Goal: Task Accomplishment & Management: Use online tool/utility

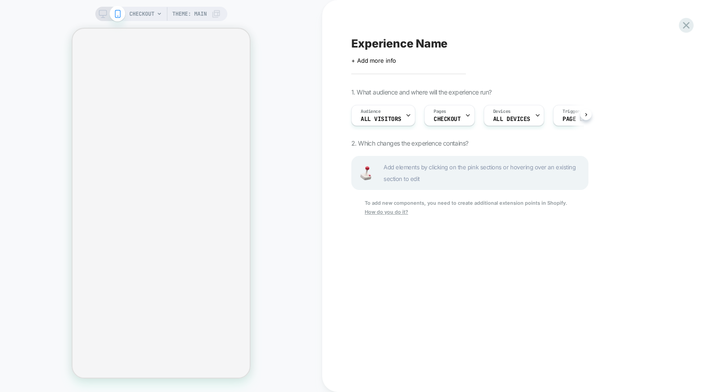
scroll to position [0, 0]
click at [681, 27] on icon at bounding box center [686, 25] width 12 height 12
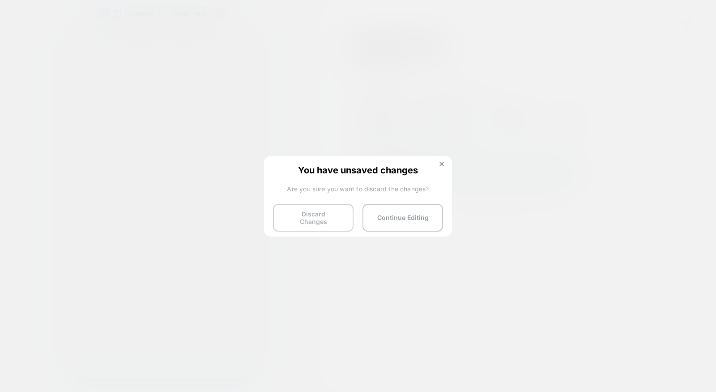
click at [304, 213] on button "Discard Changes" at bounding box center [313, 218] width 81 height 28
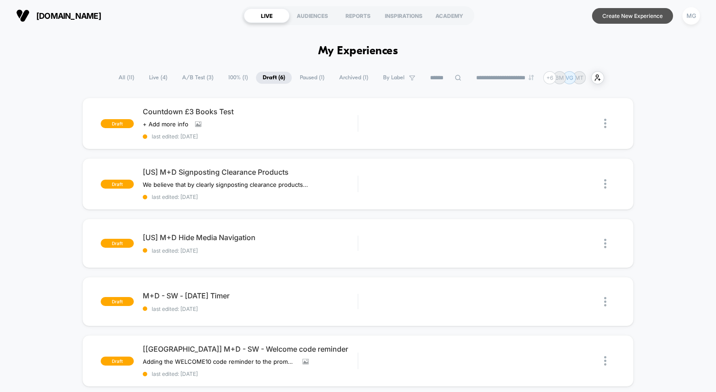
click at [636, 16] on button "Create New Experience" at bounding box center [632, 16] width 81 height 16
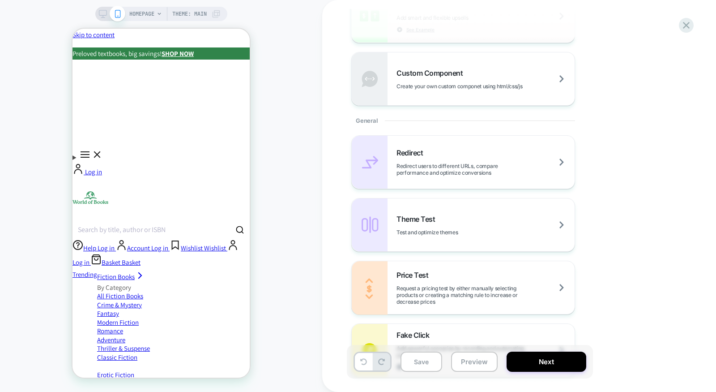
scroll to position [252, 0]
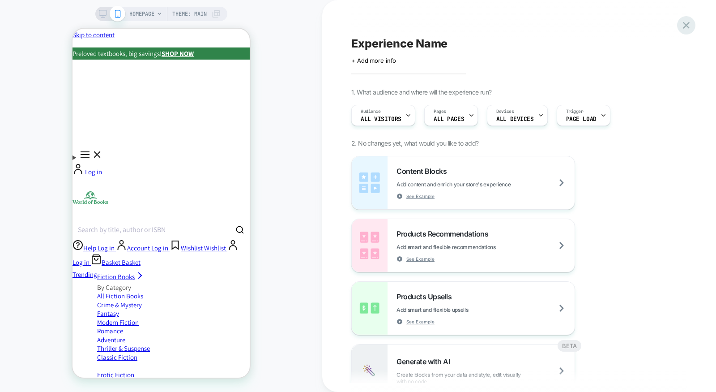
click at [686, 28] on icon at bounding box center [686, 25] width 12 height 12
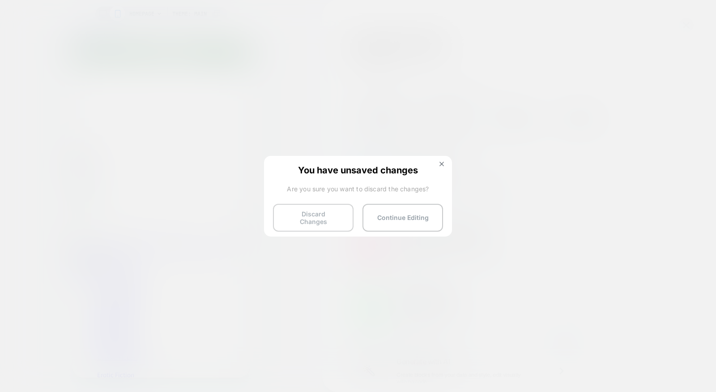
click at [281, 214] on button "Discard Changes" at bounding box center [313, 218] width 81 height 28
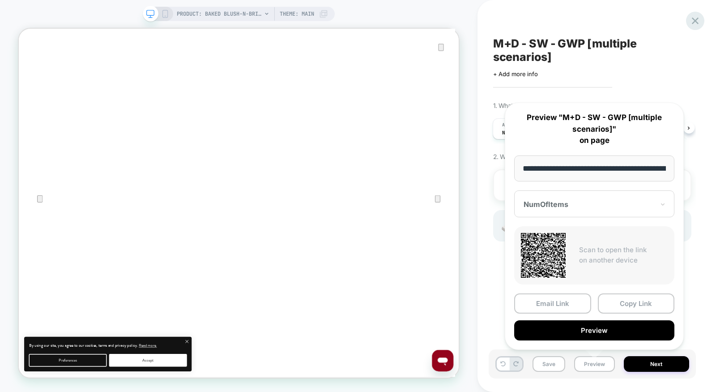
click at [692, 24] on icon at bounding box center [695, 20] width 7 height 7
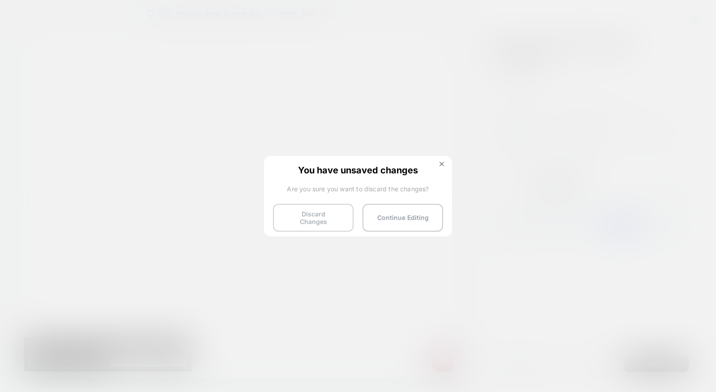
click at [295, 218] on button "Discard Changes" at bounding box center [313, 218] width 81 height 28
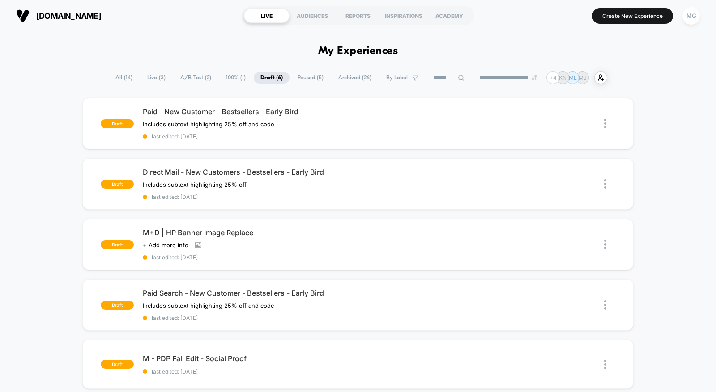
click at [193, 80] on span "A/B Test ( 2 )" at bounding box center [196, 78] width 44 height 12
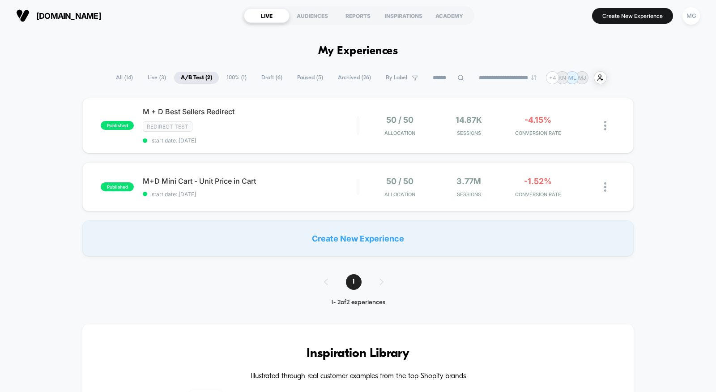
click at [264, 78] on span "Draft ( 6 )" at bounding box center [272, 78] width 34 height 12
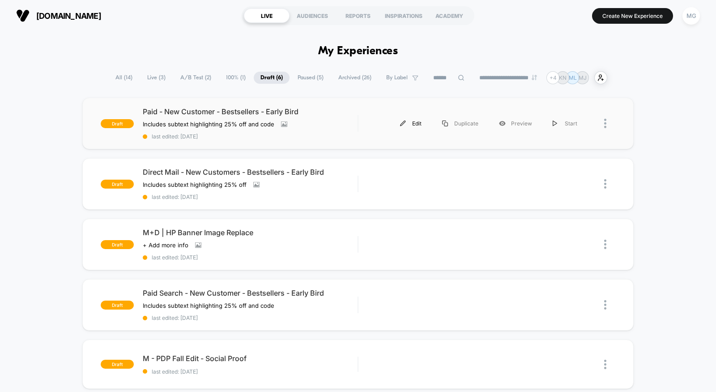
click at [406, 124] on img at bounding box center [403, 123] width 6 height 6
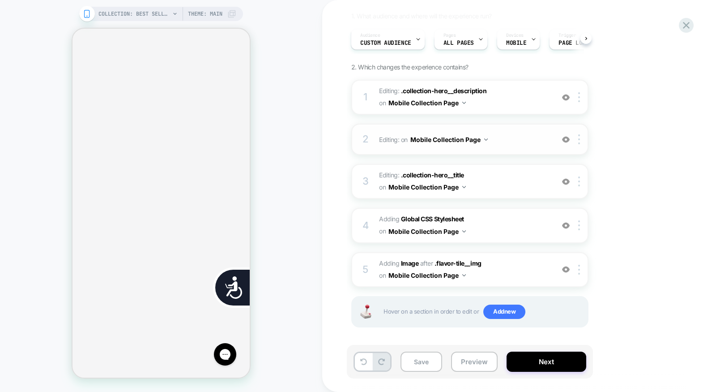
click at [509, 146] on div "2 Editing : on Mobile Collection Page Add Before Add After Delete" at bounding box center [469, 139] width 237 height 31
click at [522, 138] on span "Editing : on Mobile Collection Page" at bounding box center [464, 139] width 170 height 13
click at [566, 141] on img at bounding box center [566, 140] width 8 height 8
click at [514, 105] on span "Editing : .collection-hero__description .collection-hero__description on Mobile…" at bounding box center [464, 97] width 170 height 24
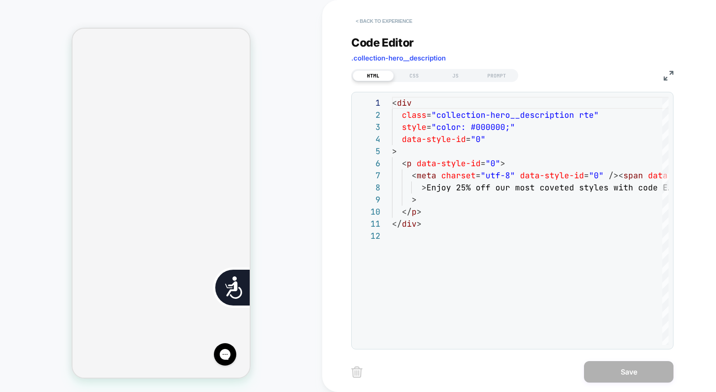
click at [367, 19] on button "< Back to experience" at bounding box center [383, 21] width 65 height 14
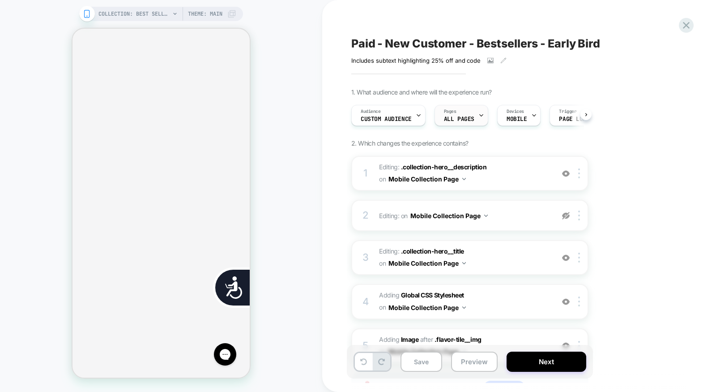
scroll to position [0, 362]
click at [468, 121] on span "ALL PAGES" at bounding box center [459, 119] width 30 height 6
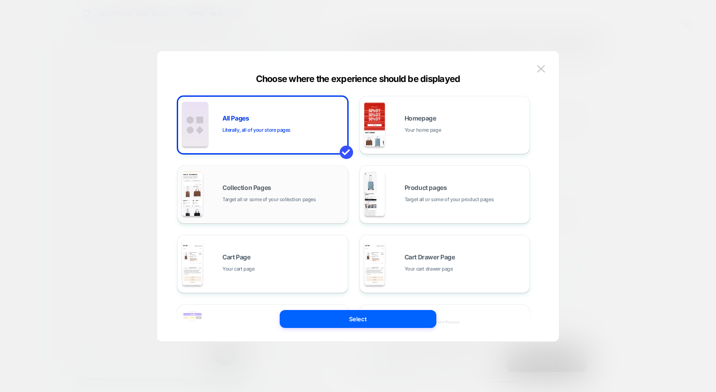
click at [317, 203] on div "Collection Pages Target all or some of your collection pages" at bounding box center [282, 193] width 121 height 19
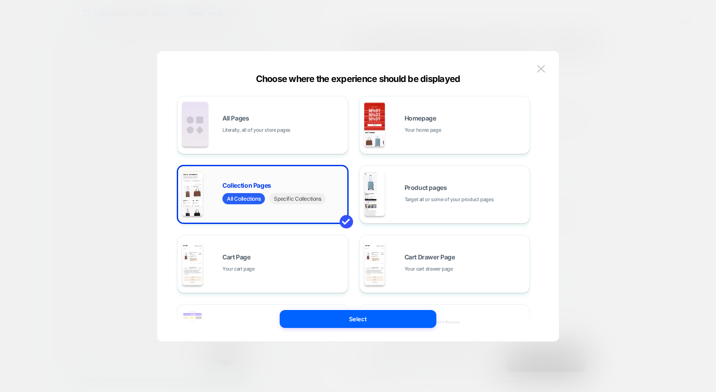
click at [308, 202] on span "Specific Collections" at bounding box center [297, 198] width 56 height 11
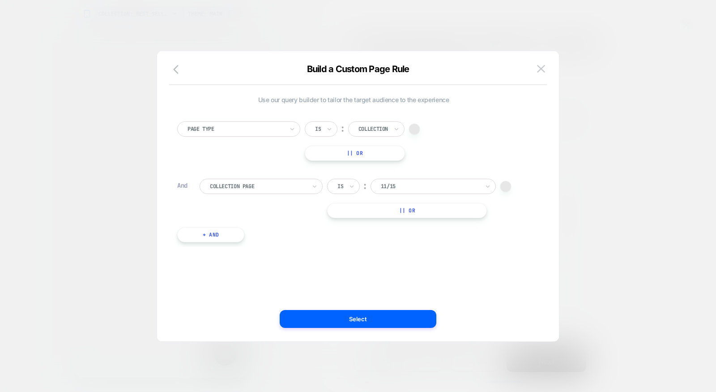
scroll to position [0, 0]
click at [411, 185] on div at bounding box center [430, 186] width 98 height 8
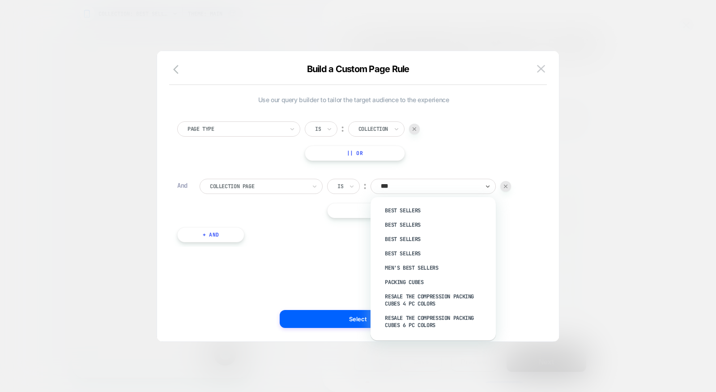
type input "****"
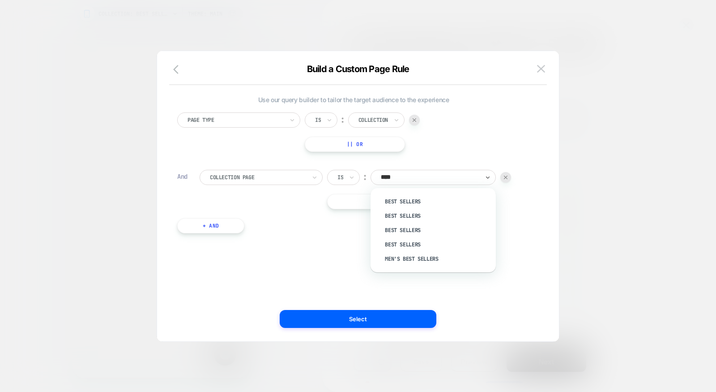
click at [470, 154] on div "Page Type Is ︰ Collection || Or And Collection Page Is ︰ option Best Sellers fo…" at bounding box center [354, 177] width 362 height 139
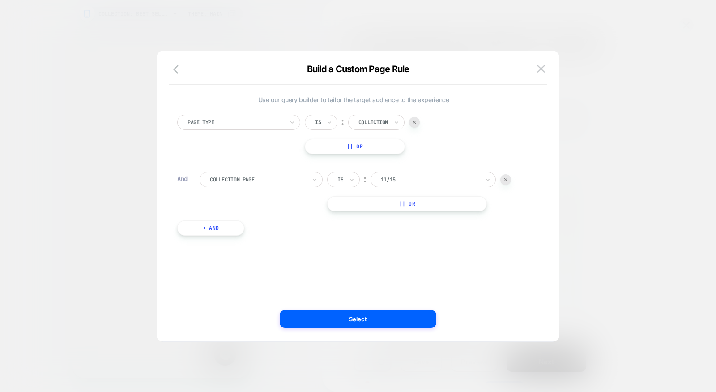
scroll to position [0, 181]
click at [507, 178] on img at bounding box center [506, 180] width 4 height 4
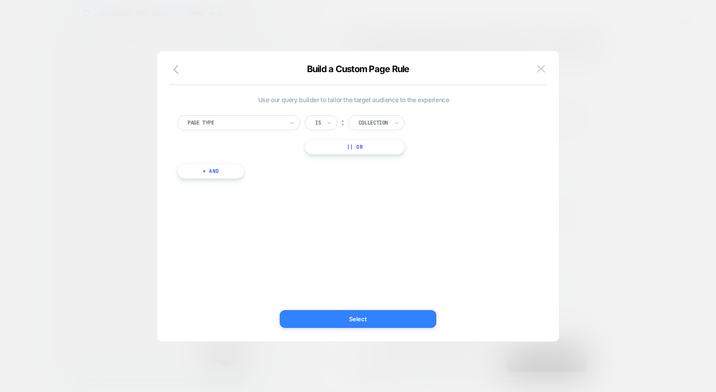
click at [352, 318] on button "Select" at bounding box center [358, 319] width 157 height 18
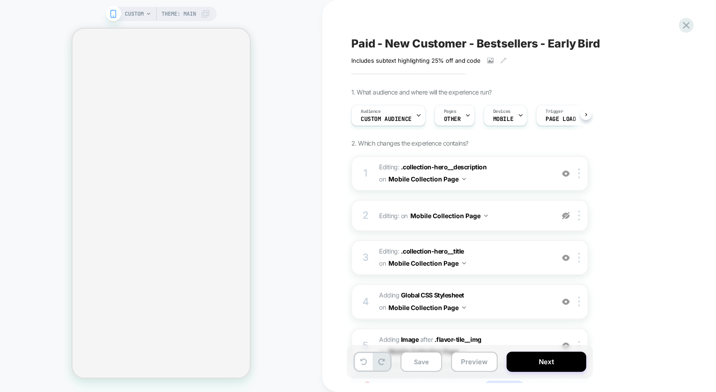
scroll to position [0, 0]
click at [684, 26] on icon at bounding box center [686, 25] width 12 height 12
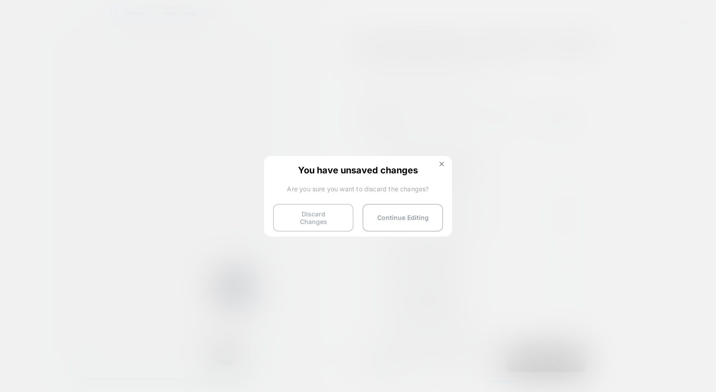
click at [294, 210] on button "Discard Changes" at bounding box center [313, 218] width 81 height 28
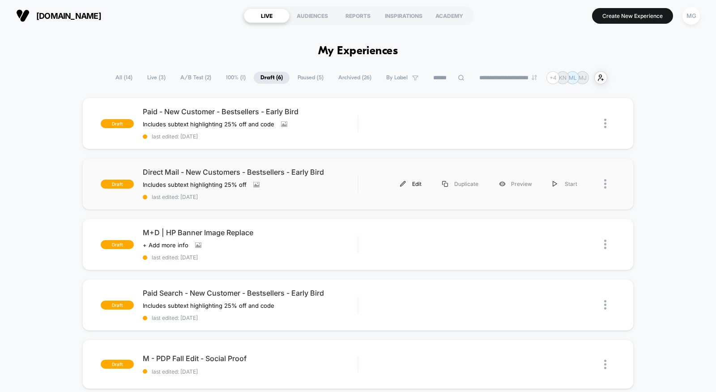
click at [422, 182] on div "Edit" at bounding box center [411, 184] width 42 height 20
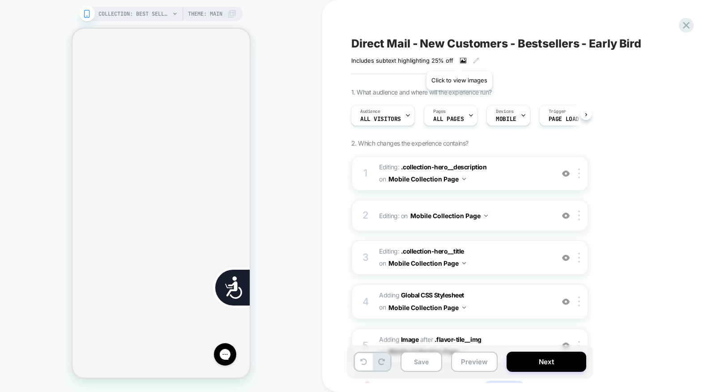
click at [460, 60] on icon at bounding box center [463, 60] width 6 height 5
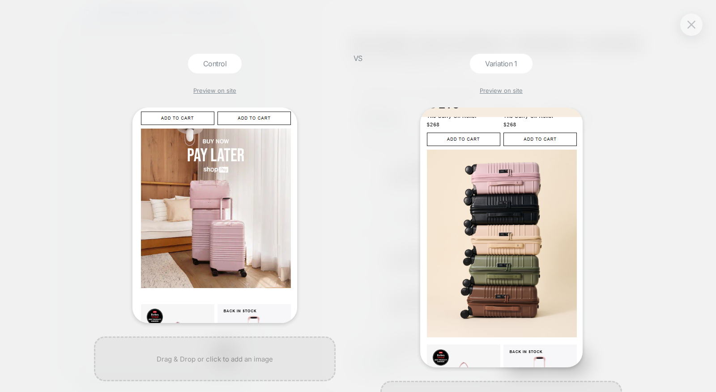
click at [404, 59] on div "Variation 1 Preview on site" at bounding box center [501, 223] width 251 height 338
click at [693, 26] on img at bounding box center [691, 25] width 8 height 8
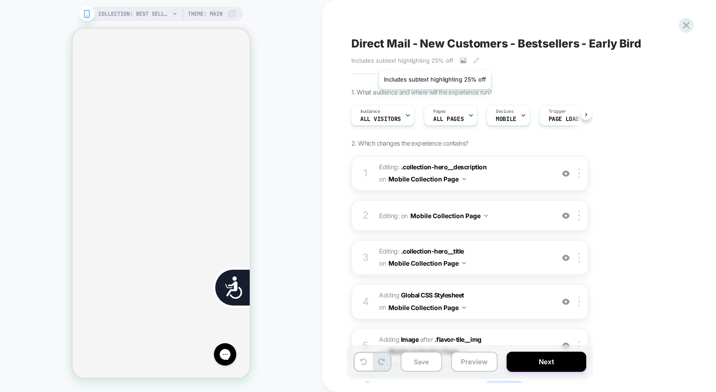
click at [429, 59] on span "Includes subtext highlighting 25% off" at bounding box center [402, 60] width 102 height 7
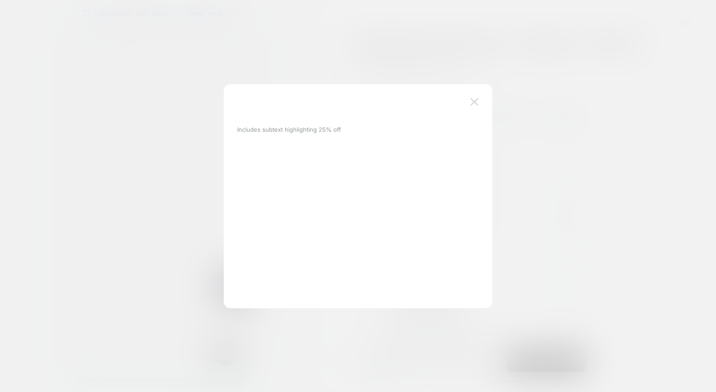
click at [474, 100] on img at bounding box center [474, 102] width 8 height 8
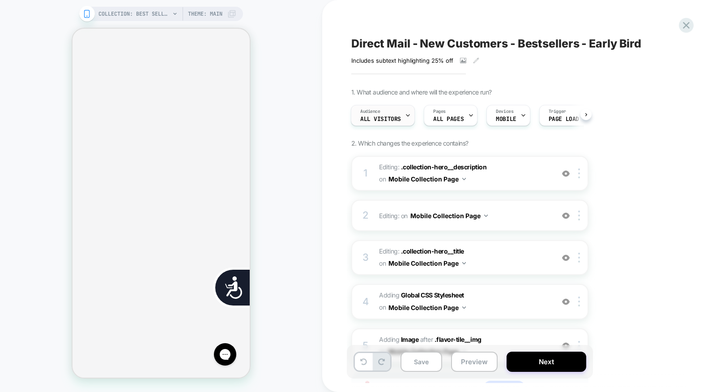
click at [386, 121] on span "All Visitors" at bounding box center [380, 119] width 41 height 6
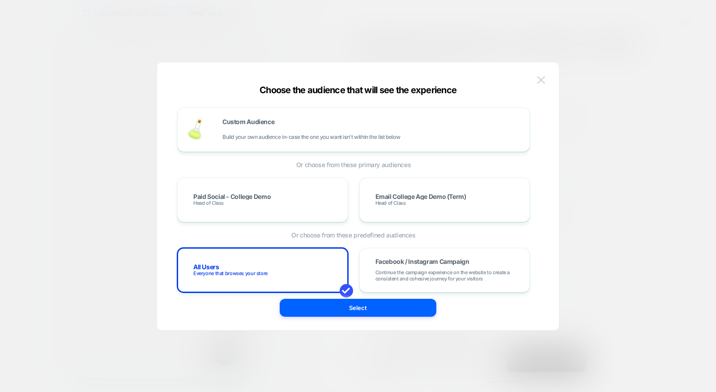
click at [535, 79] on button at bounding box center [540, 79] width 13 height 13
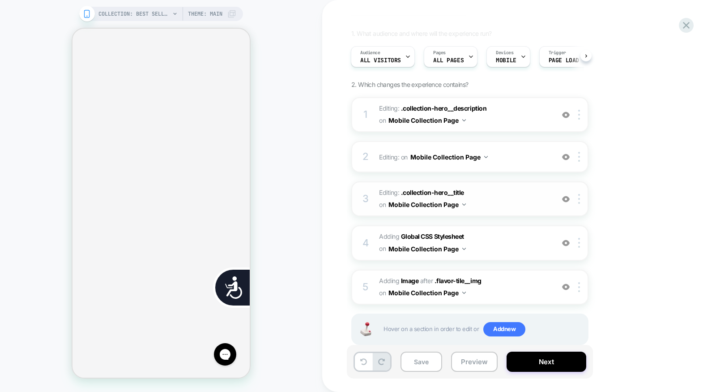
scroll to position [76, 0]
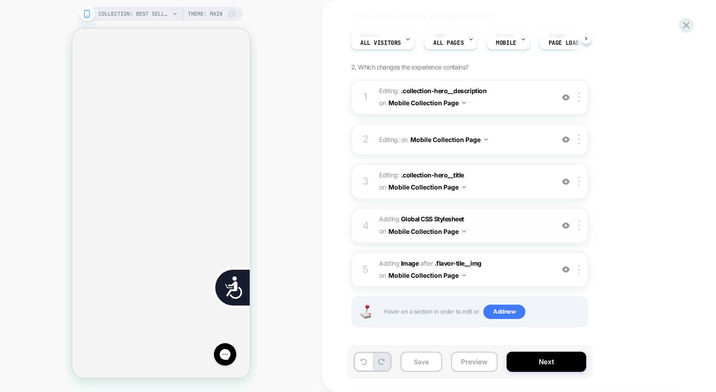
click at [506, 231] on span "Adding Global CSS Stylesheet on Mobile Collection Page" at bounding box center [464, 225] width 170 height 24
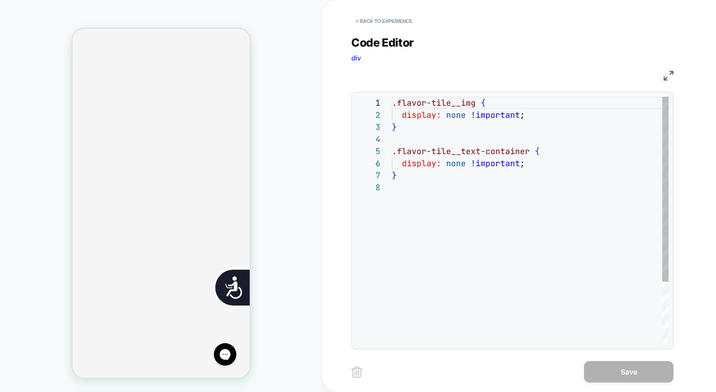
scroll to position [0, 362]
click at [386, 25] on button "< Back to experience" at bounding box center [383, 21] width 65 height 14
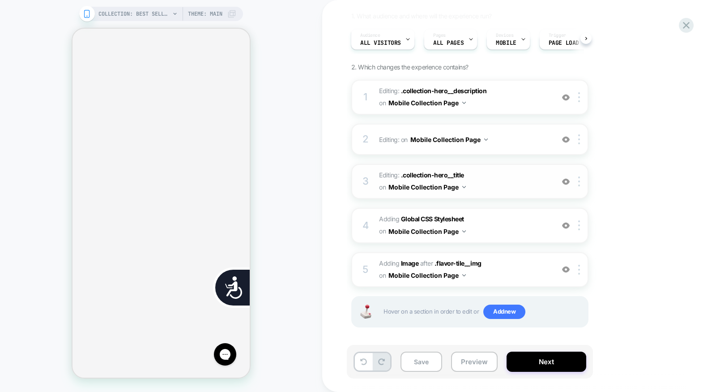
scroll to position [0, 0]
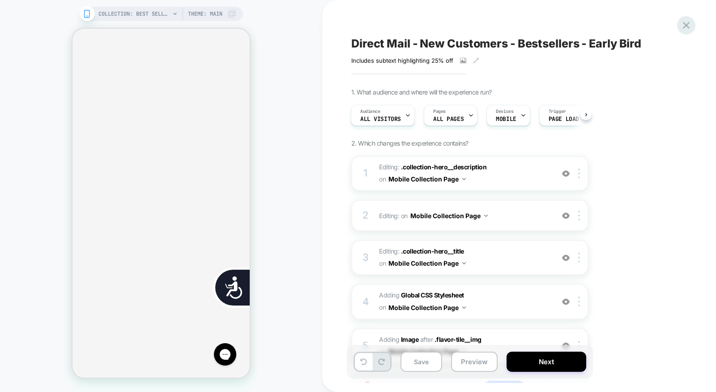
click at [687, 26] on icon at bounding box center [686, 25] width 7 height 7
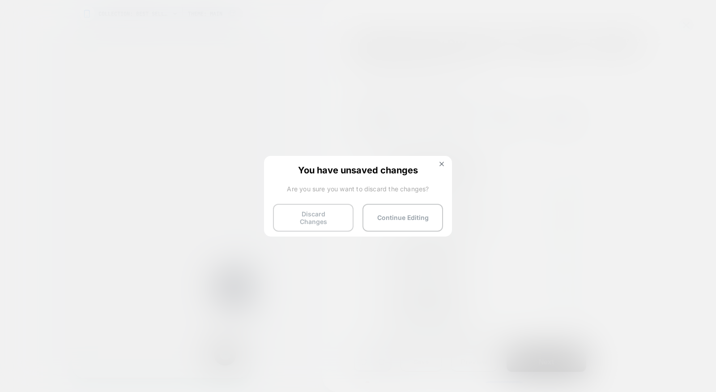
click at [296, 215] on button "Discard Changes" at bounding box center [313, 218] width 81 height 28
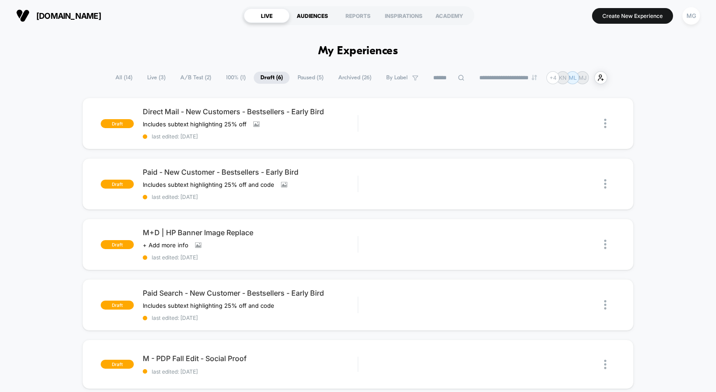
click at [310, 14] on div "AUDIENCES" at bounding box center [313, 16] width 46 height 14
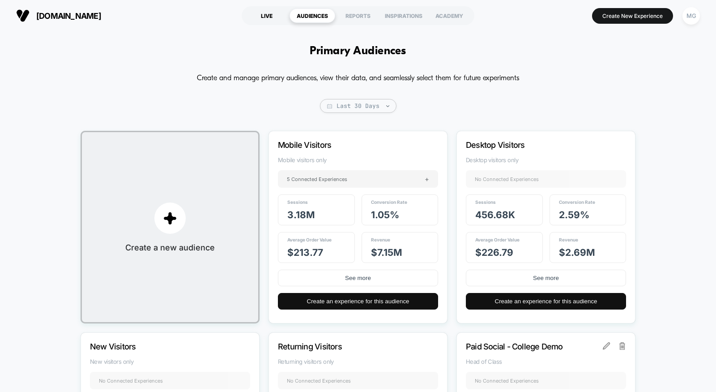
click at [263, 20] on div "LIVE" at bounding box center [267, 16] width 46 height 14
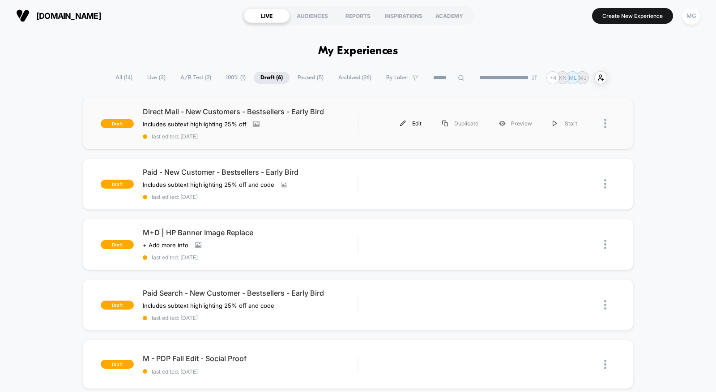
click at [414, 122] on div "Edit" at bounding box center [411, 123] width 42 height 20
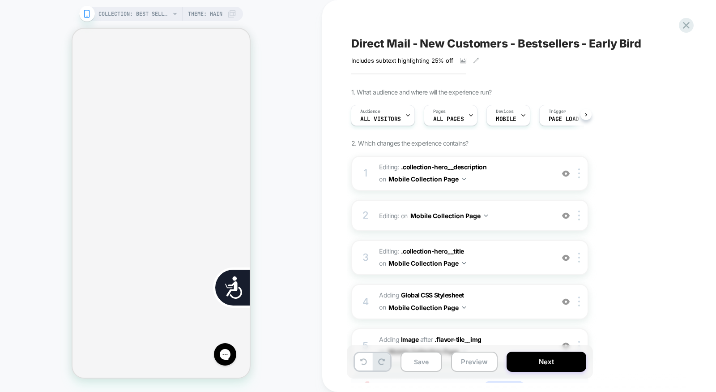
scroll to position [0, 181]
click at [387, 119] on span "All Visitors" at bounding box center [380, 119] width 41 height 6
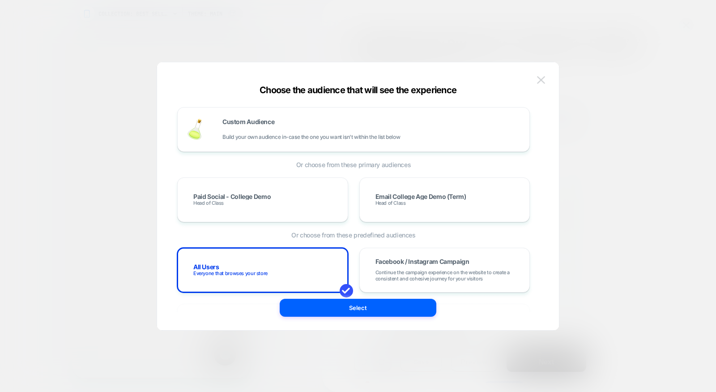
scroll to position [0, 362]
click at [543, 79] on img at bounding box center [541, 80] width 8 height 8
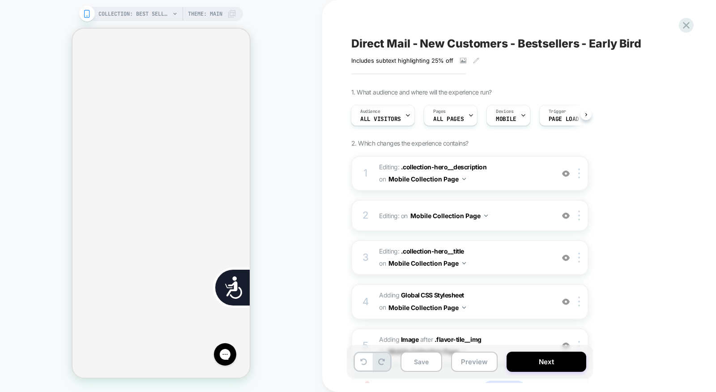
click at [697, 20] on div "Direct Mail - New Customers - Bestsellers - Early Bird Includes subtext highlig…" at bounding box center [519, 196] width 394 height 392
click at [687, 29] on icon at bounding box center [686, 25] width 12 height 12
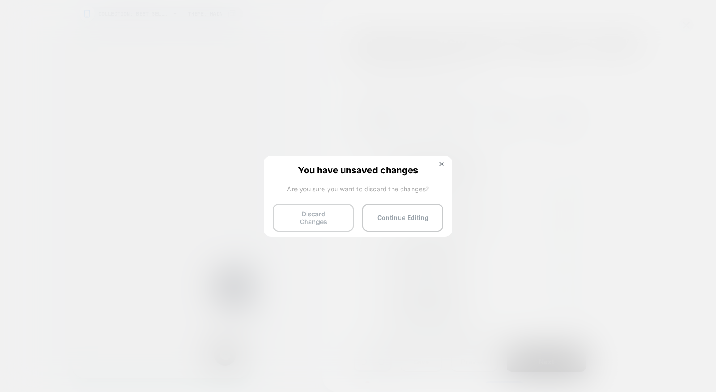
click at [301, 217] on button "Discard Changes" at bounding box center [313, 218] width 81 height 28
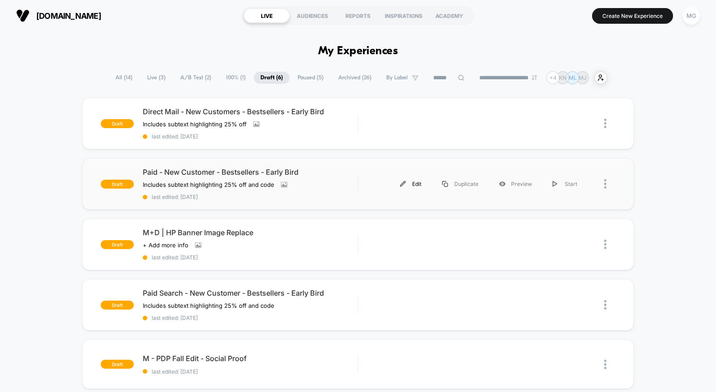
click at [413, 183] on div "Edit" at bounding box center [411, 184] width 42 height 20
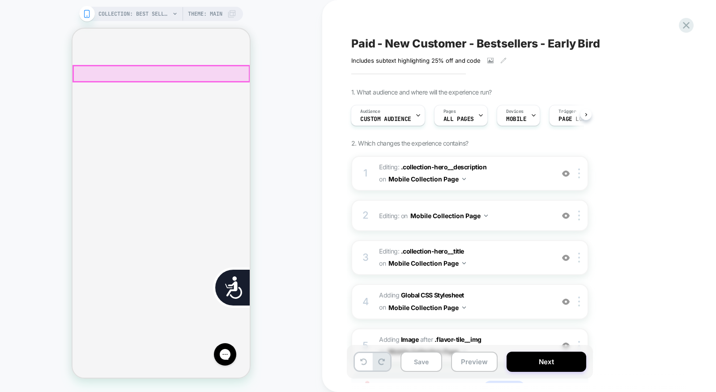
scroll to position [0, 362]
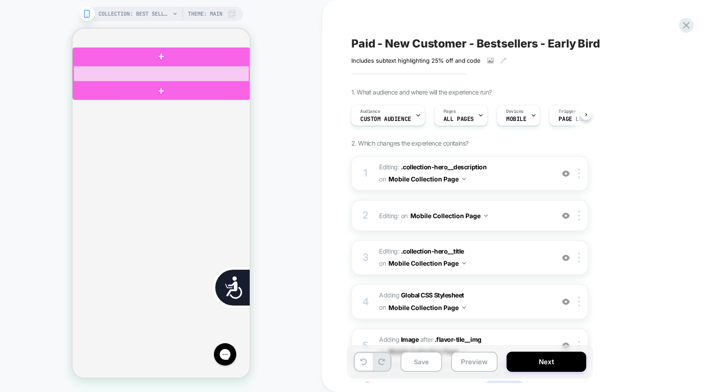
click at [224, 77] on div at bounding box center [161, 74] width 176 height 16
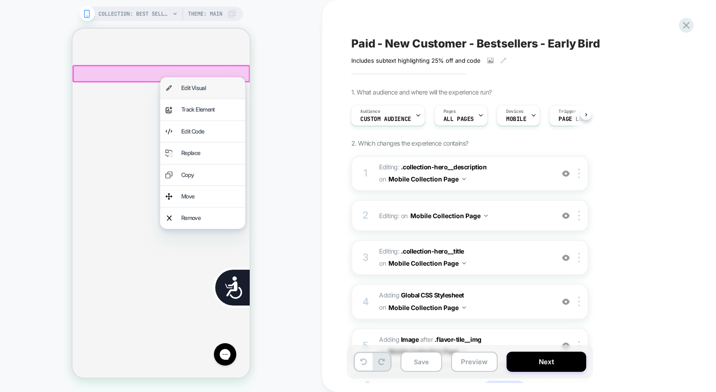
click at [209, 89] on div "Edit Visual" at bounding box center [210, 88] width 59 height 10
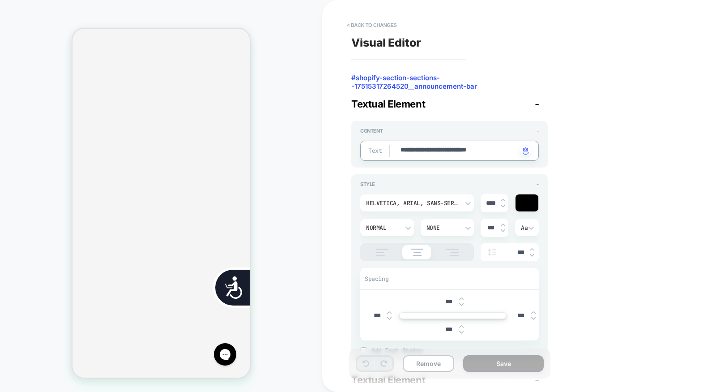
click at [425, 149] on textarea "**********" at bounding box center [459, 150] width 118 height 10
type textarea "*"
click at [394, 24] on button "< Back to changes" at bounding box center [371, 25] width 59 height 14
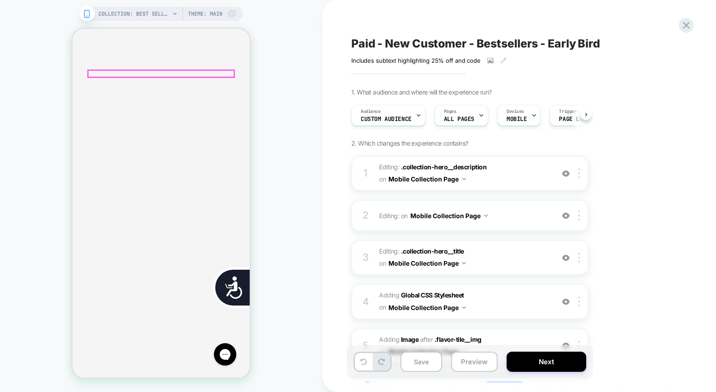
scroll to position [0, 0]
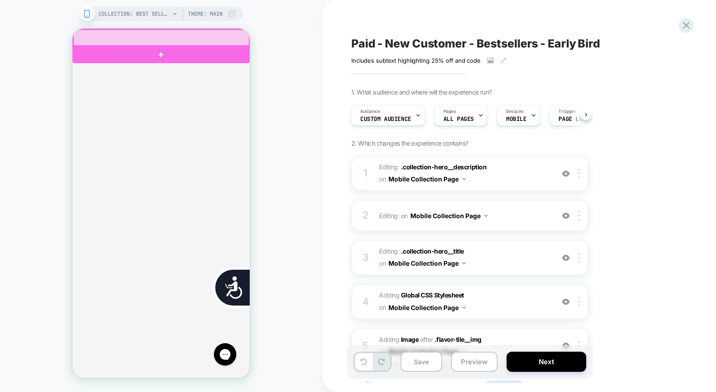
click at [223, 40] on div at bounding box center [161, 38] width 176 height 16
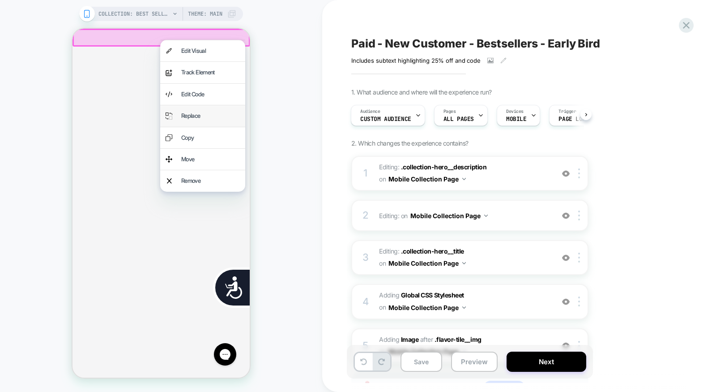
click at [198, 114] on div "Replace" at bounding box center [210, 116] width 59 height 10
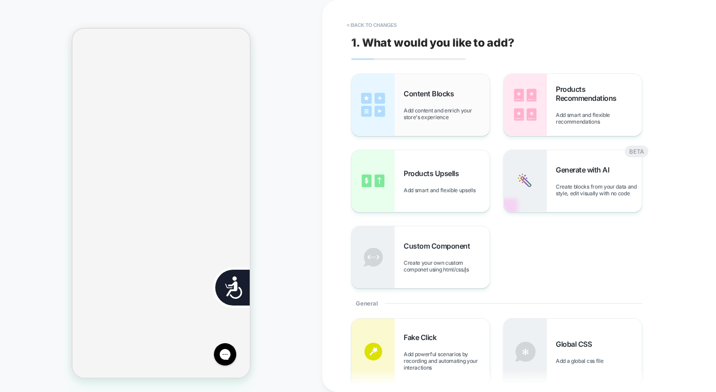
click at [458, 97] on div "Content Blocks Add content and enrich your store's experience" at bounding box center [447, 104] width 86 height 31
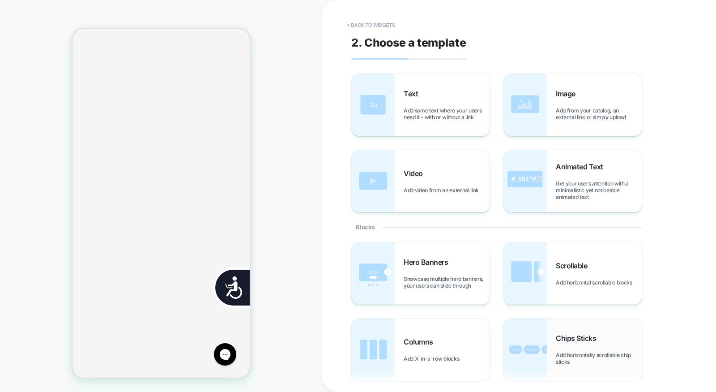
scroll to position [359, 0]
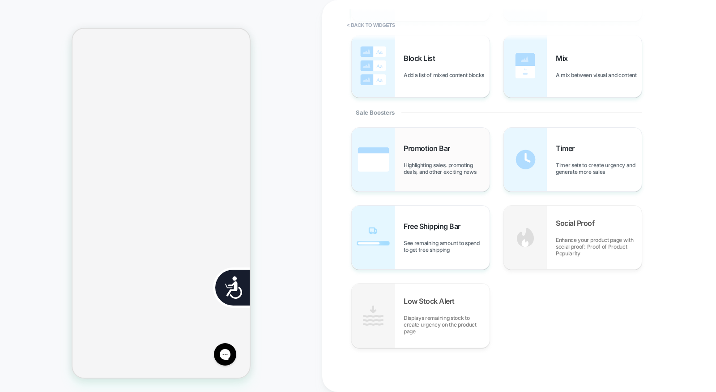
click at [421, 160] on div "Promotion Bar Highlighting sales, promoting deals, and other exciting news" at bounding box center [447, 159] width 86 height 31
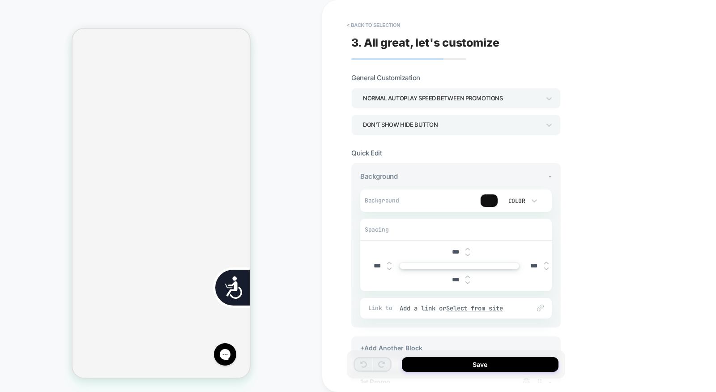
click at [493, 201] on div at bounding box center [489, 200] width 17 height 13
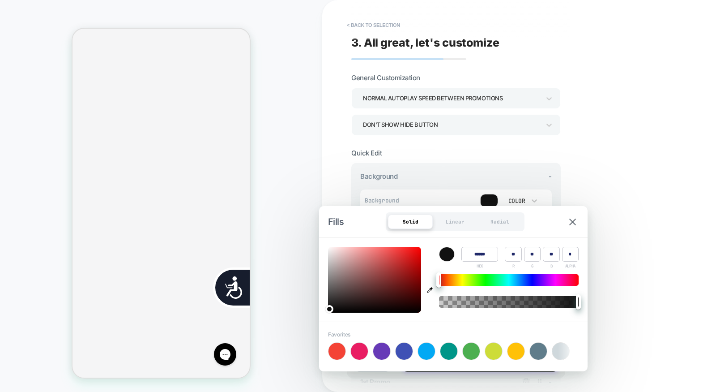
click at [429, 289] on icon "button" at bounding box center [430, 290] width 6 height 6
type input "******"
type input "***"
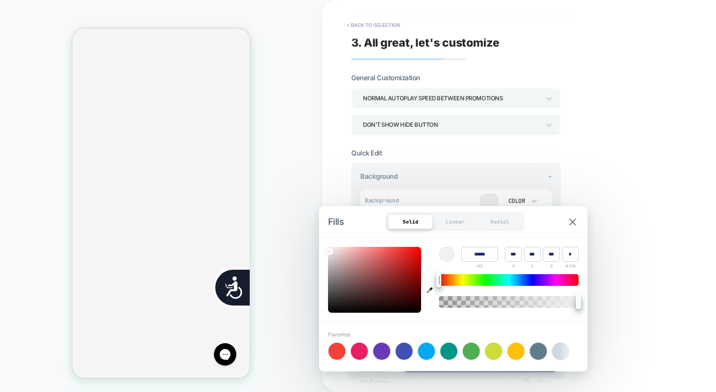
click at [642, 187] on div "**********" at bounding box center [519, 196] width 394 height 392
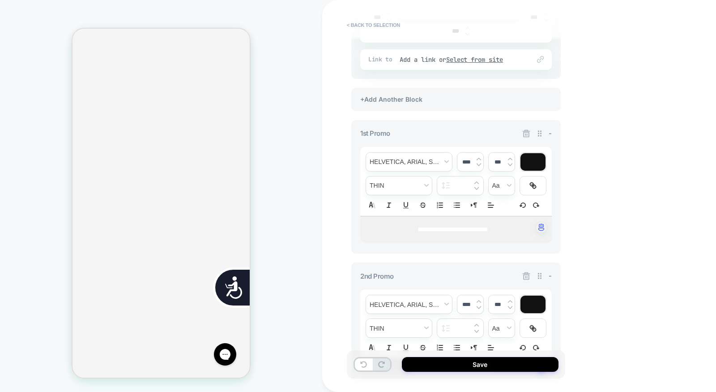
scroll to position [272, 0]
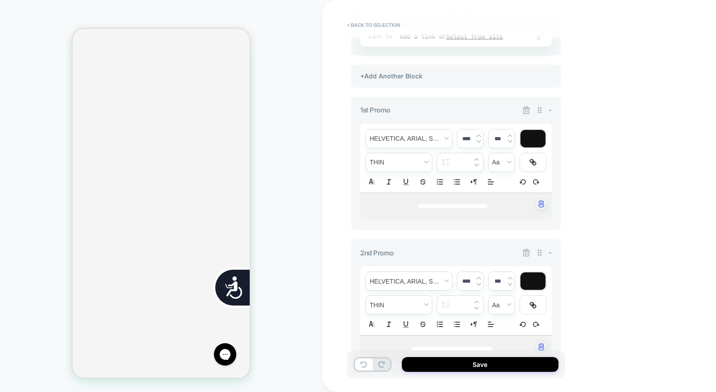
click at [466, 200] on div "**********" at bounding box center [456, 206] width 192 height 27
click at [466, 203] on span "**********" at bounding box center [452, 206] width 70 height 6
click at [458, 203] on span "**********" at bounding box center [437, 206] width 41 height 6
click at [528, 132] on div at bounding box center [532, 138] width 25 height 17
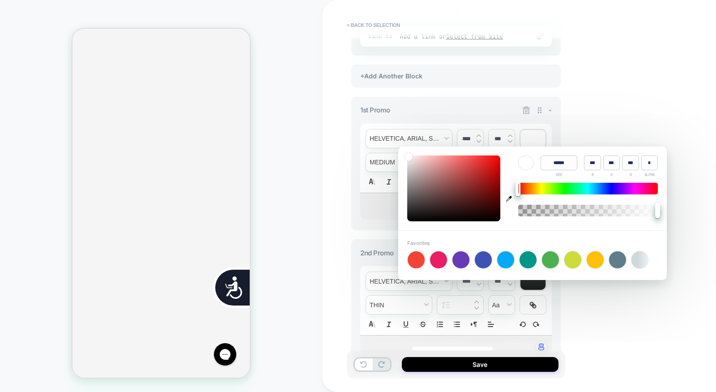
type input "******"
type input "**"
click at [409, 218] on div at bounding box center [453, 188] width 93 height 66
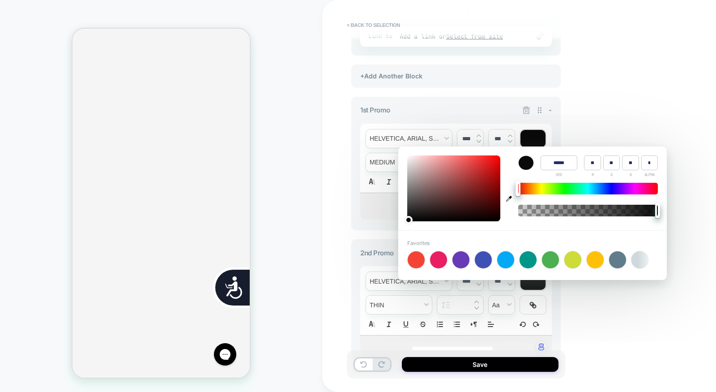
click at [615, 136] on div "**********" at bounding box center [519, 196] width 394 height 392
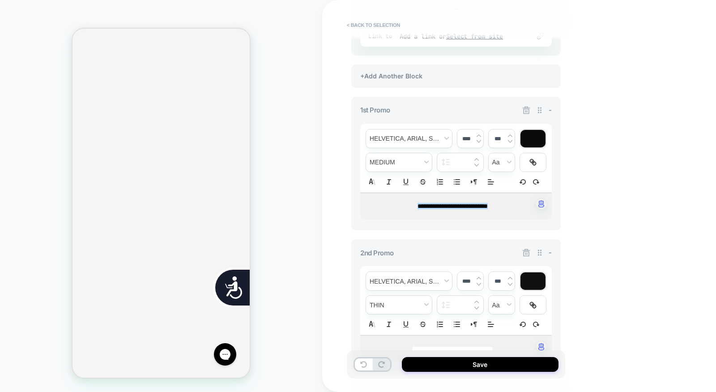
click at [548, 249] on div "-" at bounding box center [537, 252] width 30 height 9
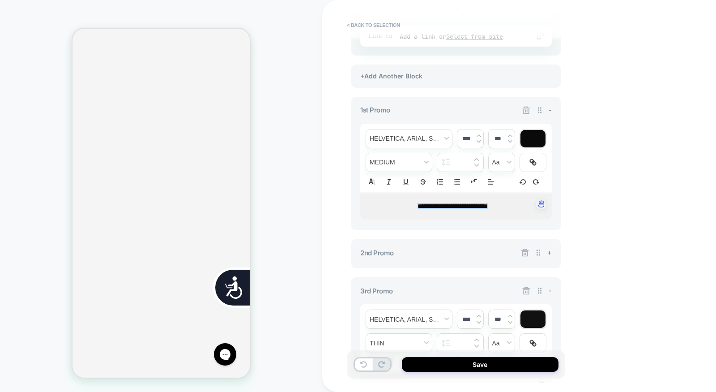
click at [549, 286] on span "-" at bounding box center [550, 290] width 3 height 9
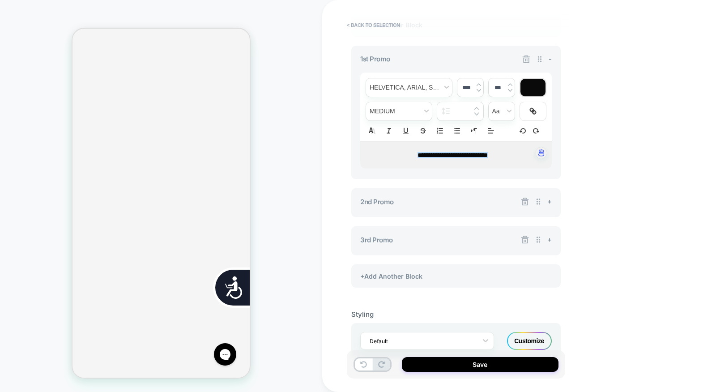
scroll to position [345, 0]
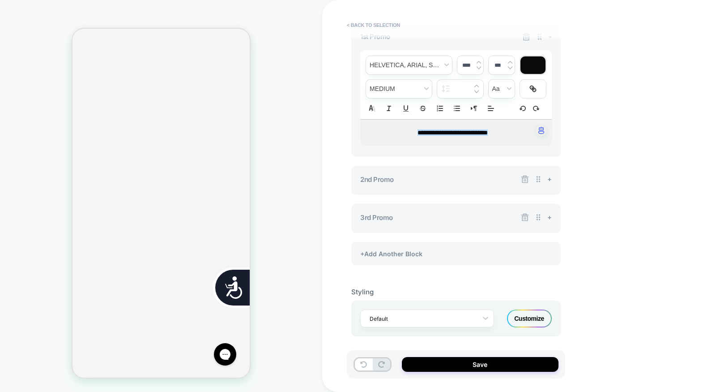
click at [457, 134] on p "**********" at bounding box center [452, 132] width 167 height 9
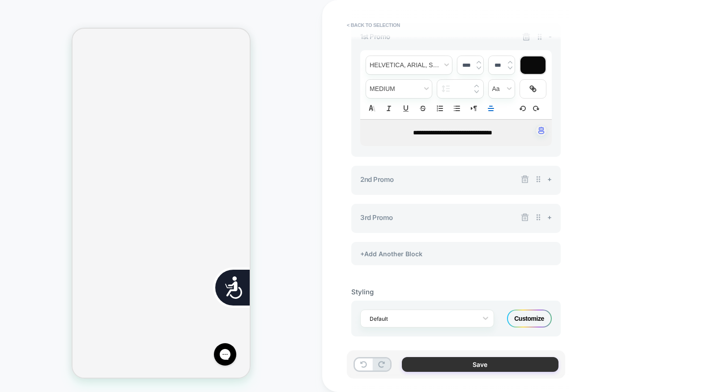
click at [491, 366] on button "Save" at bounding box center [480, 364] width 157 height 15
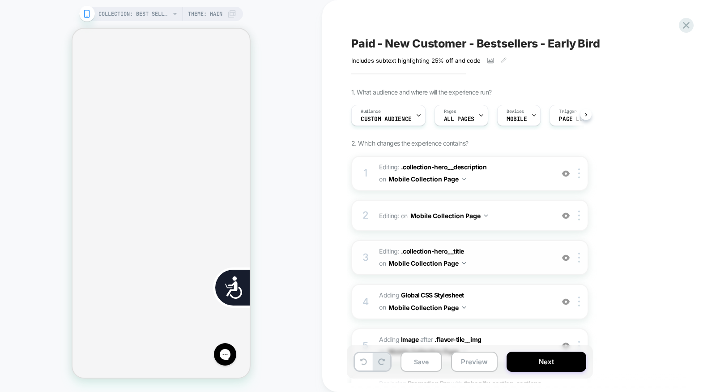
scroll to position [0, 0]
click at [76, 72] on icon "Close" at bounding box center [76, 72] width 0 height 0
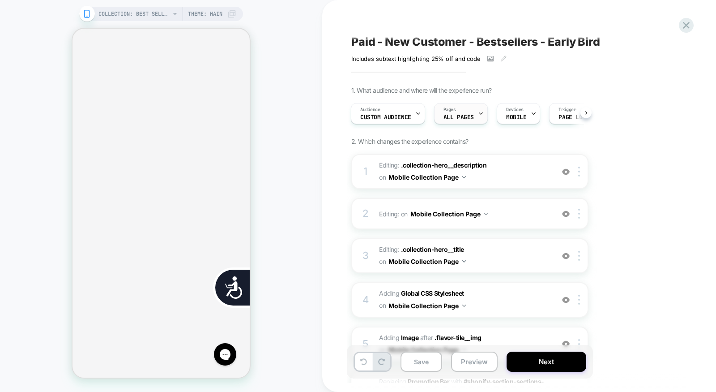
click at [464, 112] on div "Pages ALL PAGES" at bounding box center [458, 113] width 48 height 20
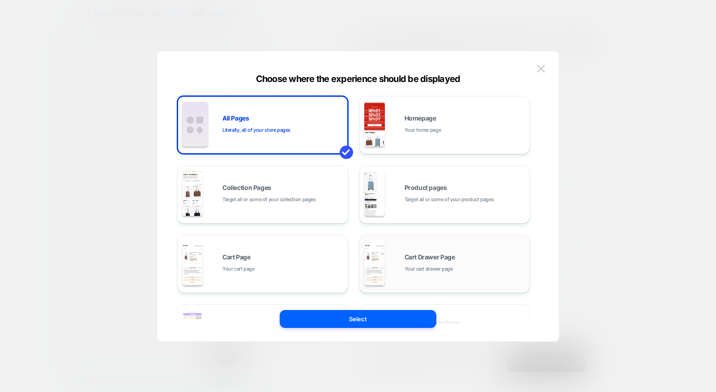
scroll to position [0, 0]
click at [294, 207] on div "Collection Pages Target all or some of your collection pages" at bounding box center [262, 193] width 161 height 49
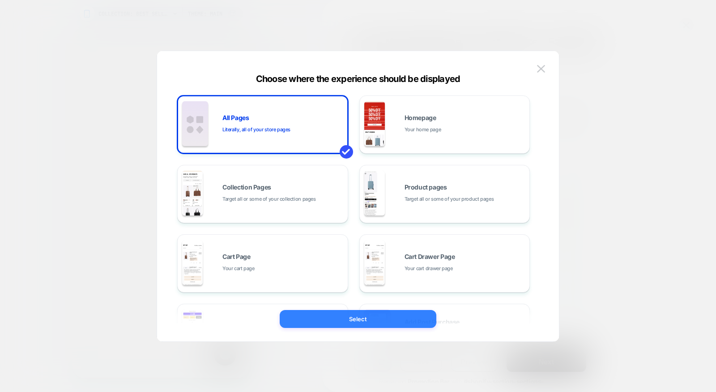
scroll to position [0, 0]
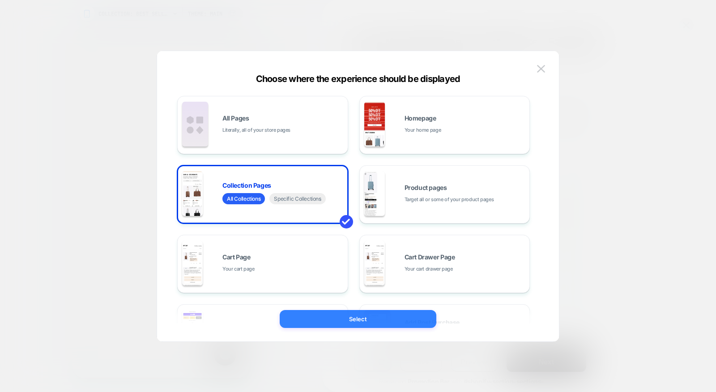
click at [328, 326] on button "Select" at bounding box center [358, 319] width 157 height 18
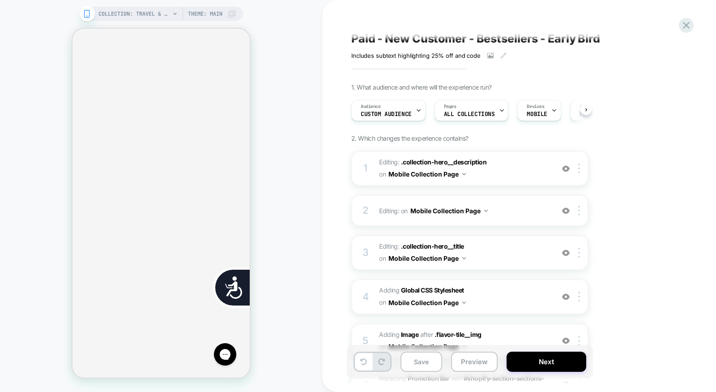
scroll to position [498, 0]
click at [404, 110] on div "Audience Custom Audience" at bounding box center [386, 110] width 69 height 20
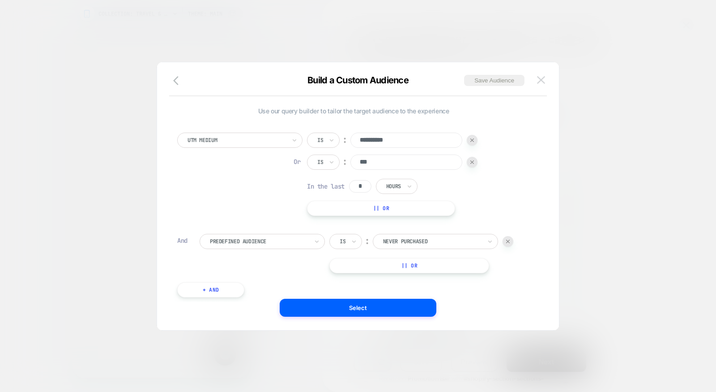
click at [541, 81] on img at bounding box center [541, 80] width 8 height 8
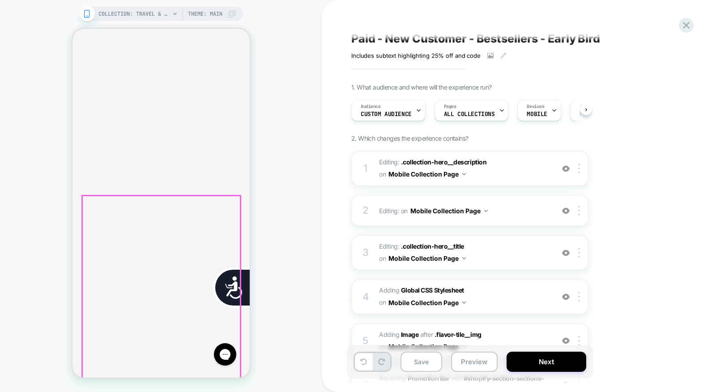
scroll to position [351, 0]
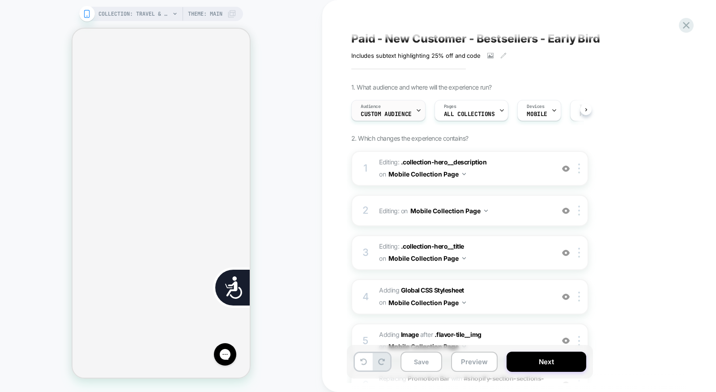
click at [372, 117] on div "Audience Custom Audience" at bounding box center [386, 110] width 69 height 20
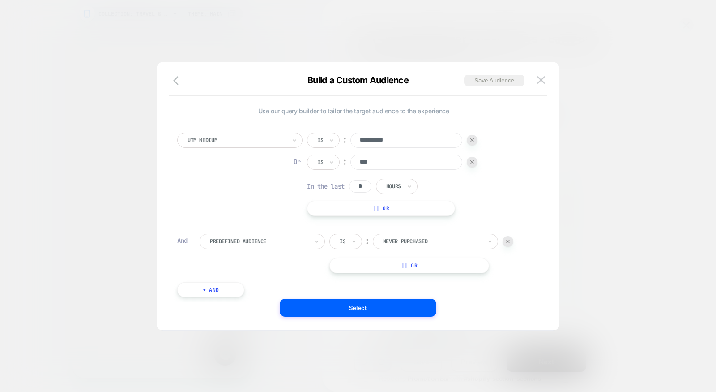
click at [474, 161] on div at bounding box center [472, 162] width 11 height 11
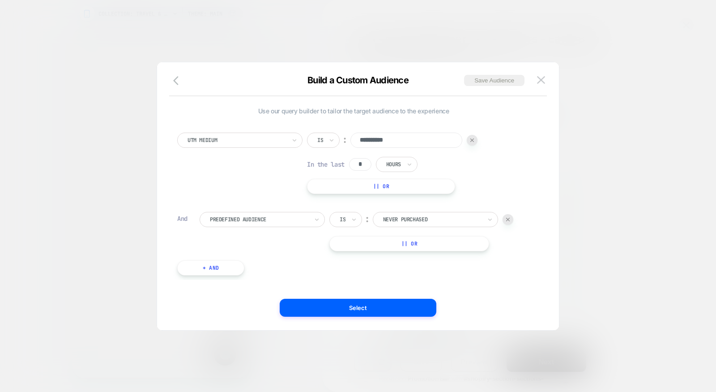
click at [217, 274] on button "+ And" at bounding box center [210, 267] width 67 height 15
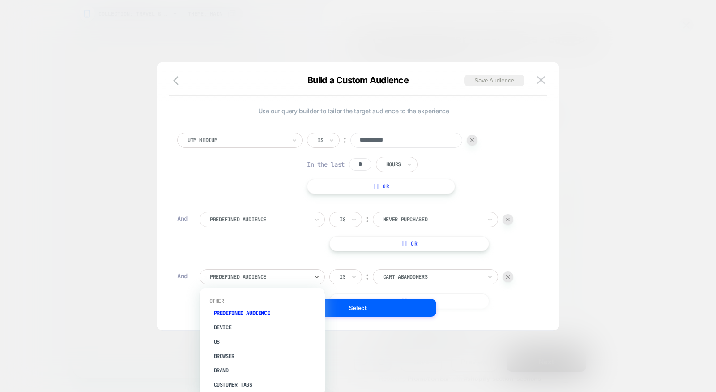
click at [254, 273] on div at bounding box center [259, 277] width 98 height 8
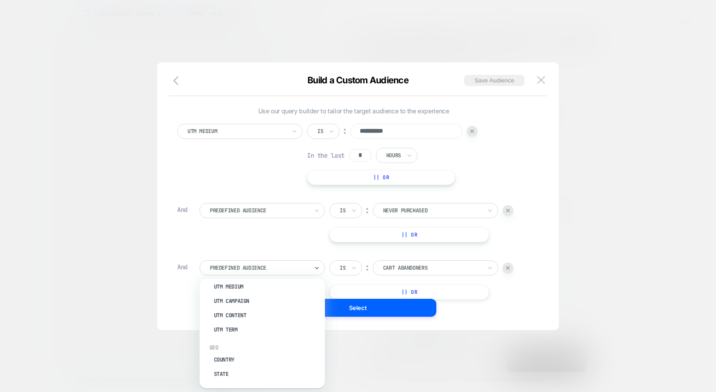
scroll to position [389, 0]
click at [238, 325] on div "UTM Term" at bounding box center [267, 332] width 116 height 14
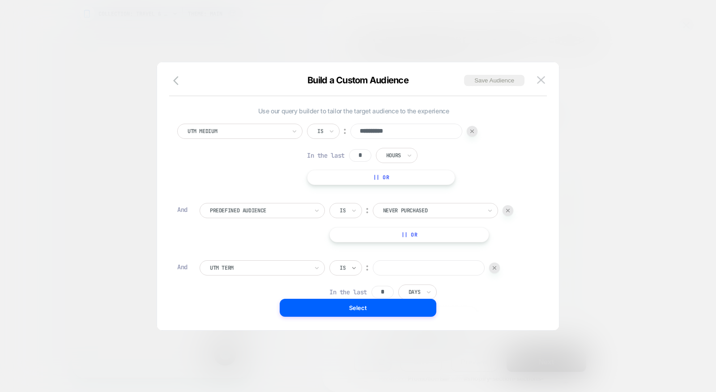
click at [353, 269] on icon at bounding box center [354, 267] width 6 height 9
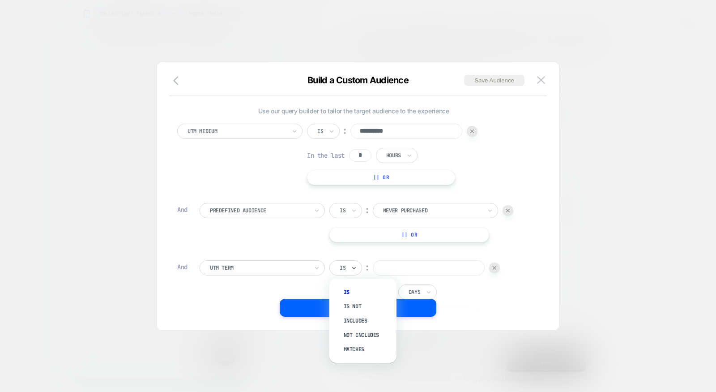
click at [347, 270] on div "Is" at bounding box center [345, 267] width 33 height 15
click at [352, 320] on div "Includes" at bounding box center [367, 320] width 58 height 14
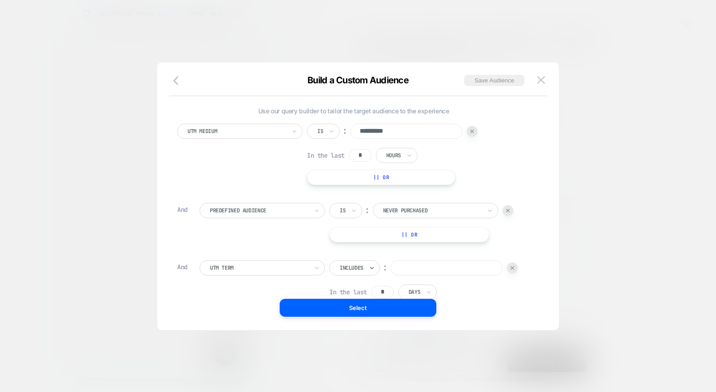
click at [415, 262] on input at bounding box center [447, 267] width 112 height 15
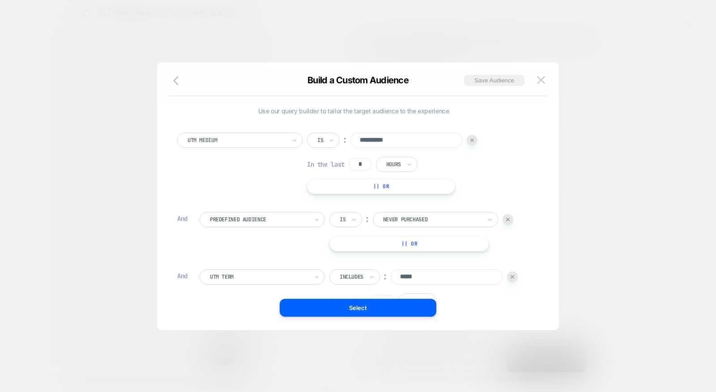
type input "*****"
click at [360, 166] on input "*" at bounding box center [360, 164] width 22 height 13
type input "*"
click at [409, 164] on icon at bounding box center [409, 164] width 6 height 9
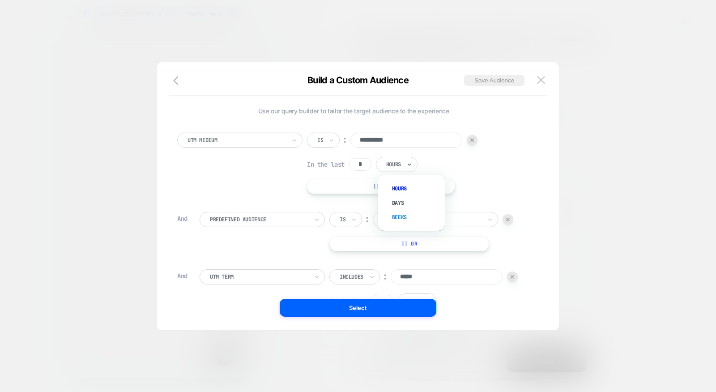
click at [400, 219] on div "Weeks" at bounding box center [416, 217] width 58 height 14
click at [396, 167] on div at bounding box center [393, 164] width 15 height 8
click at [394, 200] on div "Days" at bounding box center [416, 203] width 58 height 14
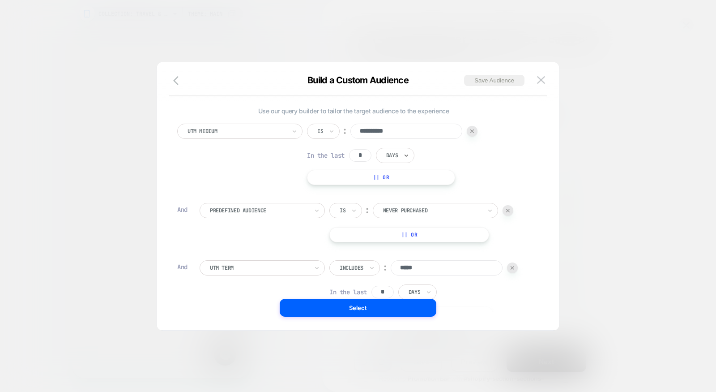
click at [364, 309] on button "Select" at bounding box center [358, 307] width 157 height 18
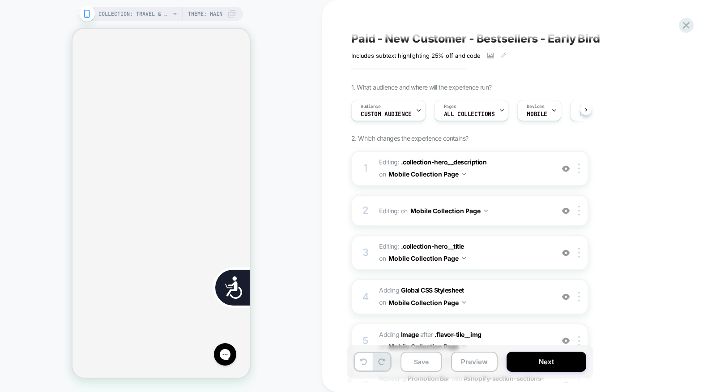
scroll to position [0, 0]
click at [418, 357] on button "Save" at bounding box center [421, 361] width 42 height 20
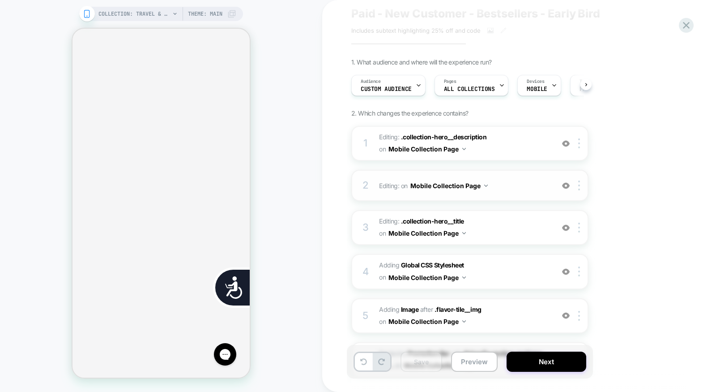
scroll to position [119, 0]
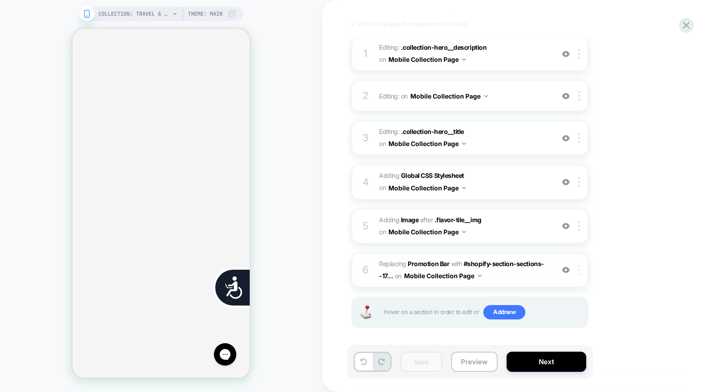
click at [578, 268] on img at bounding box center [579, 270] width 2 height 10
click at [578, 265] on div at bounding box center [580, 270] width 15 height 10
click at [579, 265] on img at bounding box center [579, 270] width 2 height 10
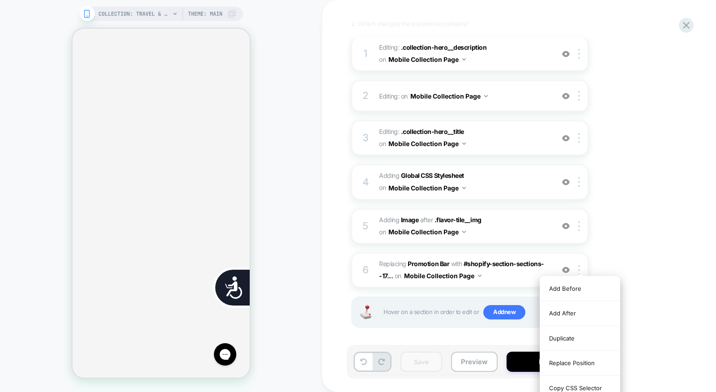
drag, startPoint x: 636, startPoint y: 264, endPoint x: 593, endPoint y: 257, distance: 43.9
click at [636, 264] on div "1. What audience and where will the experience run? Audience Custom Audience Pa…" at bounding box center [514, 159] width 327 height 381
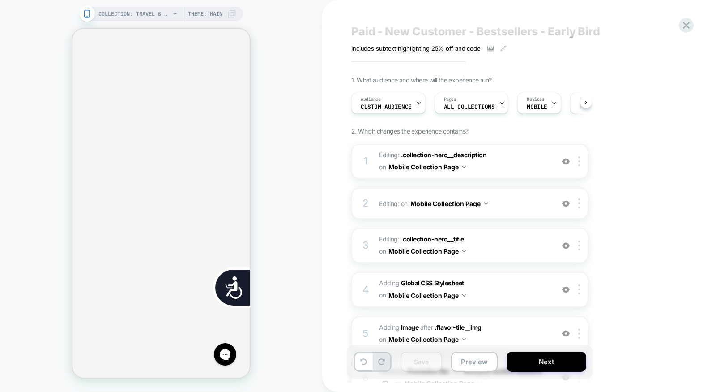
scroll to position [57, 0]
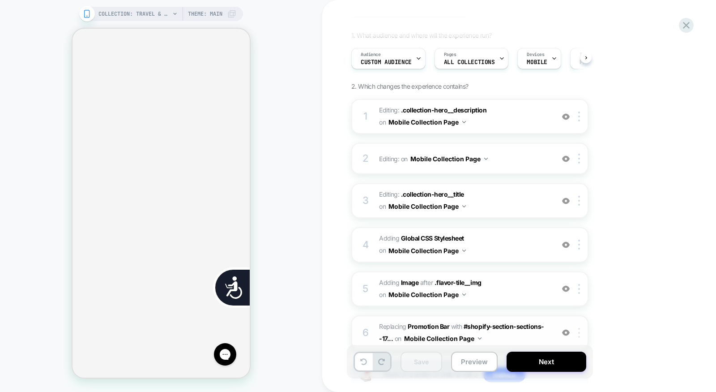
click at [580, 329] on img at bounding box center [579, 333] width 2 height 10
click at [567, 330] on img at bounding box center [566, 332] width 8 height 8
click at [581, 330] on div at bounding box center [580, 333] width 15 height 10
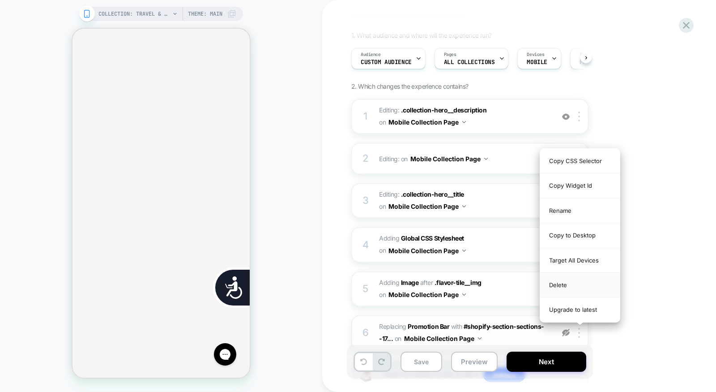
click at [582, 280] on div "Delete" at bounding box center [580, 285] width 80 height 25
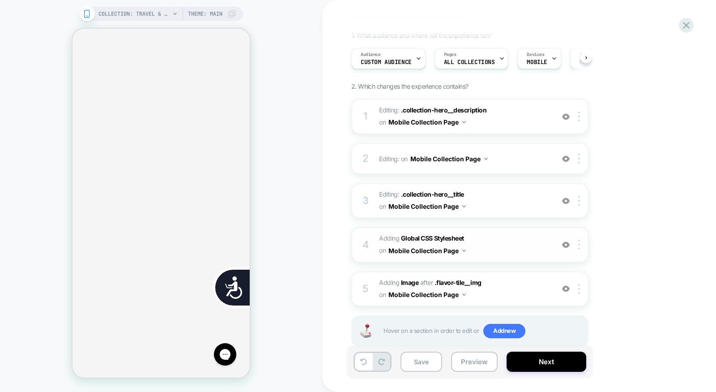
scroll to position [76, 0]
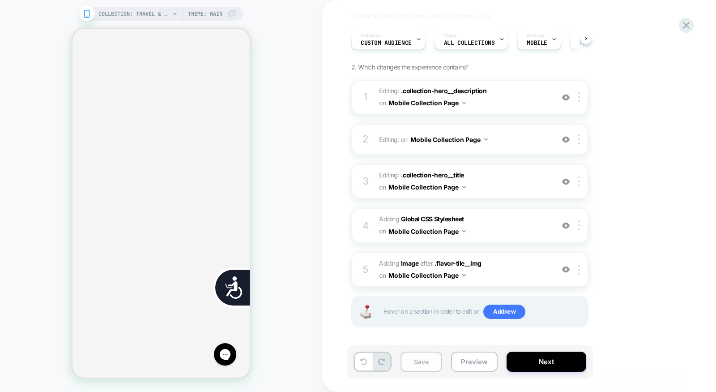
click at [410, 360] on button "Save" at bounding box center [421, 361] width 42 height 20
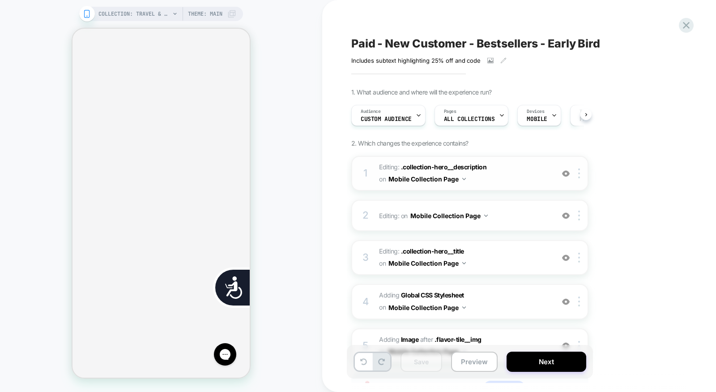
scroll to position [0, 362]
click at [510, 182] on span "Editing : .collection-hero__description .collection-hero__description on Mobile…" at bounding box center [464, 173] width 170 height 24
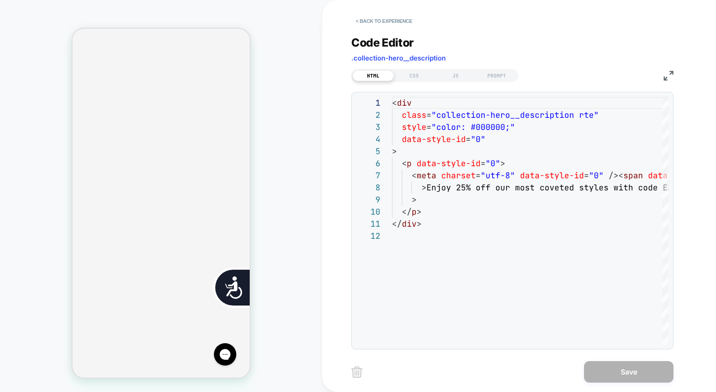
scroll to position [0, 0]
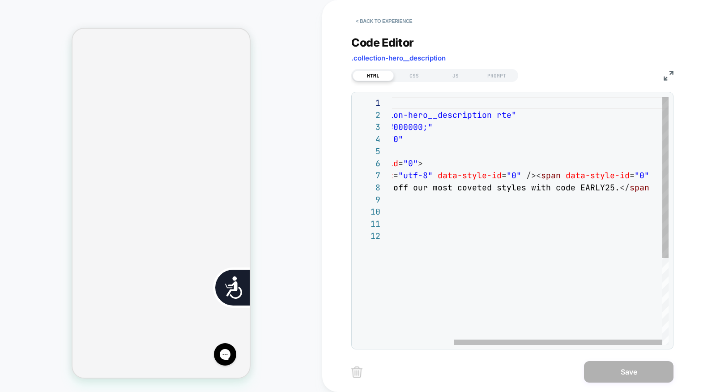
click at [609, 187] on div "< div class = "collection-hero__description rte" style = "color: #000000;" data…" at bounding box center [489, 287] width 359 height 381
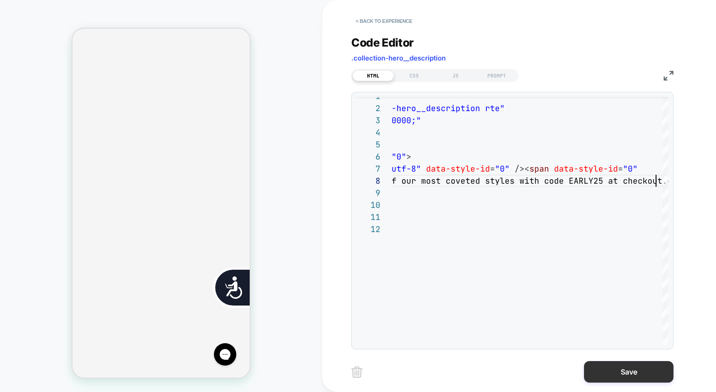
scroll to position [0, 362]
type textarea "**********"
click at [646, 368] on button "Save" at bounding box center [628, 371] width 89 height 21
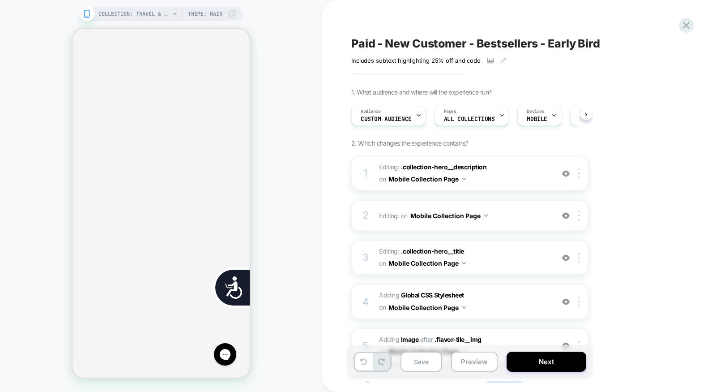
scroll to position [0, 0]
click at [411, 362] on button "Save" at bounding box center [421, 361] width 42 height 20
click at [683, 27] on icon at bounding box center [686, 25] width 12 height 12
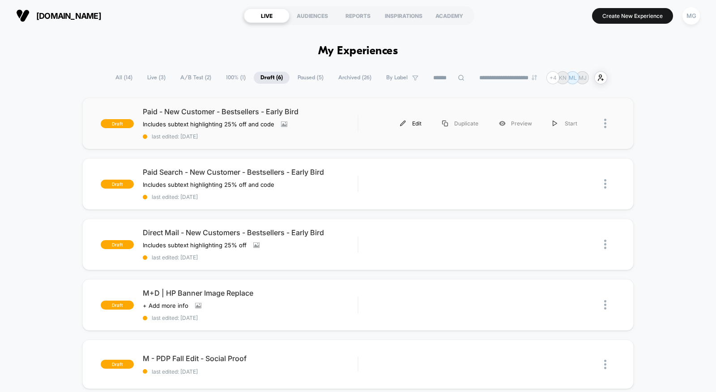
click at [409, 122] on div "Edit" at bounding box center [411, 123] width 42 height 20
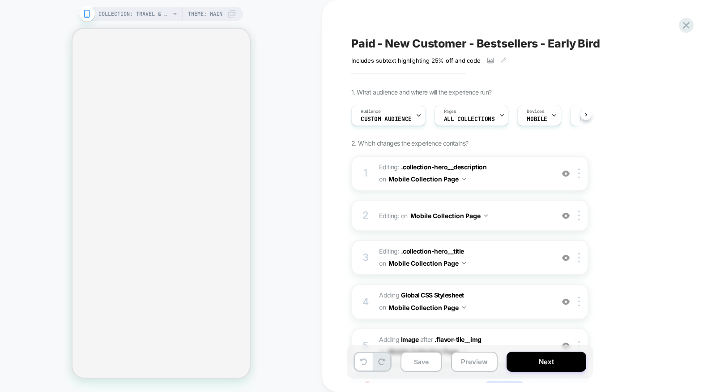
scroll to position [0, 0]
click at [380, 114] on div "Audience Custom Audience" at bounding box center [385, 115] width 69 height 20
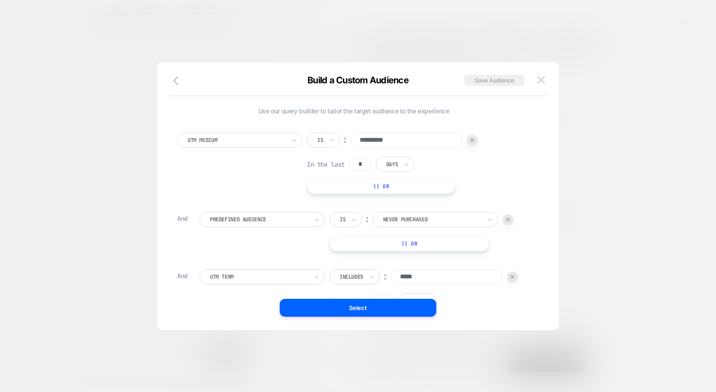
scroll to position [0, 0]
click at [479, 79] on button "Save Audience" at bounding box center [494, 80] width 60 height 11
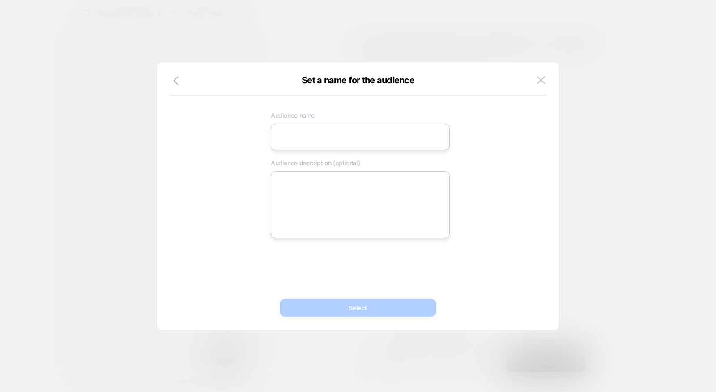
scroll to position [0, 181]
click at [332, 140] on input at bounding box center [360, 137] width 179 height 26
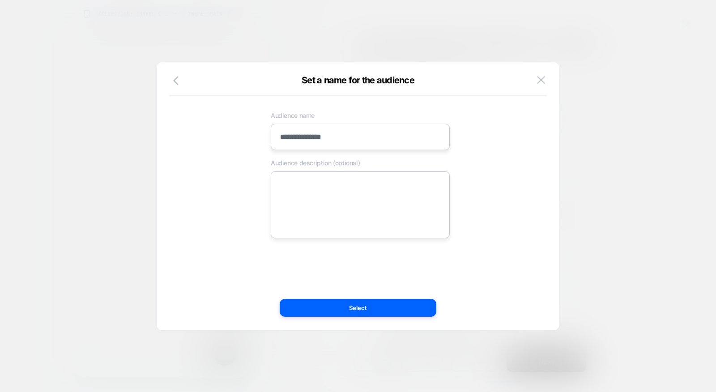
scroll to position [0, 362]
type input "**********"
click at [330, 301] on button "Select" at bounding box center [358, 307] width 157 height 18
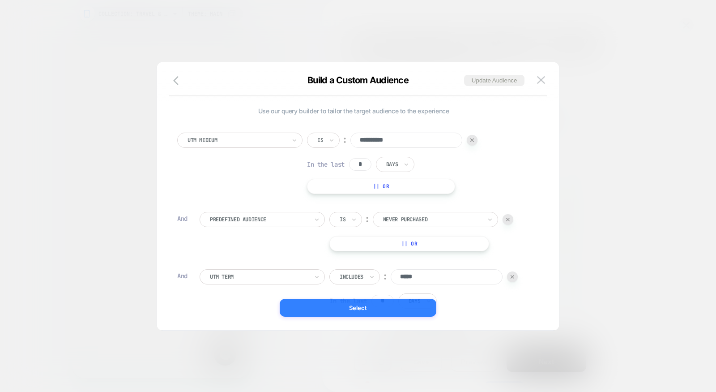
click at [384, 306] on button "Select" at bounding box center [358, 307] width 157 height 18
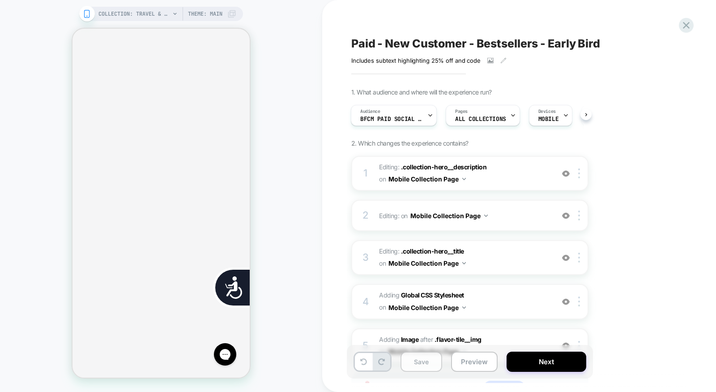
click at [426, 361] on button "Save" at bounding box center [421, 361] width 42 height 20
click at [685, 29] on icon at bounding box center [686, 25] width 12 height 12
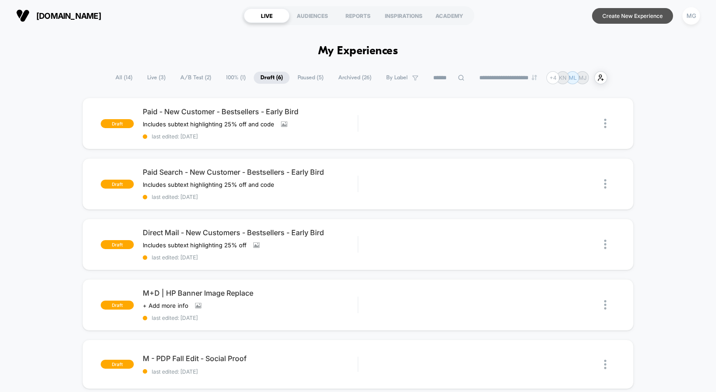
click at [596, 11] on button "Create New Experience" at bounding box center [632, 16] width 81 height 16
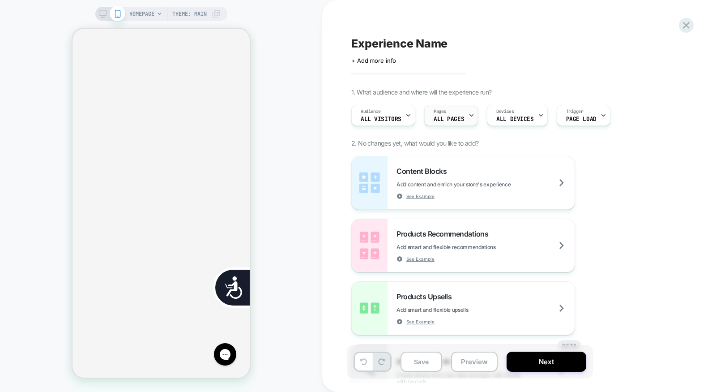
scroll to position [0, 181]
click at [375, 119] on span "All Visitors" at bounding box center [381, 119] width 41 height 6
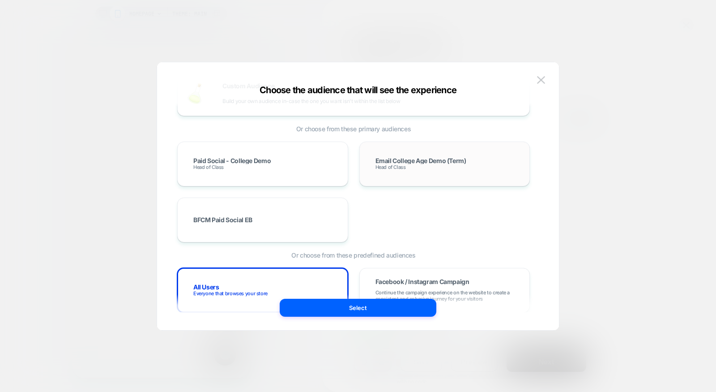
scroll to position [41, 0]
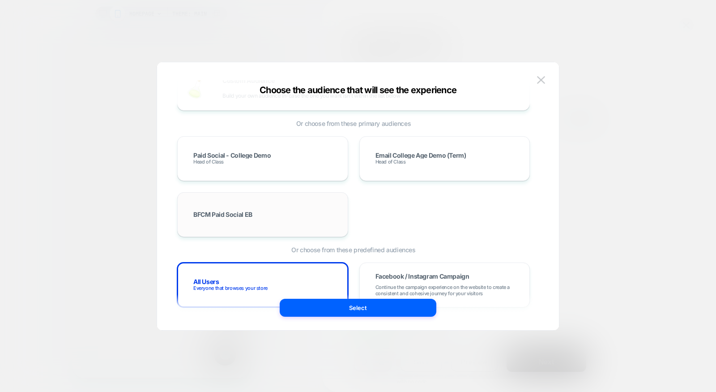
click at [270, 209] on div "BFCM Paid Social EB" at bounding box center [263, 214] width 152 height 26
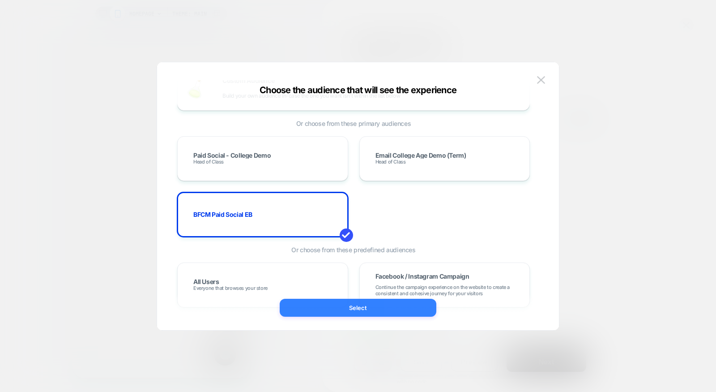
click at [357, 308] on button "Select" at bounding box center [358, 307] width 157 height 18
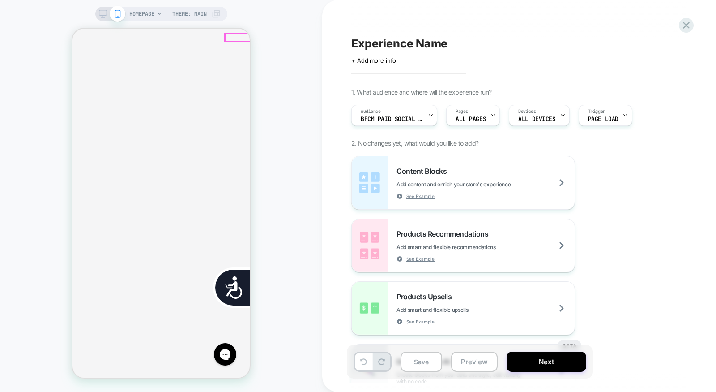
scroll to position [0, 362]
click at [473, 118] on span "ALL PAGES" at bounding box center [471, 119] width 30 height 6
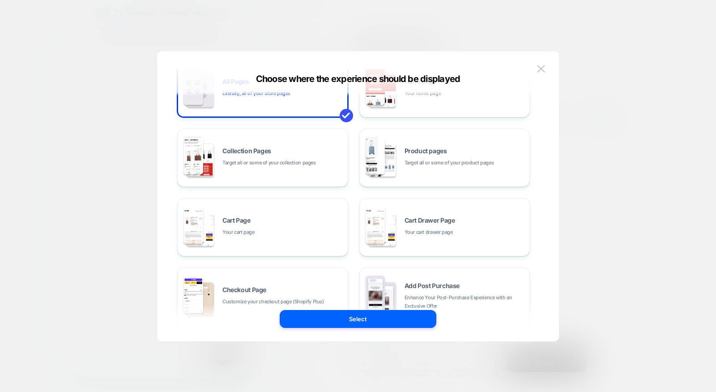
scroll to position [42, 0]
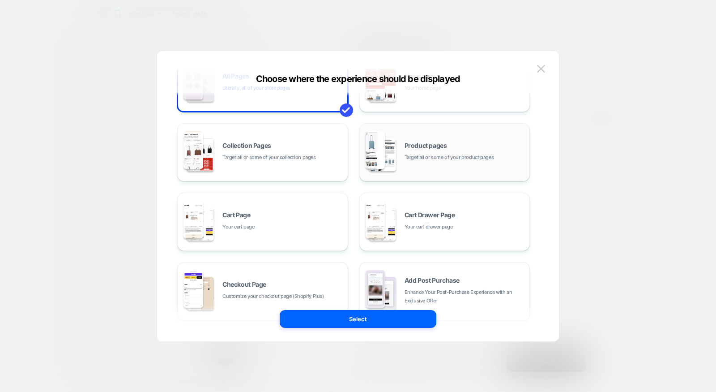
click at [447, 158] on span "Target all or some of your product pages" at bounding box center [449, 157] width 89 height 9
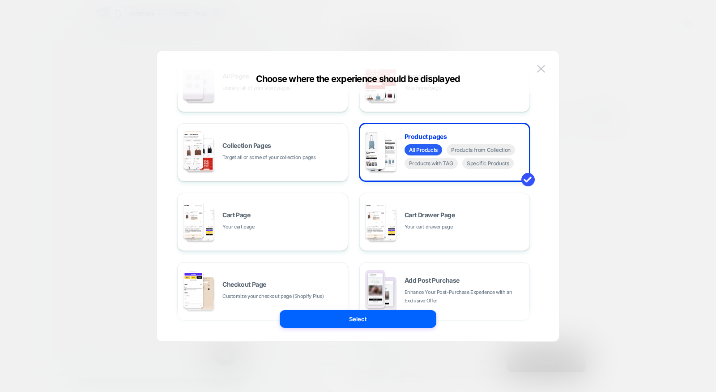
click at [367, 319] on button "Select" at bounding box center [358, 319] width 157 height 18
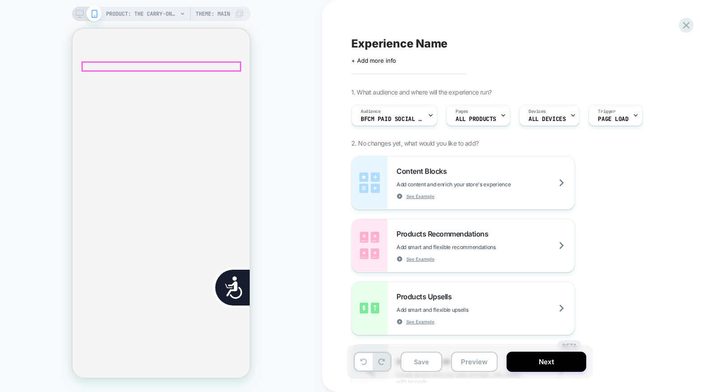
scroll to position [0, 0]
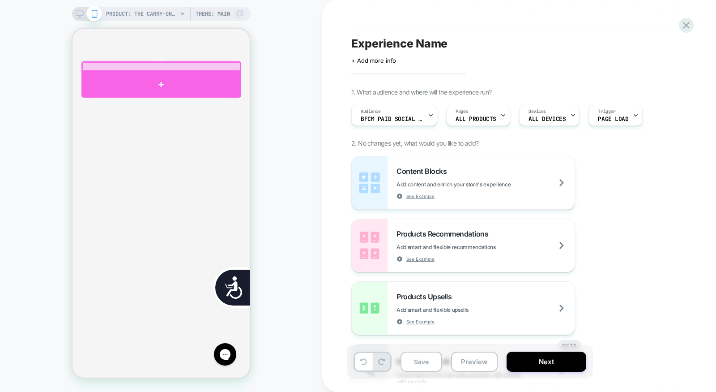
click at [141, 85] on div at bounding box center [161, 85] width 160 height 26
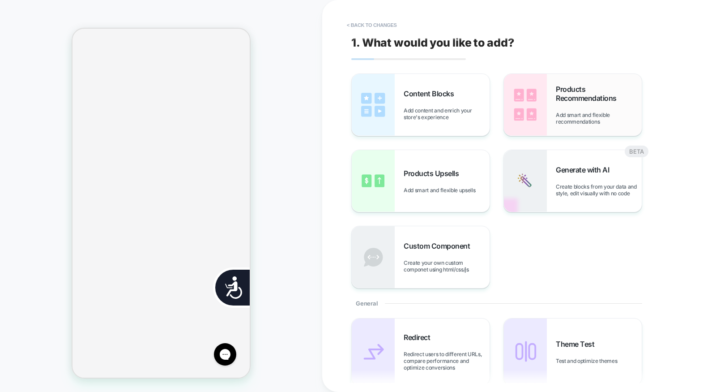
scroll to position [207, 0]
click at [429, 102] on div "Content Blocks Add content and enrich your store's experience" at bounding box center [447, 104] width 86 height 31
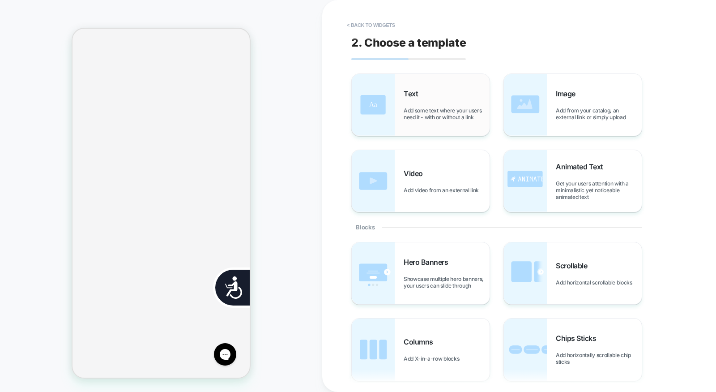
click at [417, 106] on div "Text Add some text where your users need it - with or without a link" at bounding box center [447, 104] width 86 height 31
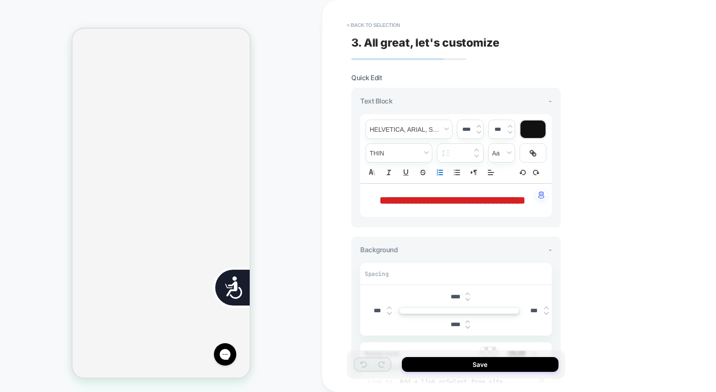
scroll to position [0, 362]
drag, startPoint x: 486, startPoint y: 226, endPoint x: 486, endPoint y: 213, distance: 12.1
click at [486, 217] on div "**********" at bounding box center [456, 199] width 192 height 33
click at [486, 208] on p "**********" at bounding box center [452, 199] width 167 height 15
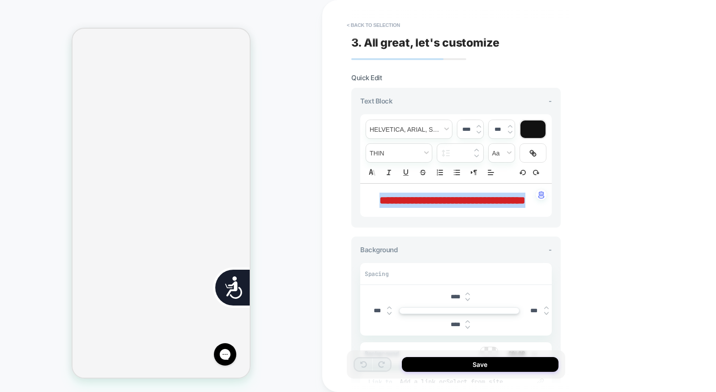
click at [486, 208] on p "**********" at bounding box center [452, 199] width 167 height 15
type input "****"
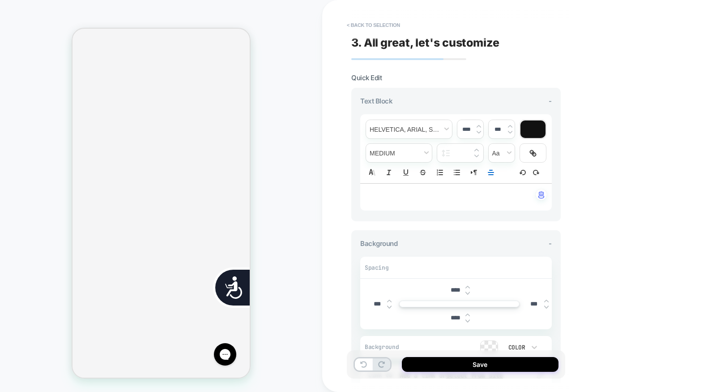
scroll to position [0, 0]
click at [445, 209] on div "**********" at bounding box center [456, 163] width 192 height 98
click at [449, 200] on div "***" at bounding box center [456, 196] width 192 height 27
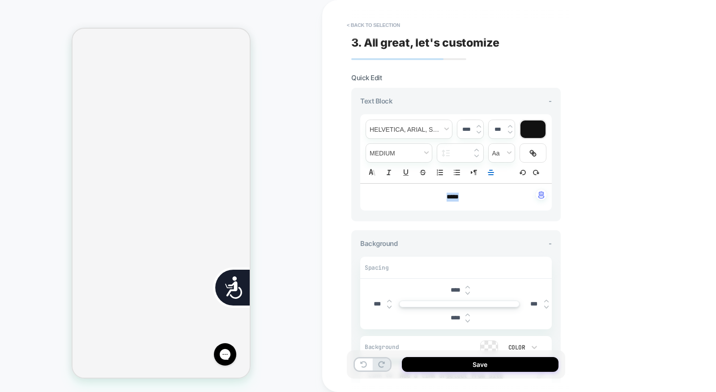
click at [449, 200] on div "***" at bounding box center [456, 196] width 192 height 27
click at [489, 168] on icon "Align" at bounding box center [491, 172] width 8 height 8
click at [493, 186] on icon "Align" at bounding box center [490, 183] width 7 height 7
click at [389, 305] on img at bounding box center [389, 307] width 4 height 4
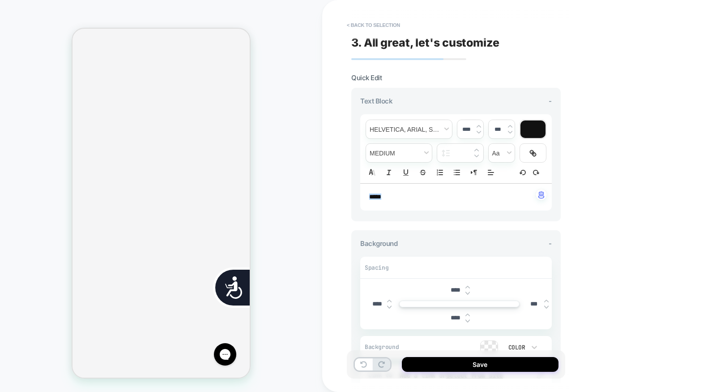
click at [373, 302] on input "****" at bounding box center [377, 304] width 20 height 8
type input "*****"
click at [451, 286] on input "****" at bounding box center [455, 290] width 20 height 8
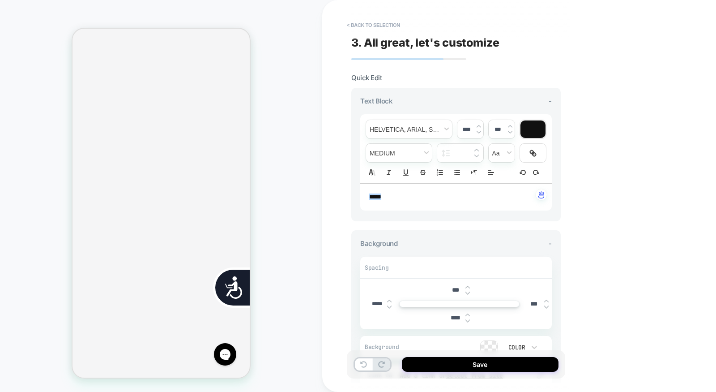
type input "***"
click at [451, 314] on input "****" at bounding box center [455, 318] width 20 height 8
type input "***"
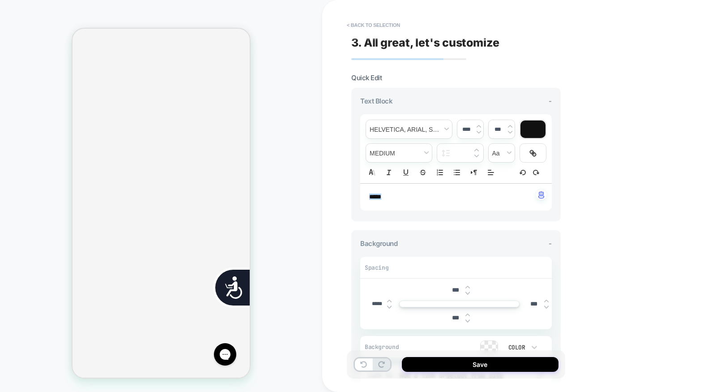
scroll to position [0, 181]
drag, startPoint x: 643, startPoint y: 39, endPoint x: 618, endPoint y: 65, distance: 37.0
click at [644, 38] on div "**********" at bounding box center [519, 196] width 394 height 392
click at [402, 185] on div "***" at bounding box center [456, 196] width 192 height 27
click at [400, 192] on p "***" at bounding box center [452, 196] width 167 height 9
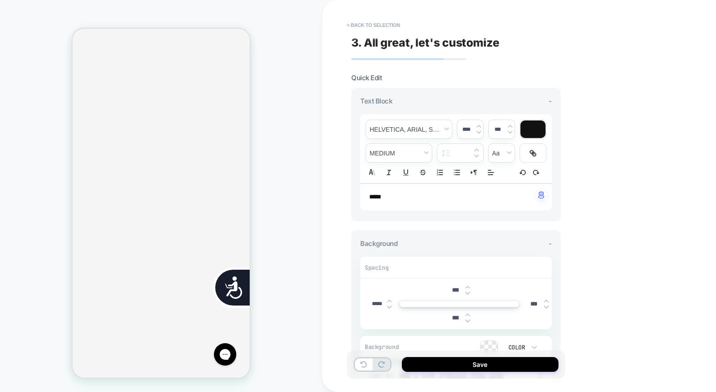
click at [400, 192] on p "***" at bounding box center [452, 196] width 167 height 9
click at [410, 196] on span "**********" at bounding box center [444, 196] width 151 height 6
drag, startPoint x: 409, startPoint y: 196, endPoint x: 476, endPoint y: 196, distance: 67.6
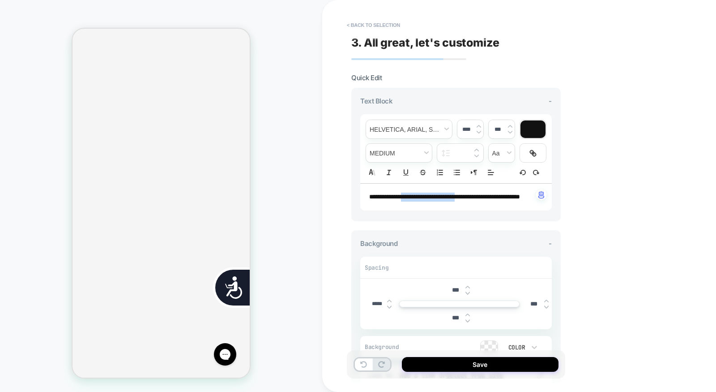
click at [476, 196] on span "**********" at bounding box center [444, 196] width 151 height 6
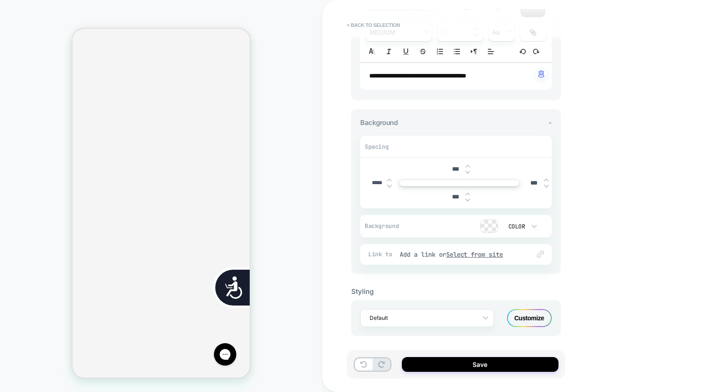
scroll to position [0, 362]
click at [451, 196] on input "***" at bounding box center [455, 197] width 20 height 8
click at [452, 193] on input "***" at bounding box center [455, 197] width 20 height 8
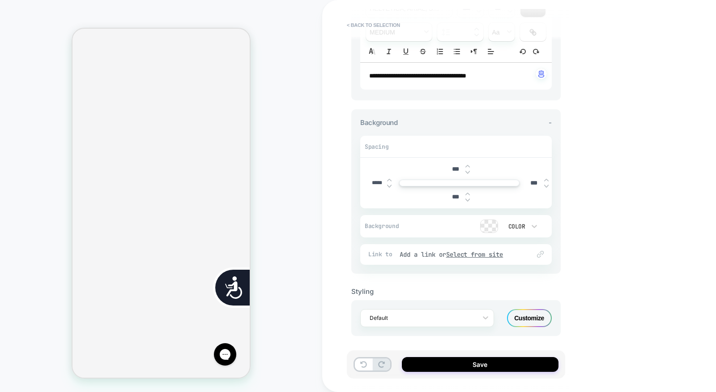
scroll to position [0, 0]
type input "***"
click at [468, 170] on img at bounding box center [467, 172] width 4 height 4
type input "****"
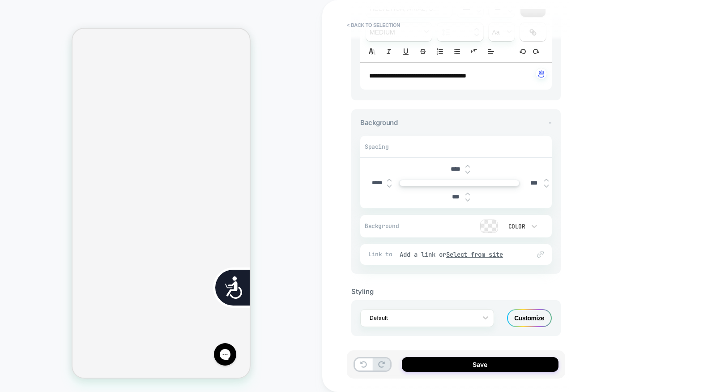
scroll to position [0, 181]
click at [469, 365] on button "Save" at bounding box center [480, 364] width 157 height 15
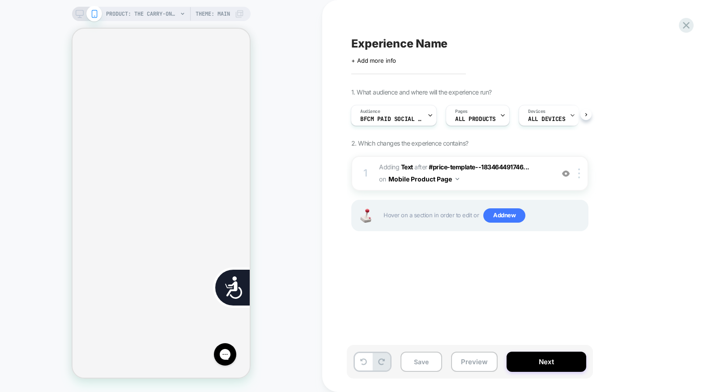
scroll to position [0, 0]
click at [581, 171] on div at bounding box center [580, 173] width 15 height 10
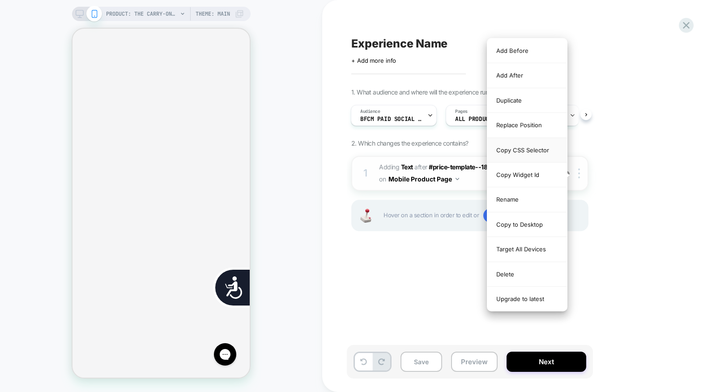
click at [530, 144] on div "Copy CSS Selector" at bounding box center [527, 150] width 80 height 25
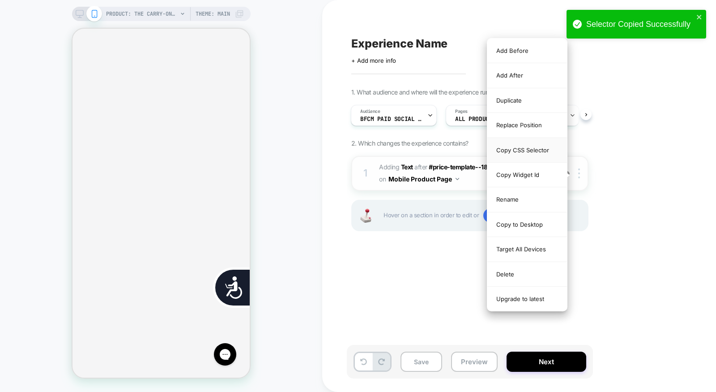
scroll to position [0, 181]
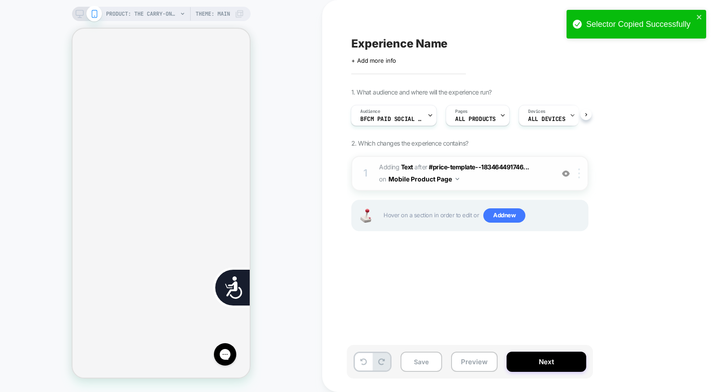
click at [581, 174] on div at bounding box center [580, 173] width 15 height 10
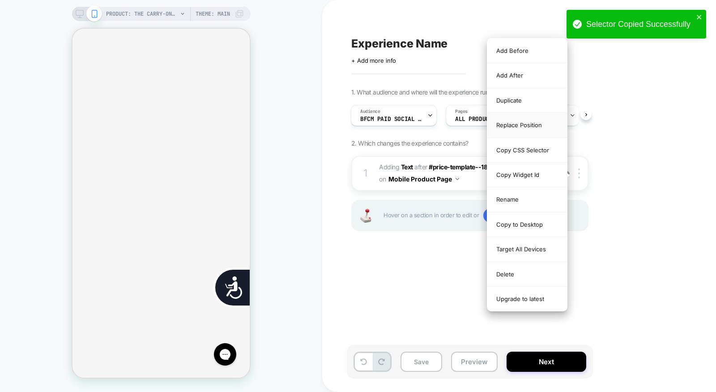
click at [518, 120] on div "Replace Position" at bounding box center [527, 125] width 80 height 25
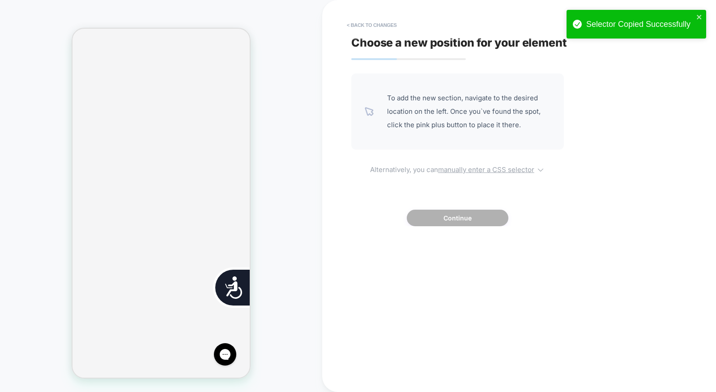
click at [492, 170] on u "manually enter a CSS selector" at bounding box center [486, 169] width 96 height 9
select select "*******"
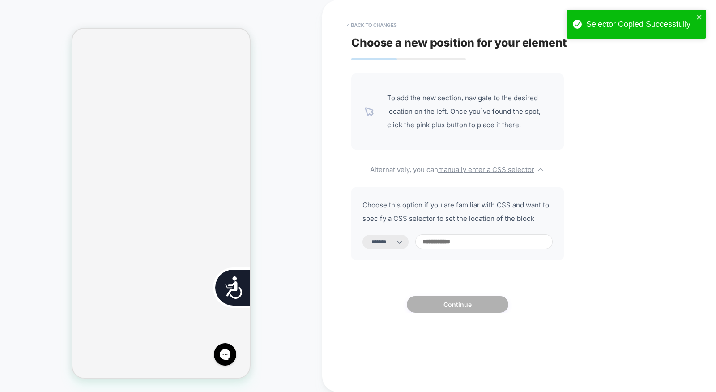
click at [455, 241] on input at bounding box center [483, 241] width 137 height 15
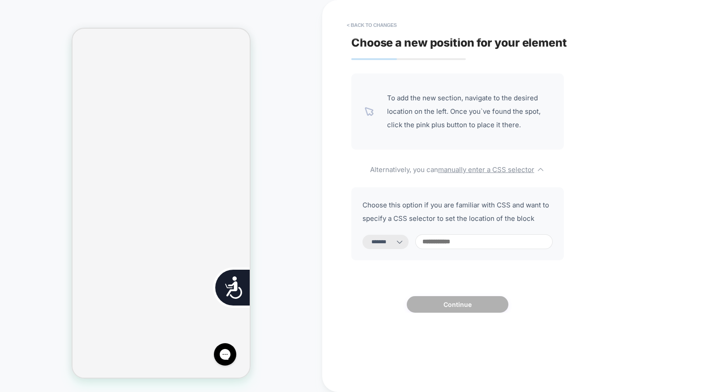
scroll to position [0, 362]
paste input "**********"
type input "**********"
select select "*********"
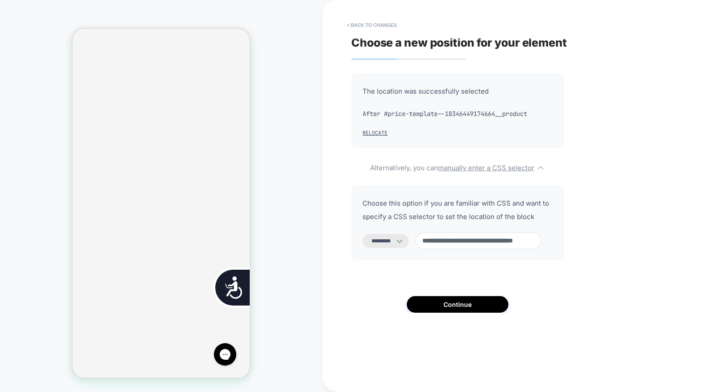
scroll to position [0, 38]
drag, startPoint x: 432, startPoint y: 240, endPoint x: 577, endPoint y: 245, distance: 145.5
click at [577, 245] on div "**********" at bounding box center [515, 196] width 336 height 374
click at [477, 240] on input "**********" at bounding box center [478, 240] width 126 height 17
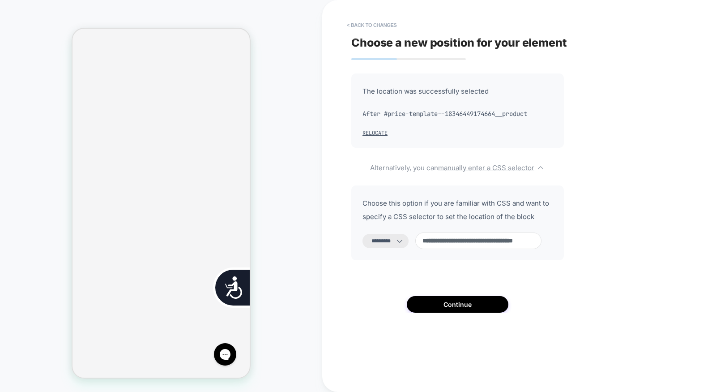
click at [433, 241] on input "**********" at bounding box center [478, 240] width 126 height 17
click at [541, 241] on input "**********" at bounding box center [478, 240] width 126 height 17
drag, startPoint x: 492, startPoint y: 241, endPoint x: 541, endPoint y: 239, distance: 48.4
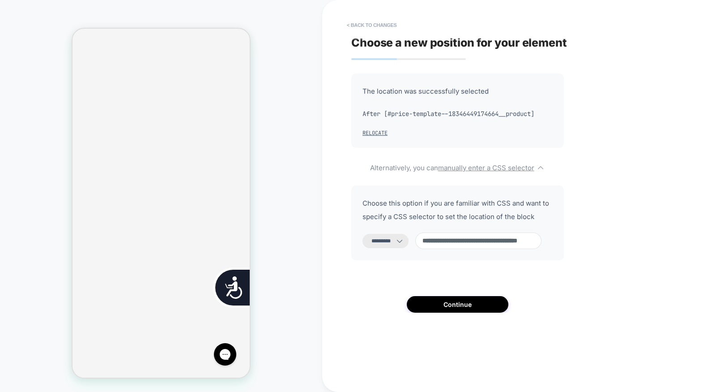
click at [541, 239] on input "**********" at bounding box center [478, 240] width 126 height 17
click at [439, 241] on input "**********" at bounding box center [478, 240] width 126 height 17
type input "**********"
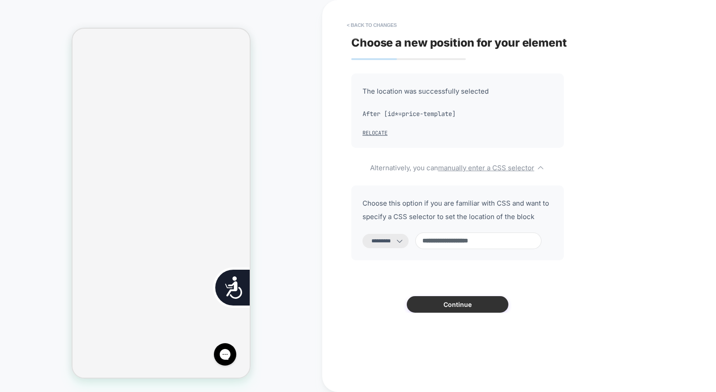
click at [448, 301] on button "Continue" at bounding box center [458, 304] width 102 height 17
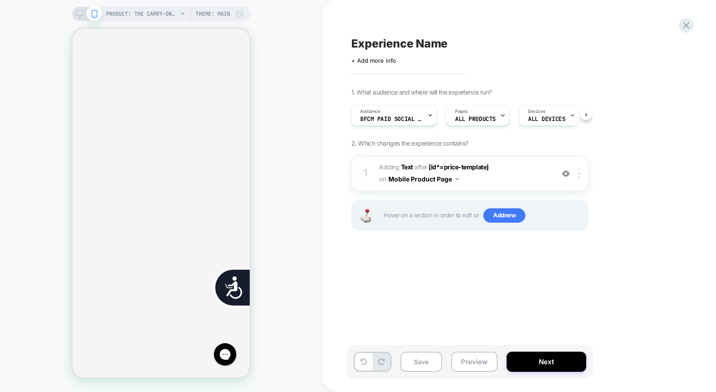
scroll to position [0, 362]
click at [540, 118] on span "ALL DEVICES" at bounding box center [546, 119] width 37 height 6
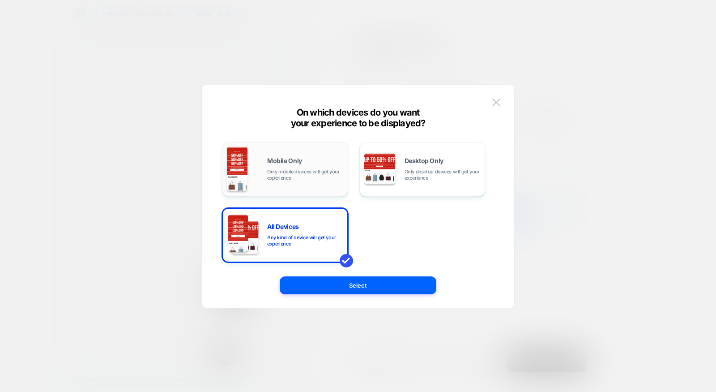
click at [281, 162] on span "Mobile Only" at bounding box center [284, 161] width 35 height 6
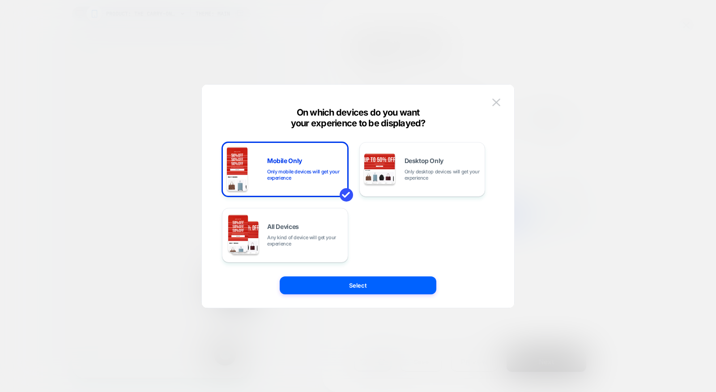
click at [366, 290] on button "Select" at bounding box center [358, 285] width 157 height 18
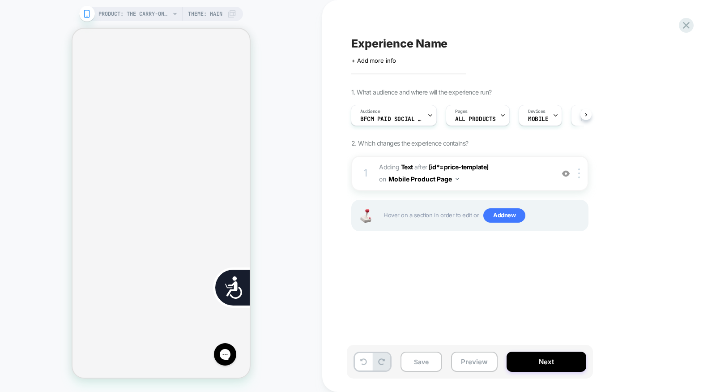
click at [432, 45] on span "Experience Name" at bounding box center [399, 43] width 96 height 13
type textarea "**********"
click at [553, 44] on icon at bounding box center [555, 44] width 5 height 4
click at [416, 367] on button "Save" at bounding box center [421, 361] width 42 height 20
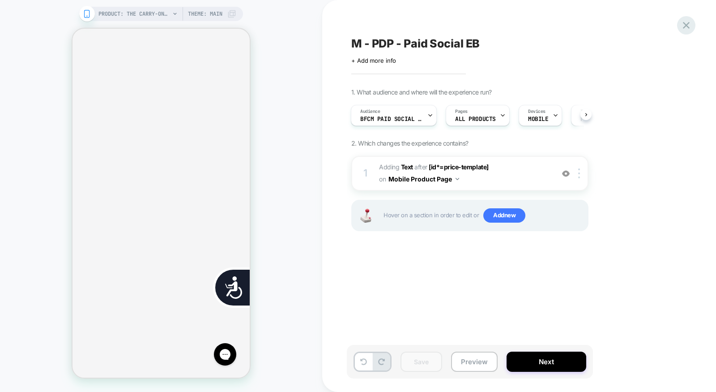
scroll to position [0, 362]
click at [686, 26] on icon at bounding box center [686, 25] width 12 height 12
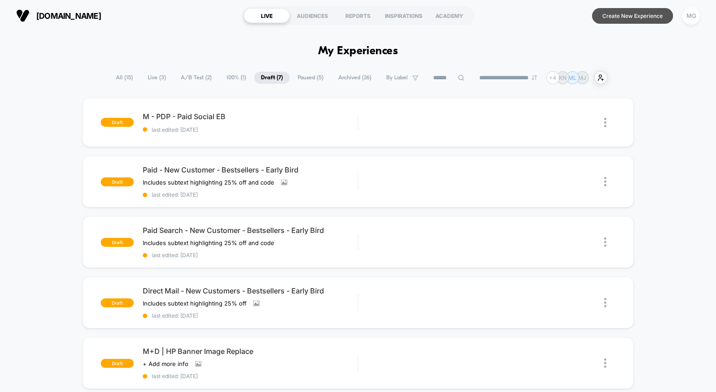
click at [631, 17] on button "Create New Experience" at bounding box center [632, 16] width 81 height 16
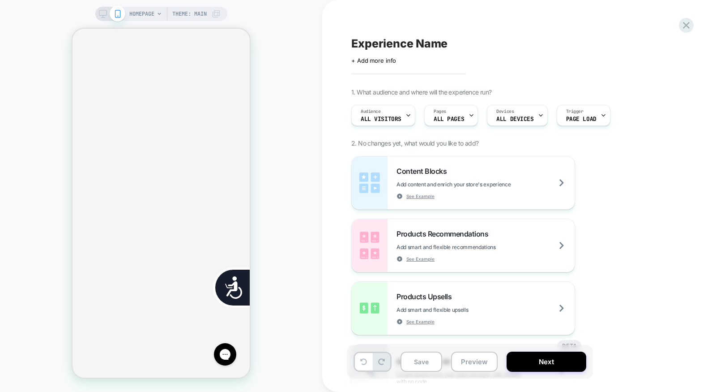
scroll to position [0, 177]
click at [76, 119] on icon "Close" at bounding box center [76, 119] width 0 height 0
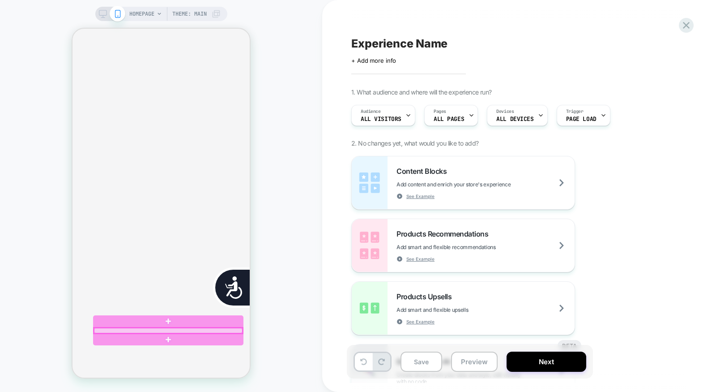
scroll to position [0, 181]
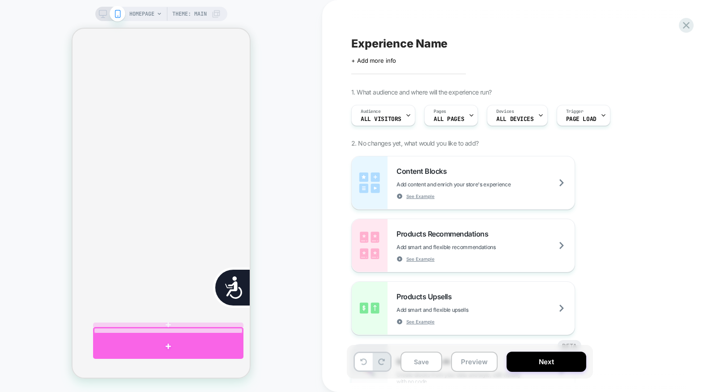
click at [187, 342] on div at bounding box center [168, 346] width 150 height 25
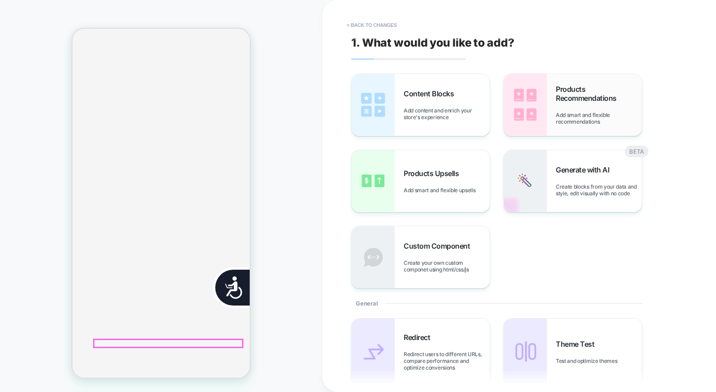
scroll to position [0, 177]
click at [435, 115] on span "Add content and enrich your store's experience" at bounding box center [447, 113] width 86 height 13
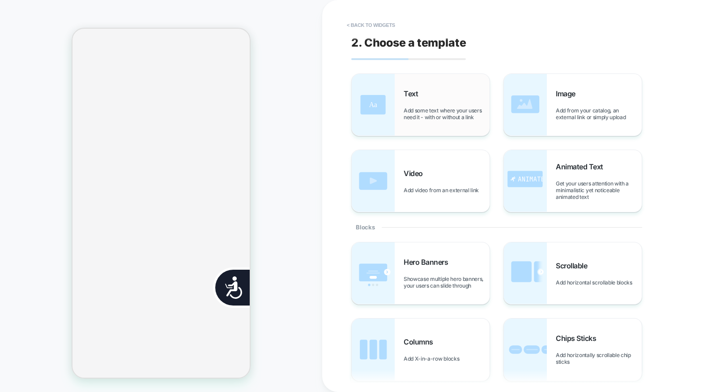
click at [455, 113] on span "Add some text where your users need it - with or without a link" at bounding box center [447, 113] width 86 height 13
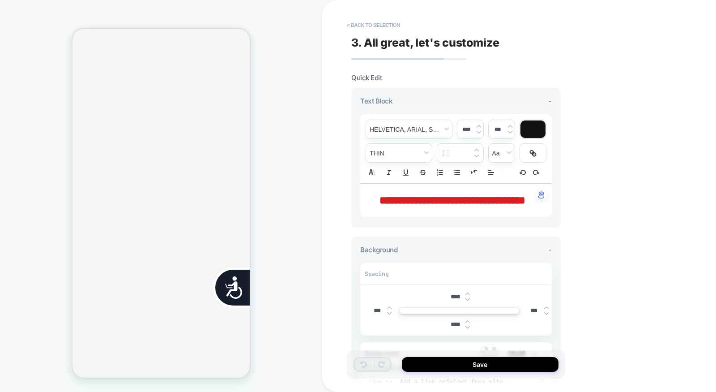
click at [481, 208] on p "**********" at bounding box center [452, 199] width 167 height 15
drag, startPoint x: 479, startPoint y: 214, endPoint x: 346, endPoint y: 191, distance: 135.4
click at [346, 191] on div "**********" at bounding box center [519, 196] width 394 height 392
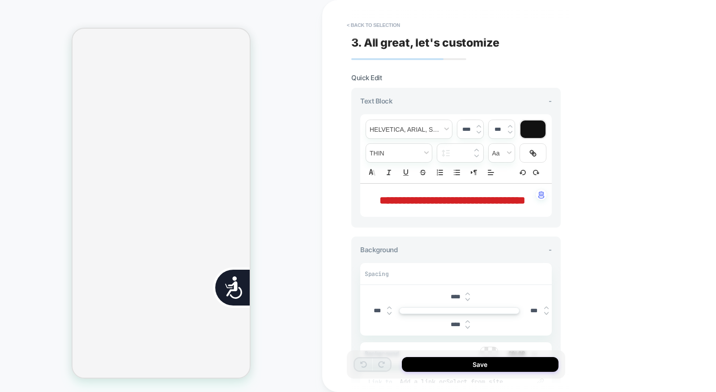
scroll to position [0, 0]
click at [396, 200] on span "**********" at bounding box center [452, 200] width 146 height 11
click at [459, 198] on span "**********" at bounding box center [452, 200] width 146 height 11
click at [485, 206] on p "**********" at bounding box center [452, 199] width 167 height 15
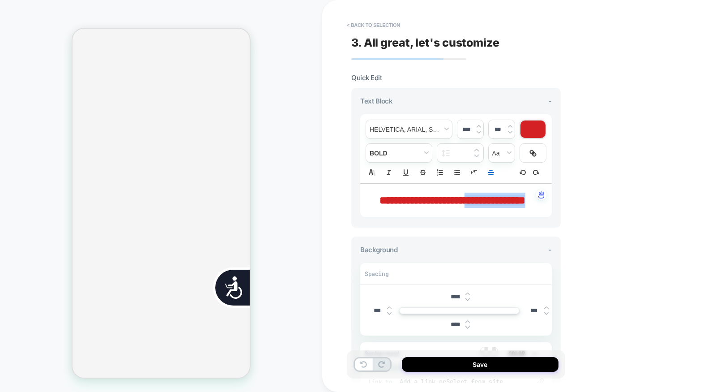
click at [481, 208] on p "**********" at bounding box center [452, 199] width 167 height 15
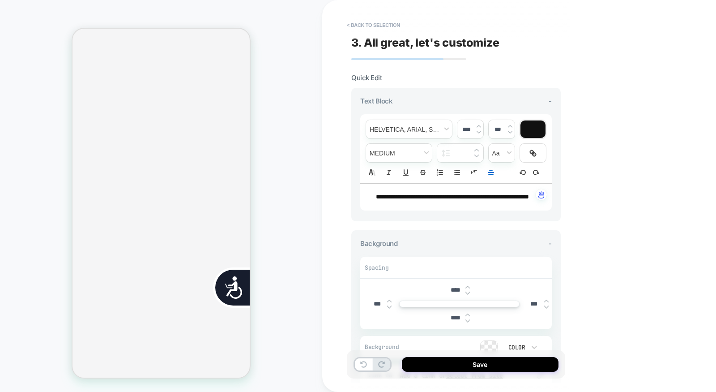
click at [458, 200] on span "**********" at bounding box center [452, 196] width 153 height 6
click at [490, 172] on icon "Align" at bounding box center [491, 172] width 8 height 8
click at [491, 184] on icon "Align" at bounding box center [490, 183] width 7 height 7
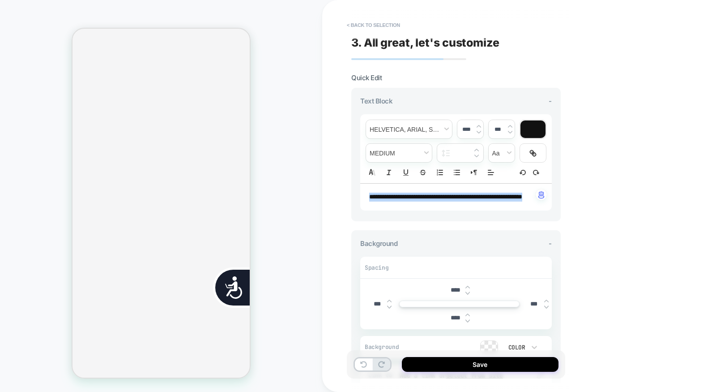
scroll to position [0, 177]
click at [432, 201] on p "**********" at bounding box center [452, 196] width 167 height 9
drag, startPoint x: 409, startPoint y: 196, endPoint x: 477, endPoint y: 196, distance: 67.1
click at [477, 196] on span "**********" at bounding box center [445, 196] width 153 height 6
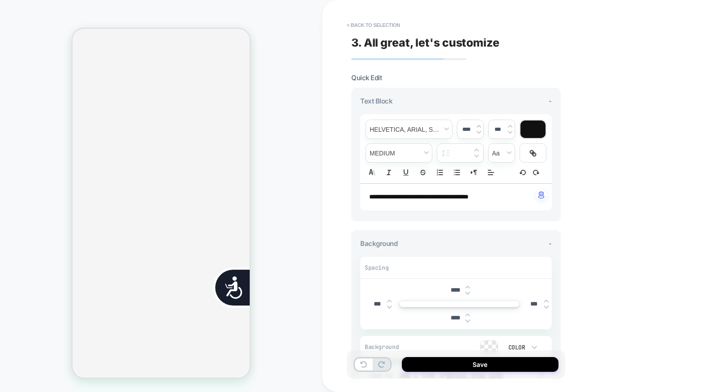
scroll to position [0, 0]
drag, startPoint x: 468, startPoint y: 186, endPoint x: 466, endPoint y: 195, distance: 9.3
click at [468, 187] on div "**********" at bounding box center [456, 196] width 192 height 27
click at [465, 199] on span "**********" at bounding box center [418, 196] width 99 height 6
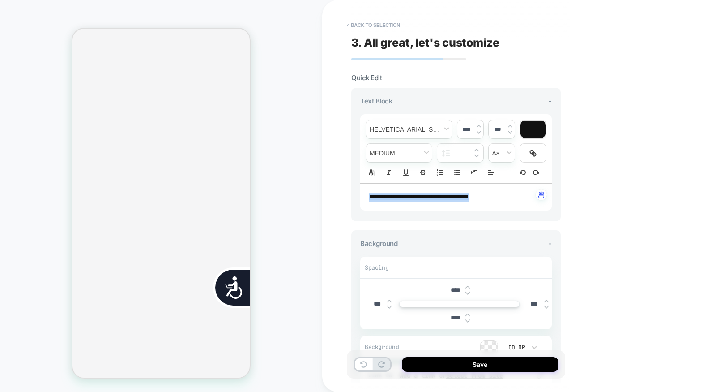
click at [478, 132] on img at bounding box center [479, 132] width 4 height 4
type input "****"
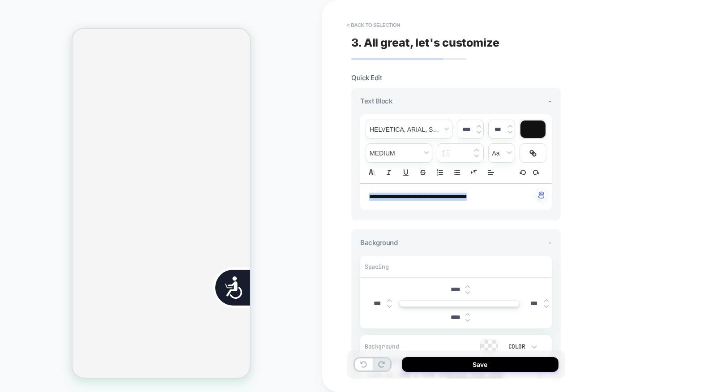
click at [388, 304] on img at bounding box center [389, 306] width 4 height 4
click at [375, 302] on input "****" at bounding box center [377, 303] width 20 height 8
type input "*****"
click at [448, 288] on input "****" at bounding box center [455, 289] width 20 height 8
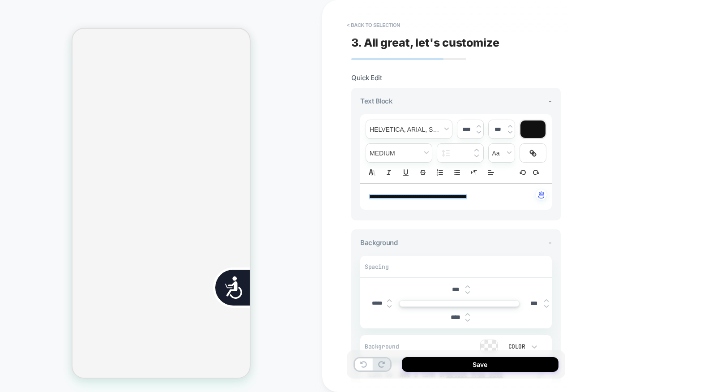
scroll to position [0, 177]
type input "***"
click at [452, 315] on input "****" at bounding box center [455, 317] width 20 height 8
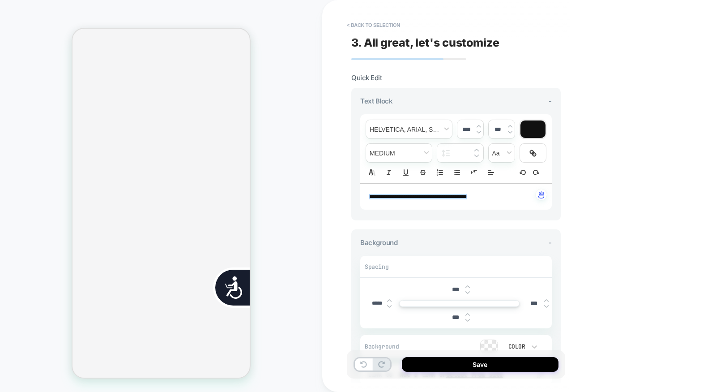
type input "***"
click at [454, 290] on input "***" at bounding box center [455, 289] width 20 height 8
type input "***"
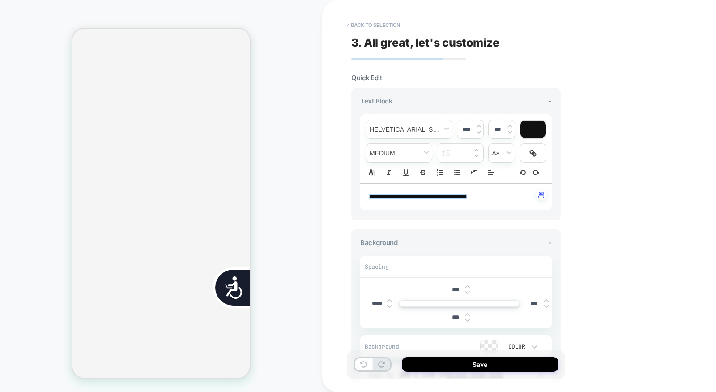
click at [451, 314] on input "***" at bounding box center [455, 317] width 20 height 8
click at [466, 318] on img at bounding box center [467, 320] width 4 height 4
click at [453, 316] on input "****" at bounding box center [455, 317] width 20 height 8
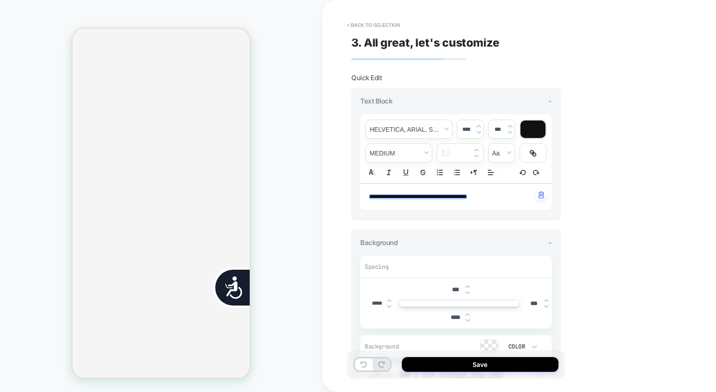
click at [453, 316] on input "****" at bounding box center [455, 317] width 20 height 8
click at [452, 316] on input "****" at bounding box center [455, 317] width 20 height 8
type input "*****"
click at [494, 367] on button "Save" at bounding box center [480, 364] width 157 height 15
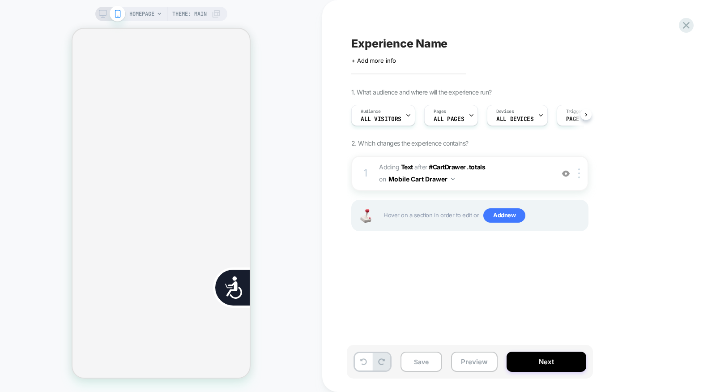
scroll to position [0, 0]
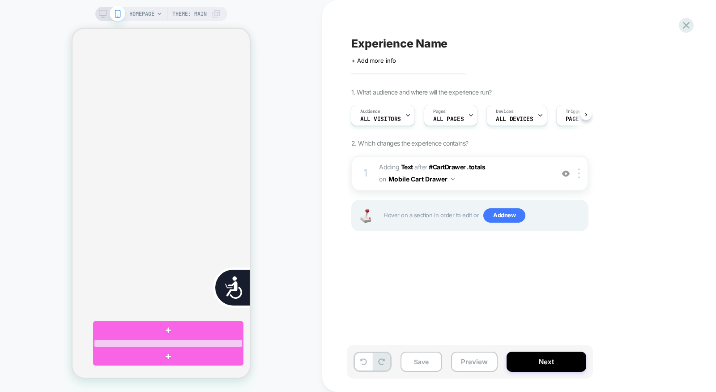
click at [162, 341] on div at bounding box center [168, 343] width 149 height 8
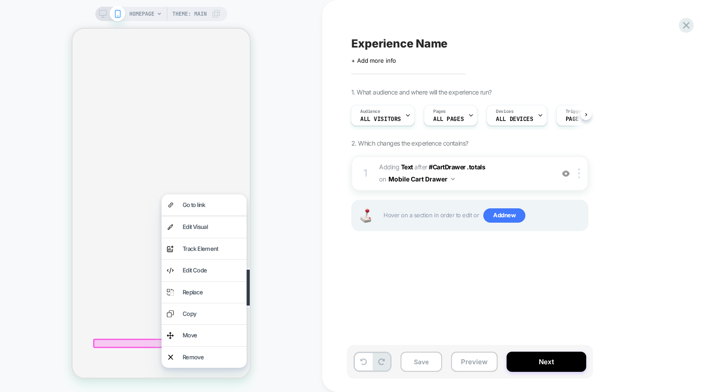
scroll to position [0, 0]
click at [359, 310] on div "Experience Name Click to edit experience details + Add more info 1. What audien…" at bounding box center [515, 196] width 336 height 374
click at [296, 282] on div "HOMEPAGE Theme: MAIN" at bounding box center [161, 196] width 322 height 374
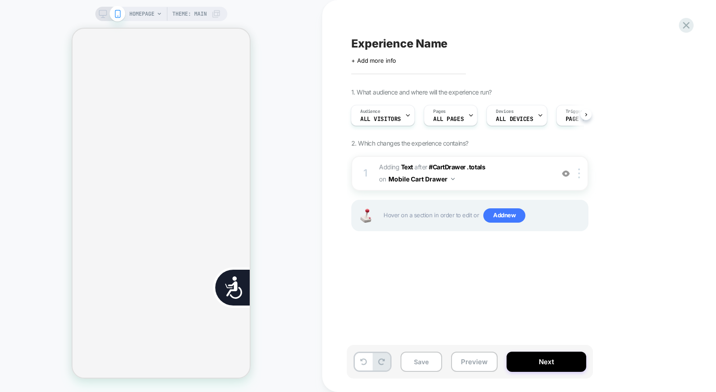
click at [420, 43] on span "Experience Name" at bounding box center [399, 43] width 96 height 13
click at [376, 116] on span "All Visitors" at bounding box center [380, 119] width 41 height 6
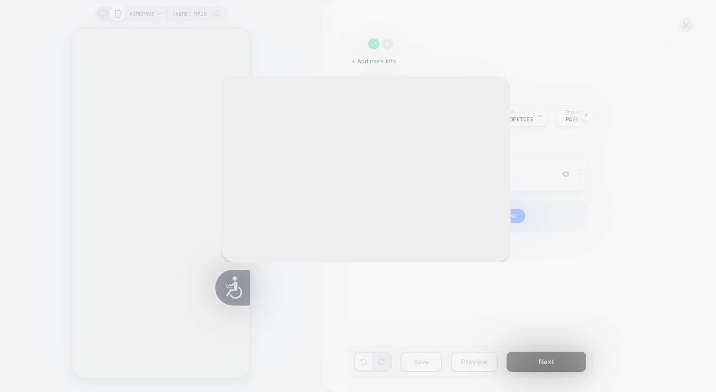
scroll to position [0, 362]
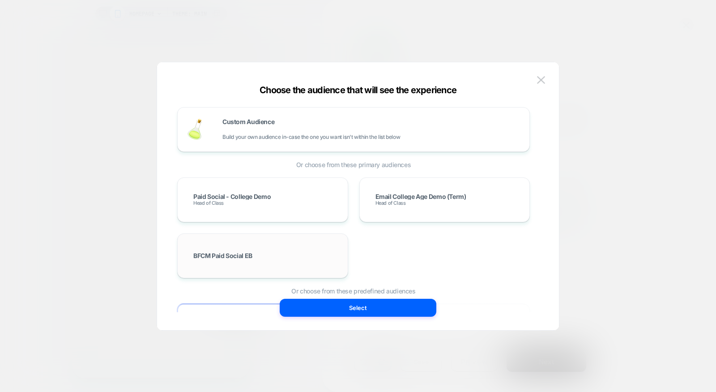
click at [242, 269] on div "BFCM Paid Social EB" at bounding box center [262, 255] width 171 height 45
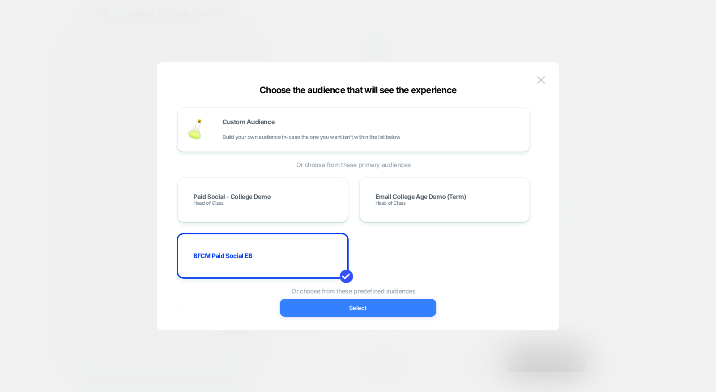
scroll to position [0, 177]
click at [328, 313] on button "Select" at bounding box center [358, 307] width 157 height 18
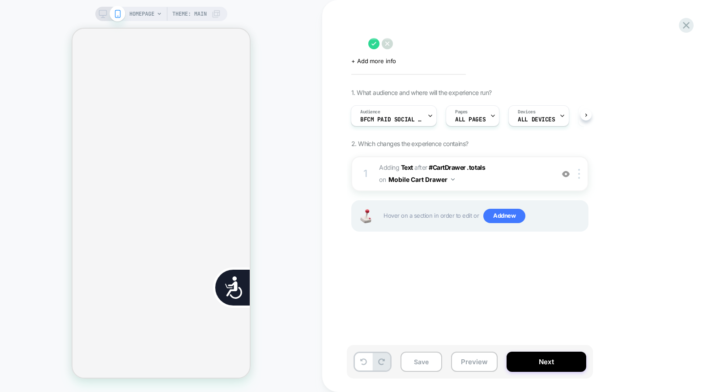
scroll to position [0, 0]
click at [364, 40] on textarea at bounding box center [357, 44] width 13 height 14
type textarea "**********"
click at [559, 42] on icon at bounding box center [562, 43] width 11 height 11
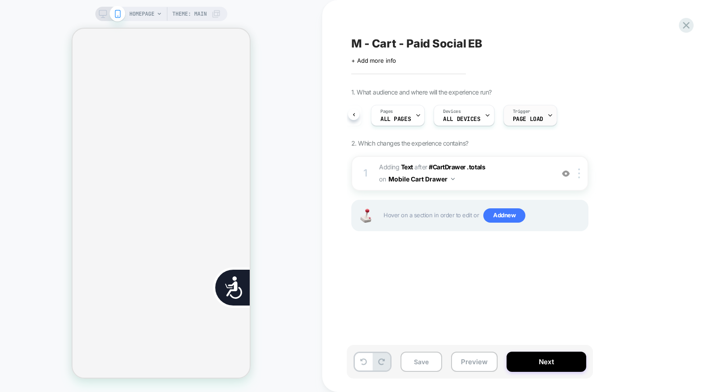
scroll to position [0, 0]
click at [456, 119] on span "ALL DEVICES" at bounding box center [461, 119] width 37 height 6
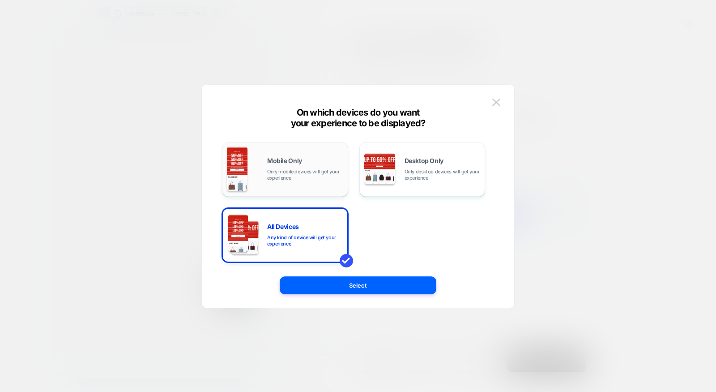
click at [296, 153] on div "Mobile Only Only mobile devices will get your experience" at bounding box center [285, 169] width 116 height 46
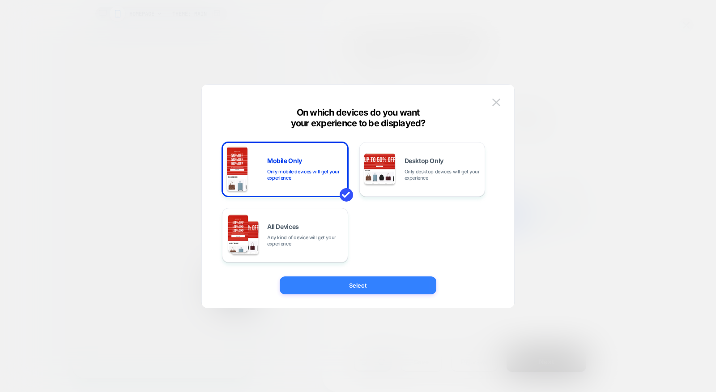
click at [356, 287] on button "Select" at bounding box center [358, 285] width 157 height 18
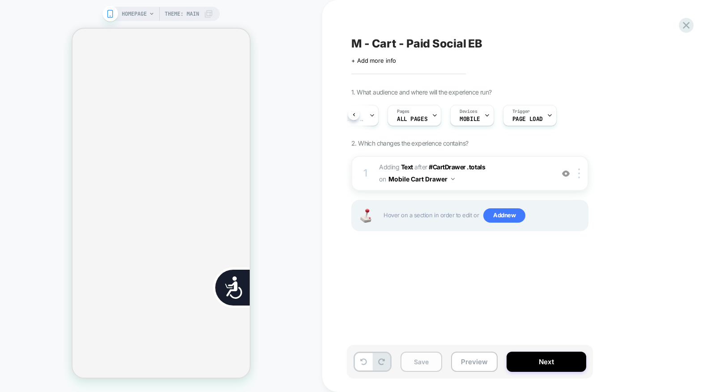
click at [428, 362] on button "Save" at bounding box center [421, 361] width 42 height 20
click at [685, 27] on icon at bounding box center [686, 25] width 7 height 7
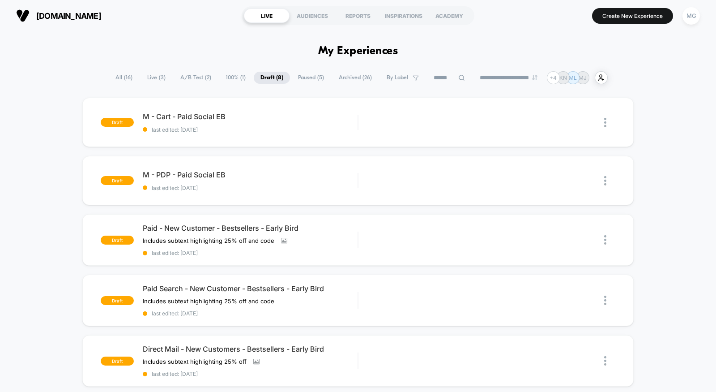
click at [373, 209] on div "draft M - Cart - Paid Social EB last edited: 9/26/2025 Edit Duplicate Preview S…" at bounding box center [358, 354] width 716 height 512
click at [329, 241] on div "Paid - New Customer - Bestsellers - Early Bird Includes subtext highlighting 25…" at bounding box center [250, 239] width 215 height 33
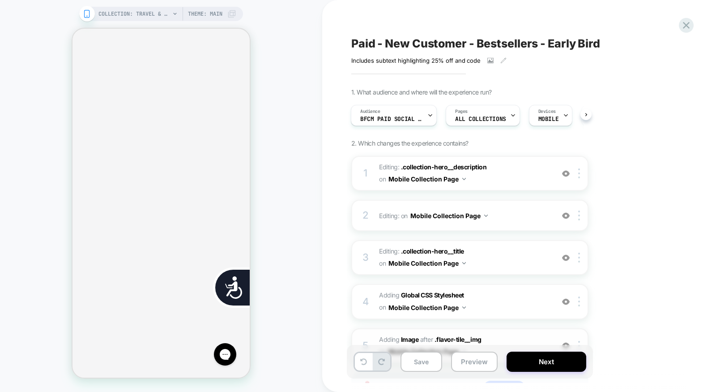
scroll to position [0, 362]
click at [419, 367] on button "Save" at bounding box center [421, 361] width 42 height 20
click at [685, 21] on icon at bounding box center [686, 25] width 12 height 12
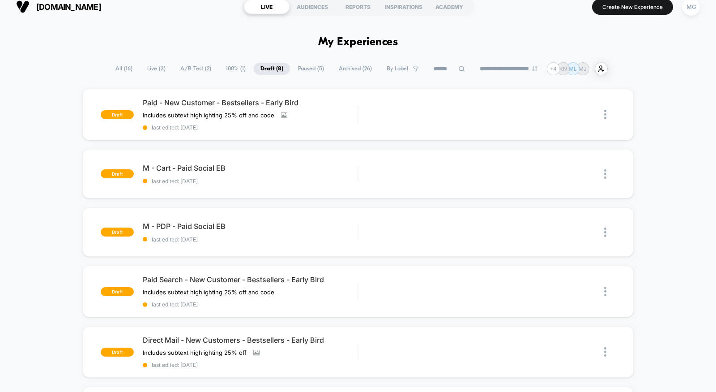
scroll to position [9, 0]
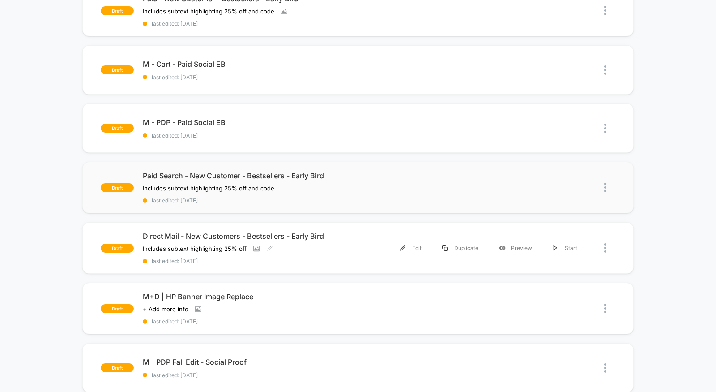
scroll to position [119, 0]
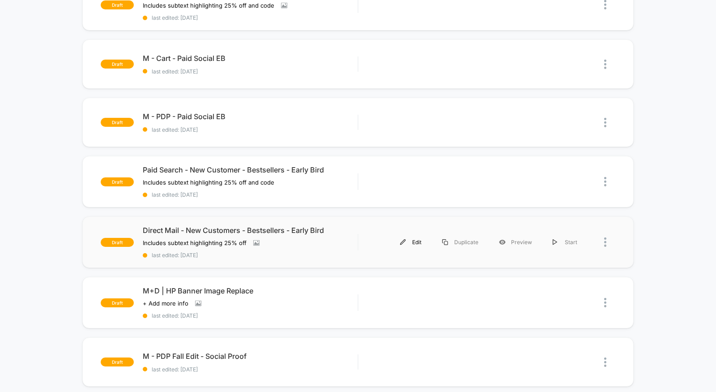
click at [411, 243] on div "Edit" at bounding box center [411, 242] width 42 height 20
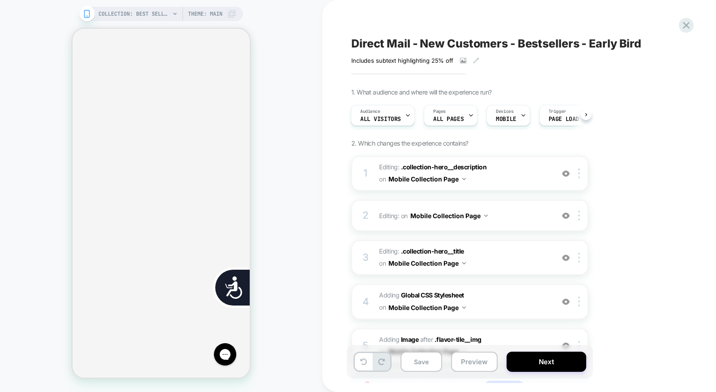
scroll to position [0, 362]
click at [398, 119] on span "All Visitors" at bounding box center [380, 119] width 41 height 6
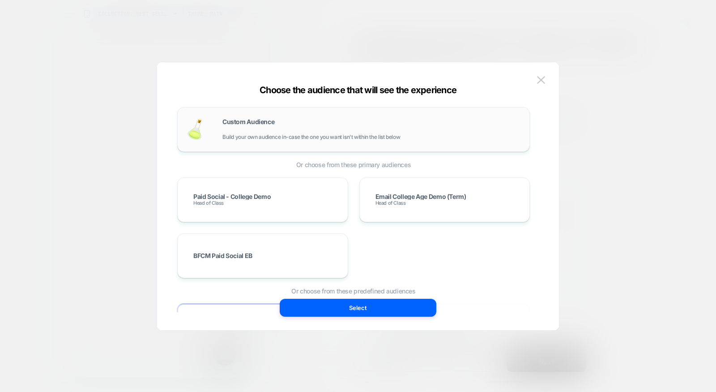
click at [339, 124] on div "Custom Audience Build your own audience in-case the one you want isn't within t…" at bounding box center [371, 129] width 298 height 21
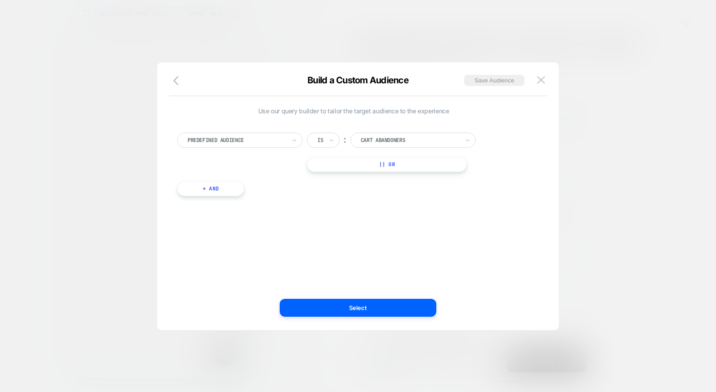
click at [249, 145] on div "Predefined Audience" at bounding box center [239, 139] width 125 height 15
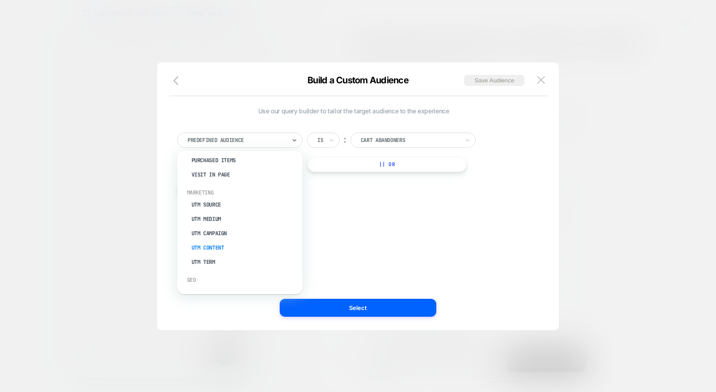
scroll to position [0, 181]
click at [206, 198] on div "UTM Source" at bounding box center [244, 204] width 116 height 14
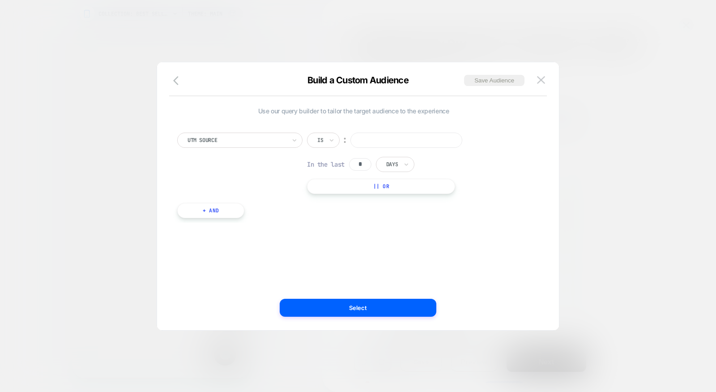
click at [364, 138] on input at bounding box center [406, 139] width 112 height 15
type input "**********"
click at [362, 163] on input "*" at bounding box center [360, 164] width 22 height 13
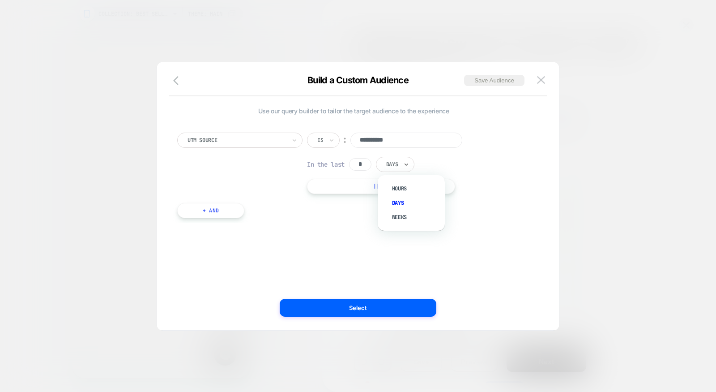
click at [395, 163] on div at bounding box center [392, 164] width 12 height 8
click at [402, 186] on div "Hours" at bounding box center [416, 188] width 58 height 14
click at [368, 164] on input "*" at bounding box center [360, 164] width 22 height 13
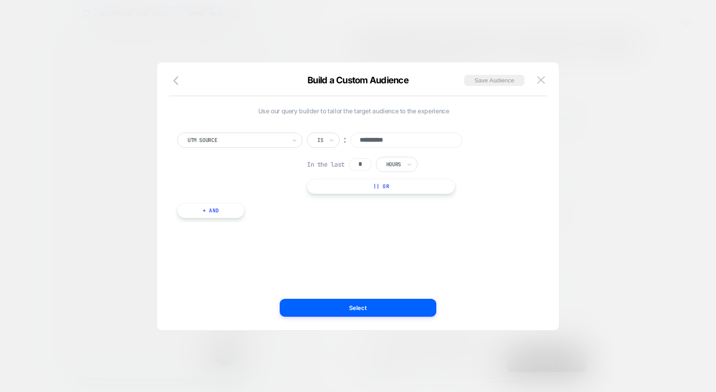
click at [368, 164] on input "*" at bounding box center [360, 164] width 22 height 13
type input "*"
click at [407, 311] on button "Select" at bounding box center [358, 307] width 157 height 18
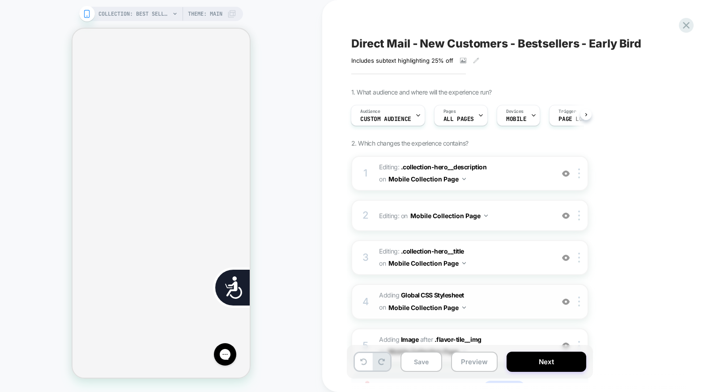
scroll to position [0, 0]
click at [448, 114] on span "Pages" at bounding box center [449, 111] width 13 height 6
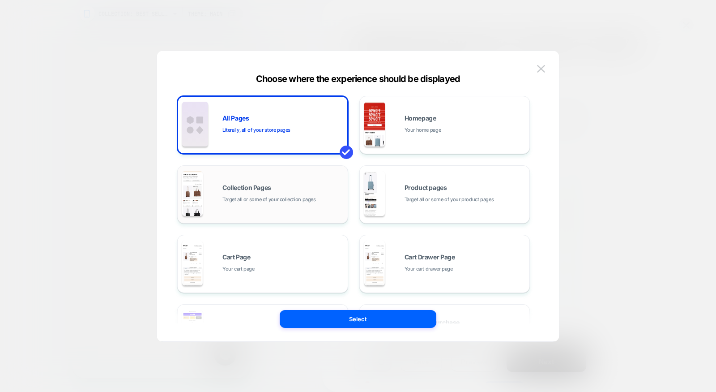
click at [264, 206] on div "Collection Pages Target all or some of your collection pages" at bounding box center [262, 194] width 161 height 49
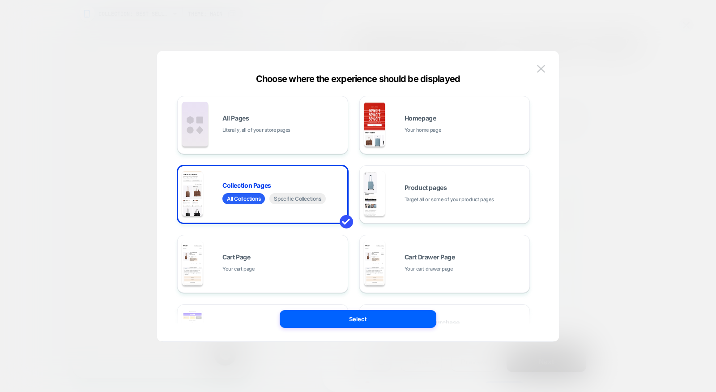
scroll to position [0, 181]
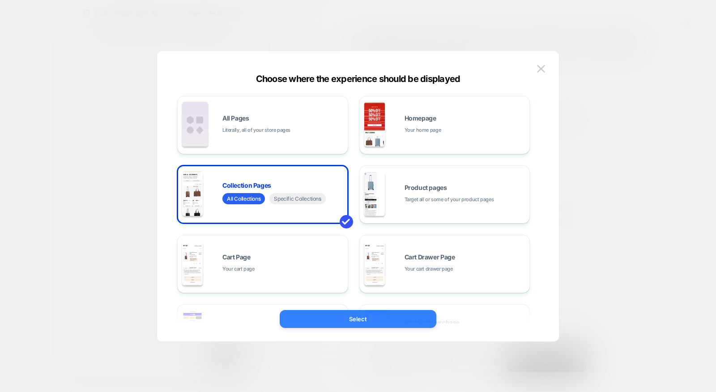
click at [338, 316] on button "Select" at bounding box center [358, 319] width 157 height 18
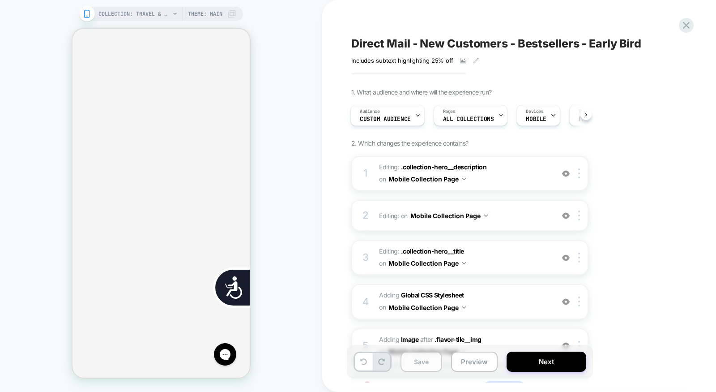
click at [413, 362] on button "Save" at bounding box center [421, 361] width 42 height 20
click at [687, 26] on icon at bounding box center [686, 25] width 7 height 7
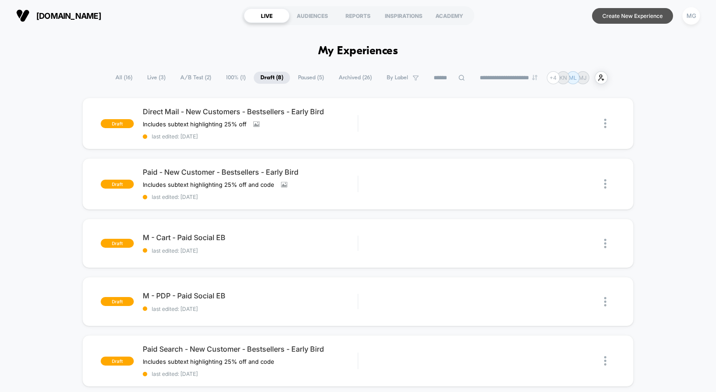
click at [646, 15] on button "Create New Experience" at bounding box center [632, 16] width 81 height 16
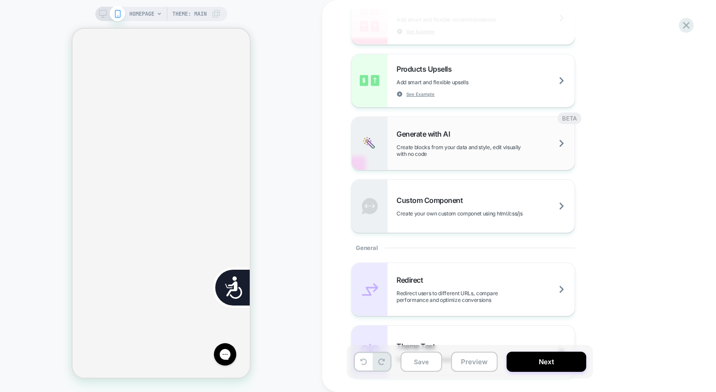
click at [478, 144] on span "Create blocks from your data and style, edit visually with no code" at bounding box center [485, 150] width 178 height 13
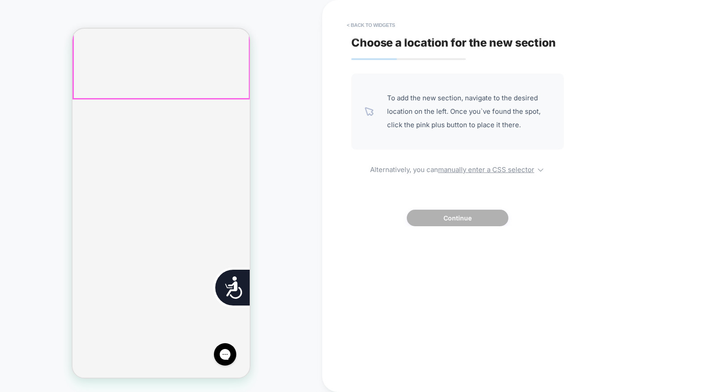
scroll to position [0, 177]
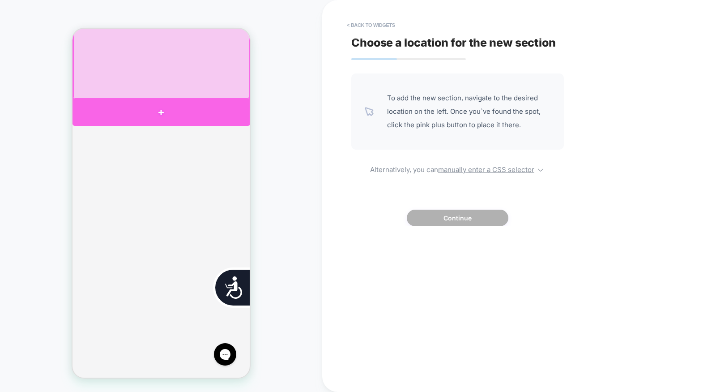
click at [215, 107] on div at bounding box center [161, 112] width 178 height 26
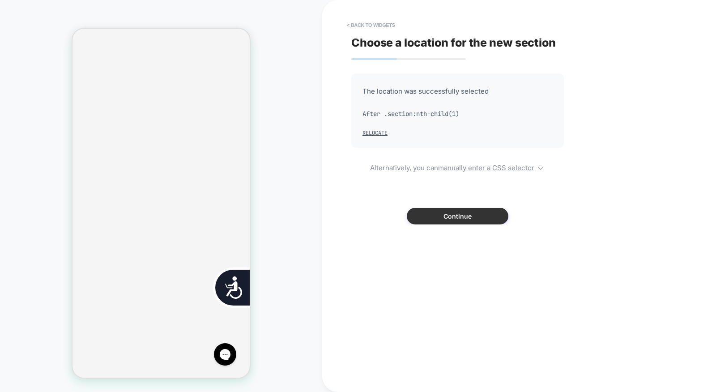
scroll to position [155, 0]
click at [437, 210] on button "Continue" at bounding box center [458, 216] width 102 height 17
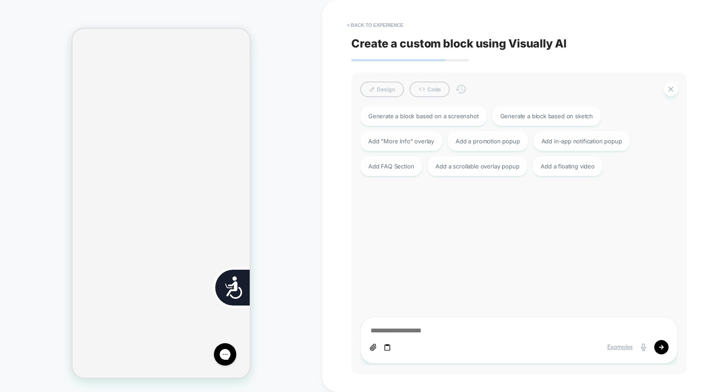
scroll to position [0, 177]
click at [545, 195] on div "Generate a block based on a screenshot Generate a block based on sketch Add "Mo…" at bounding box center [515, 231] width 318 height 259
click at [382, 167] on div "Add FAQ Section" at bounding box center [391, 165] width 62 height 20
type textarea "*"
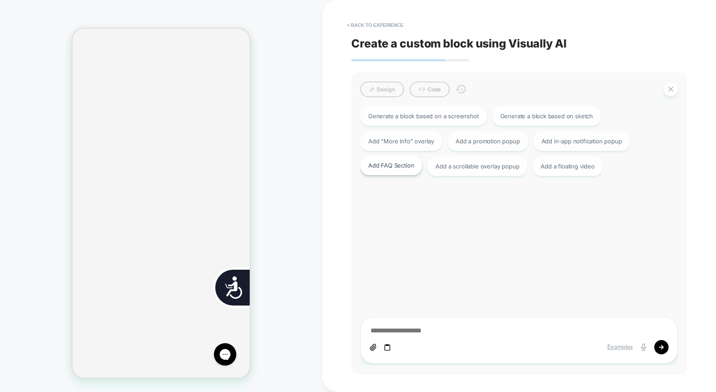
type textarea "**********"
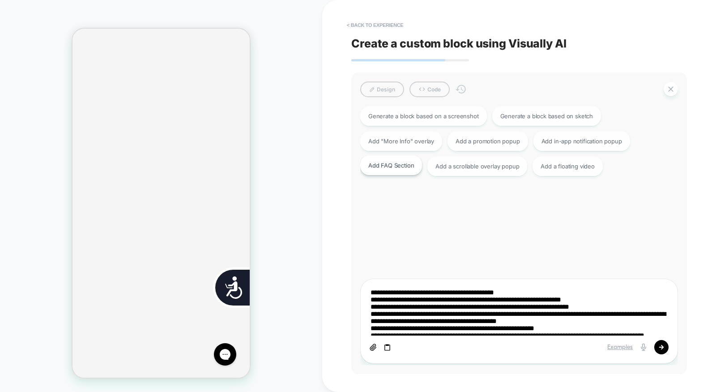
type textarea "*"
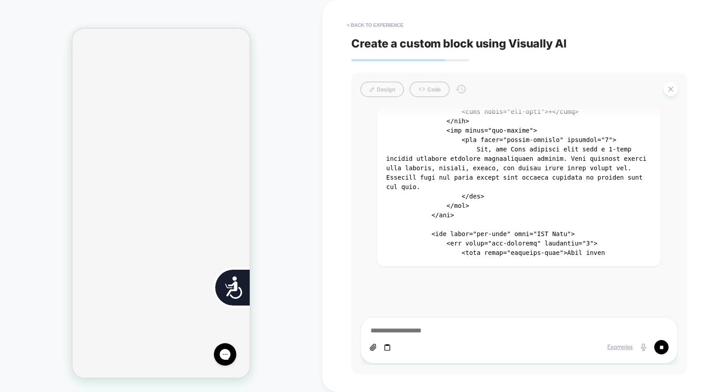
scroll to position [0, 181]
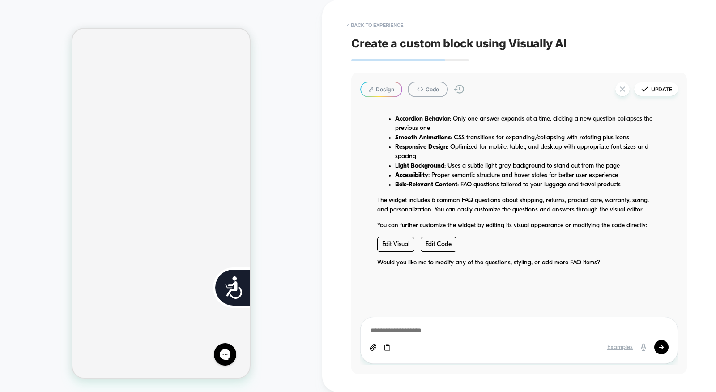
click at [397, 244] on link "Edit Visual" at bounding box center [395, 244] width 37 height 15
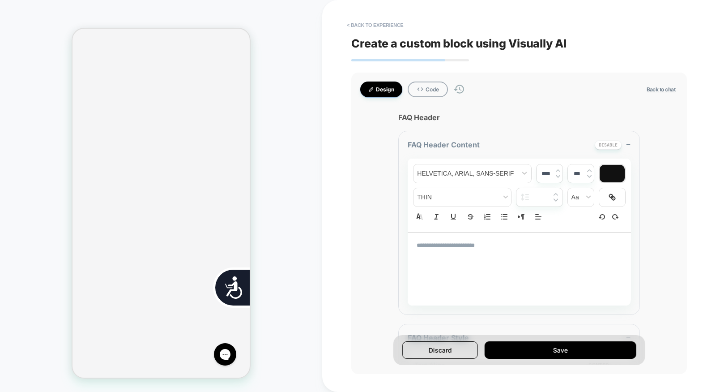
type textarea "*"
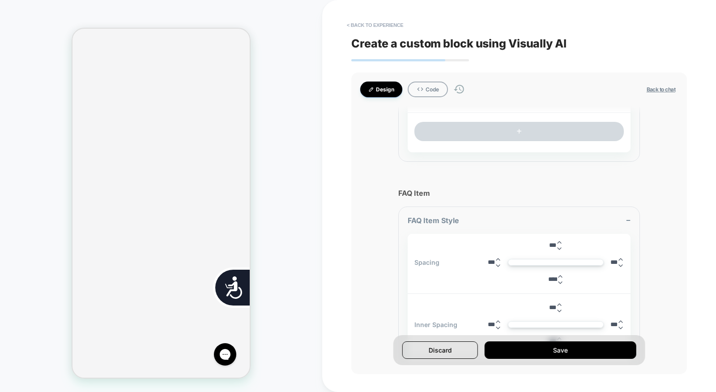
click at [548, 276] on input "****" at bounding box center [552, 279] width 9 height 7
type input "*"
type textarea "*"
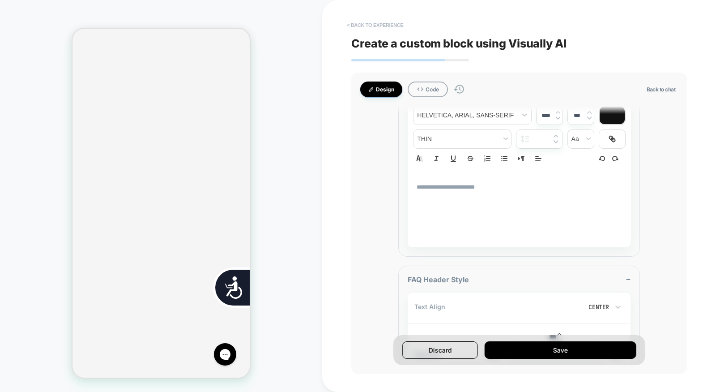
type input "*"
click at [369, 24] on button "< Back to experience" at bounding box center [374, 25] width 65 height 14
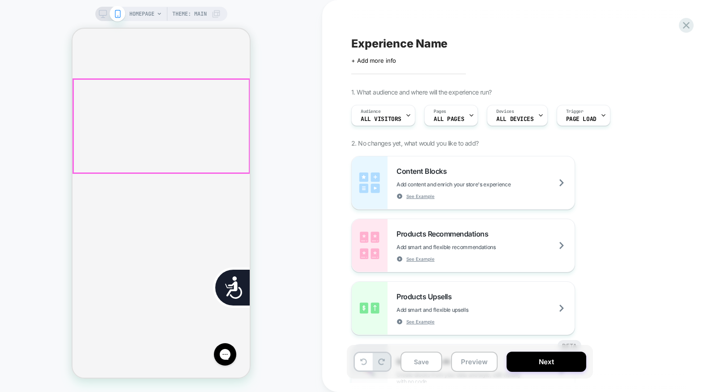
scroll to position [0, 0]
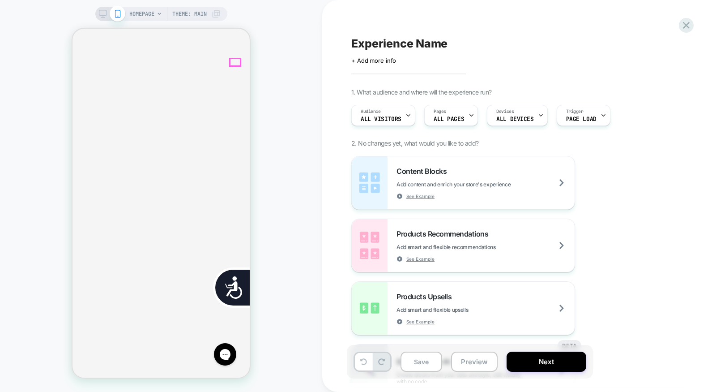
click at [692, 26] on div at bounding box center [686, 25] width 18 height 18
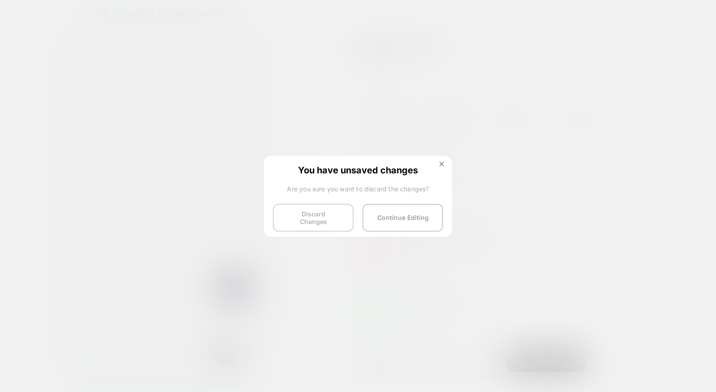
click at [319, 214] on button "Discard Changes" at bounding box center [313, 218] width 81 height 28
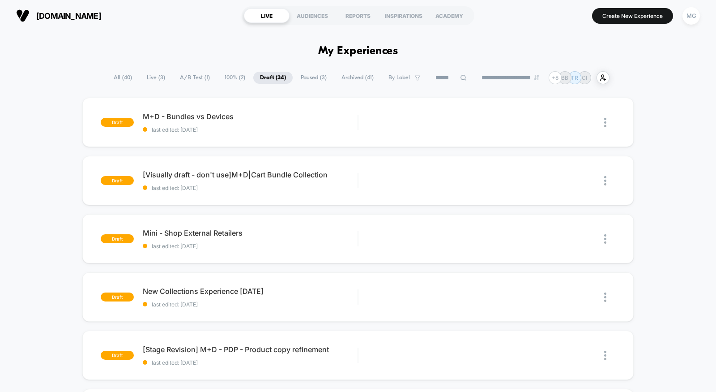
click at [219, 80] on span "100% ( 2 )" at bounding box center [235, 78] width 34 height 12
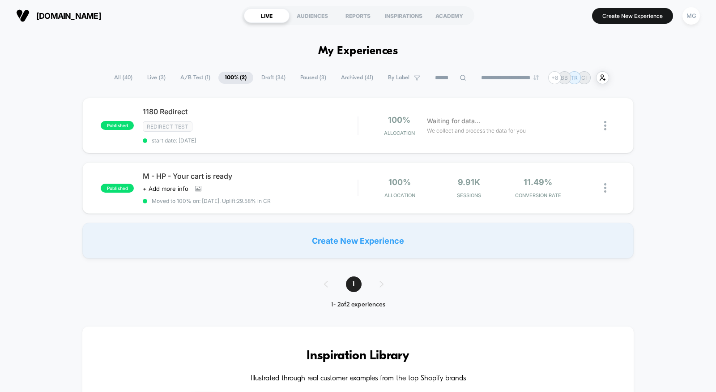
click at [183, 77] on span "A/B Test ( 1 )" at bounding box center [195, 78] width 43 height 12
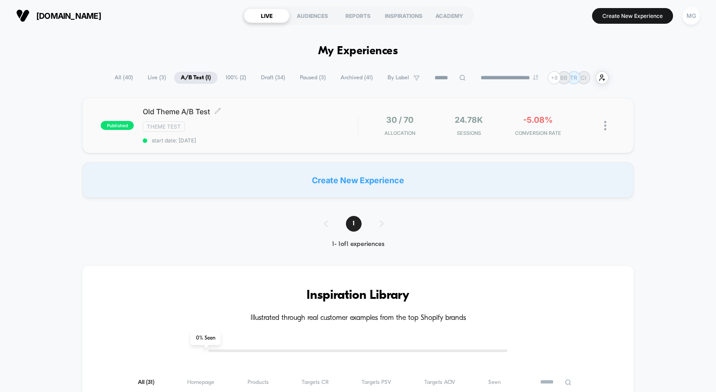
click at [259, 119] on div "Old Theme A/B Test Click to edit experience details Click to edit experience de…" at bounding box center [250, 125] width 215 height 37
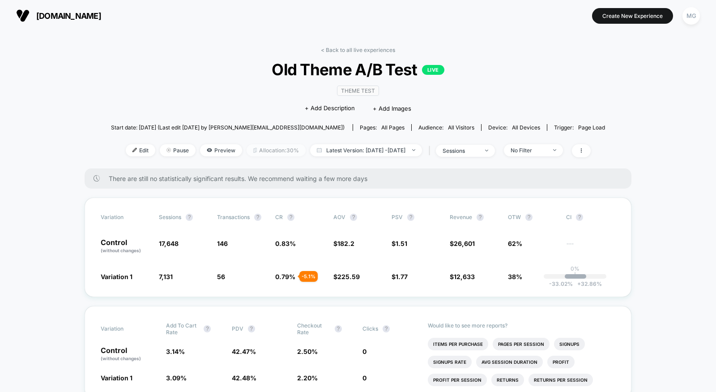
click at [264, 149] on span "Allocation: 30%" at bounding box center [276, 150] width 59 height 12
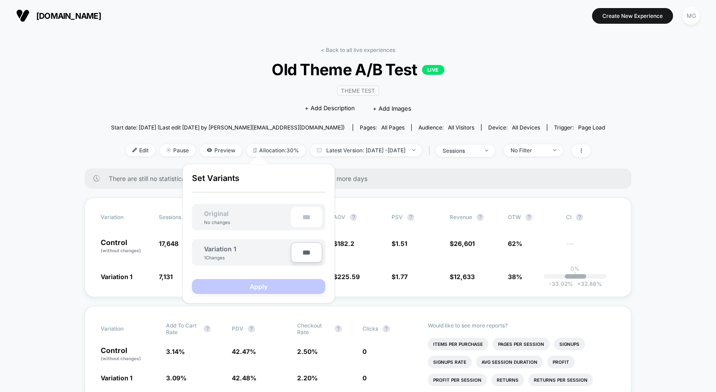
click at [162, 93] on div "< Back to all live experiences Old Theme A/B Test LIVE Theme Test Click to edit…" at bounding box center [358, 108] width 494 height 122
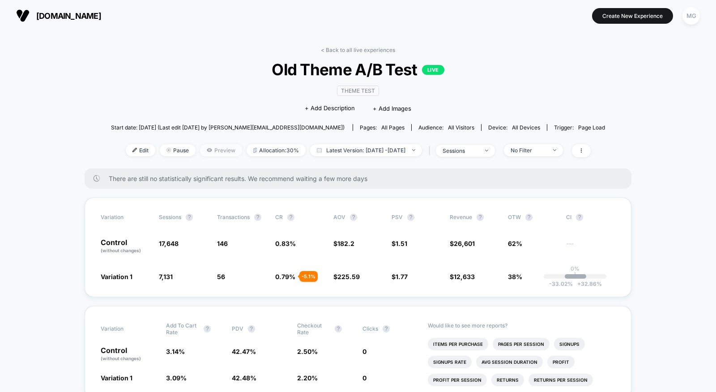
click at [200, 149] on span "Preview" at bounding box center [221, 150] width 42 height 12
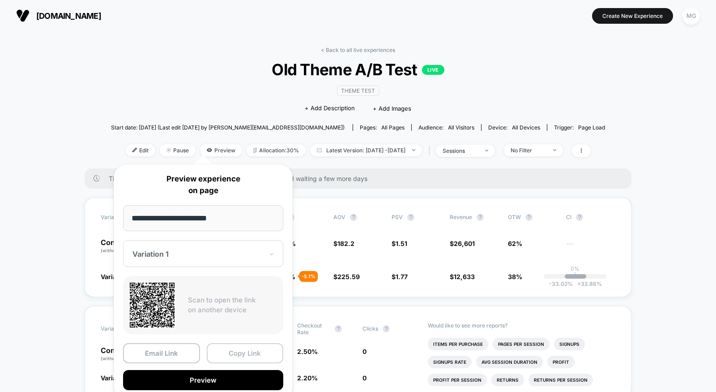
click at [235, 348] on button "Copy Link" at bounding box center [245, 353] width 77 height 20
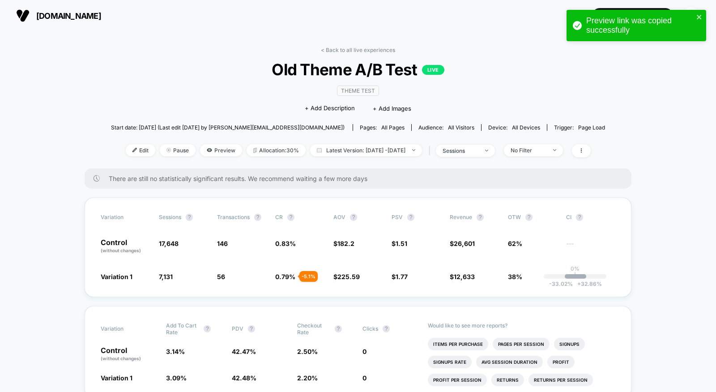
click at [157, 71] on span "Old Theme A/B Test LIVE" at bounding box center [358, 69] width 444 height 19
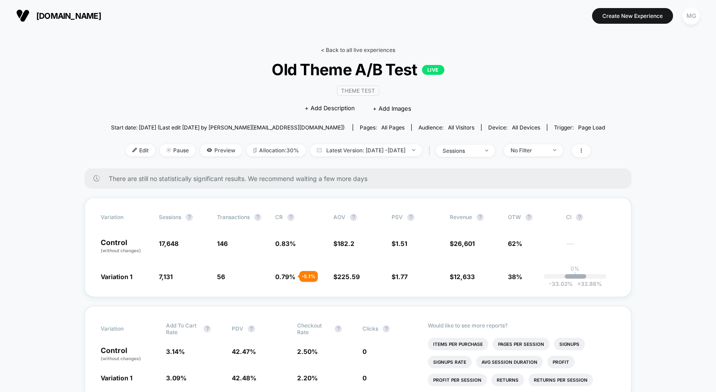
click at [372, 47] on link "< Back to all live experiences" at bounding box center [358, 50] width 74 height 7
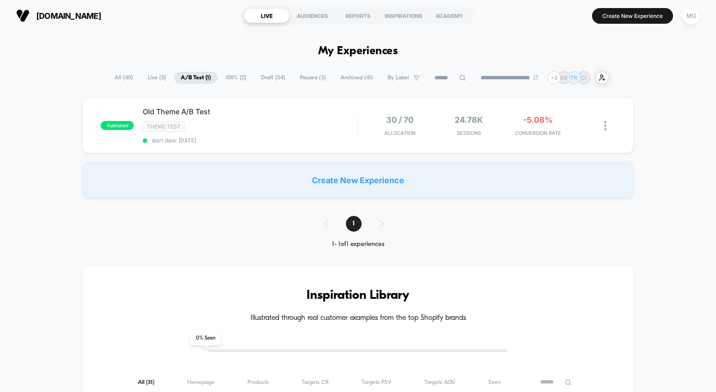
click at [234, 77] on span "100% ( 2 )" at bounding box center [236, 78] width 34 height 12
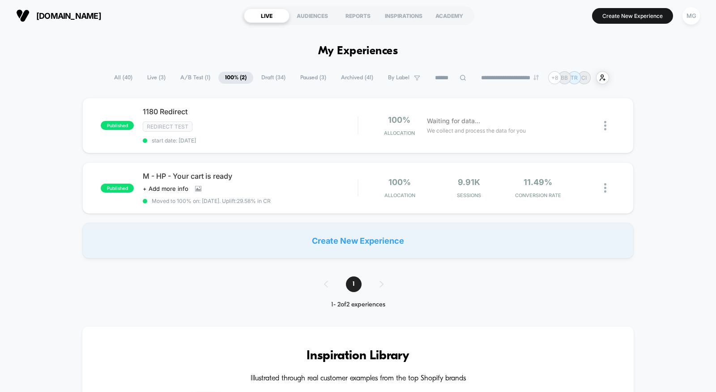
click at [265, 76] on span "Draft ( 34 )" at bounding box center [274, 78] width 38 height 12
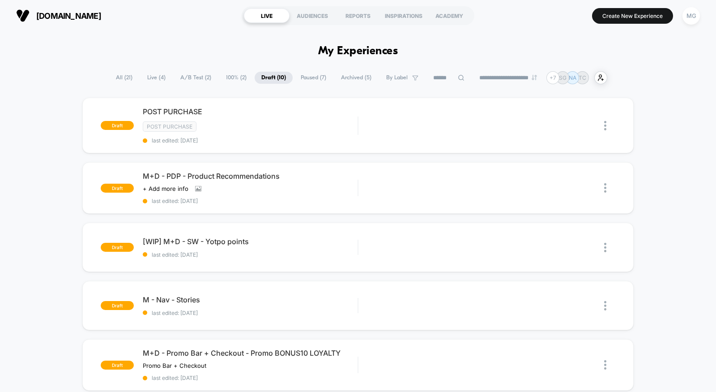
click at [198, 79] on span "A/B Test ( 2 )" at bounding box center [196, 78] width 44 height 12
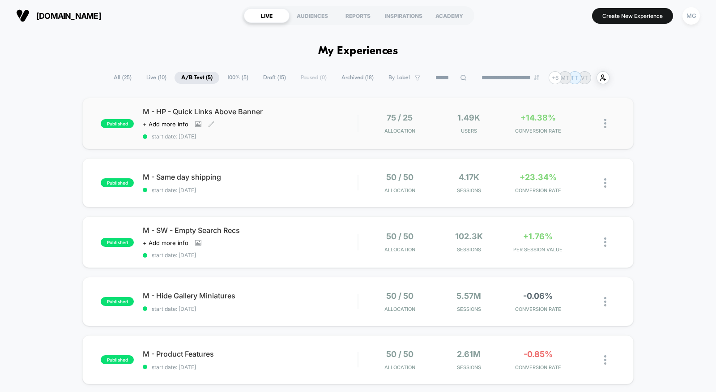
click at [270, 131] on div "M - HP - Quick Links Above Banner Click to view images Click to edit experience…" at bounding box center [250, 123] width 215 height 33
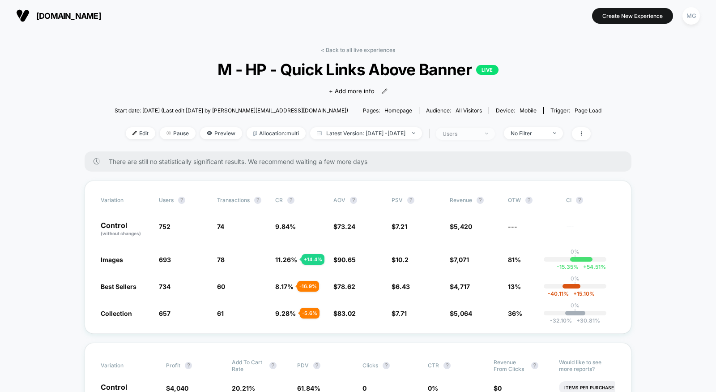
click at [472, 132] on div "users" at bounding box center [461, 133] width 36 height 7
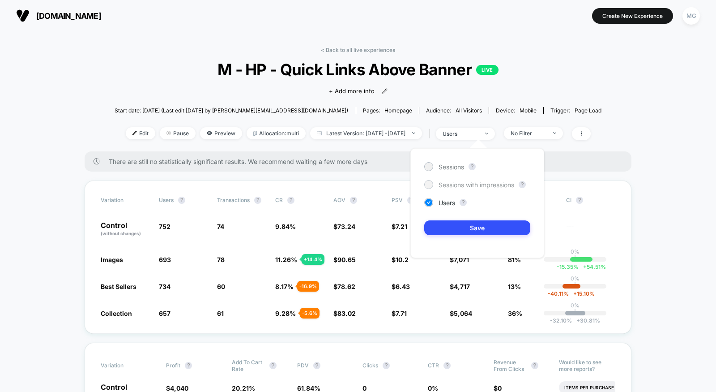
click at [456, 186] on span "Sessions with impressions" at bounding box center [477, 185] width 76 height 8
click at [445, 228] on button "Save" at bounding box center [477, 227] width 106 height 15
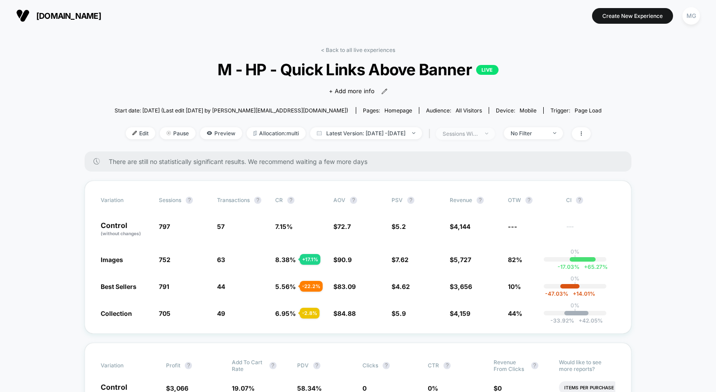
click at [478, 136] on div "sessions with impression" at bounding box center [461, 133] width 36 height 7
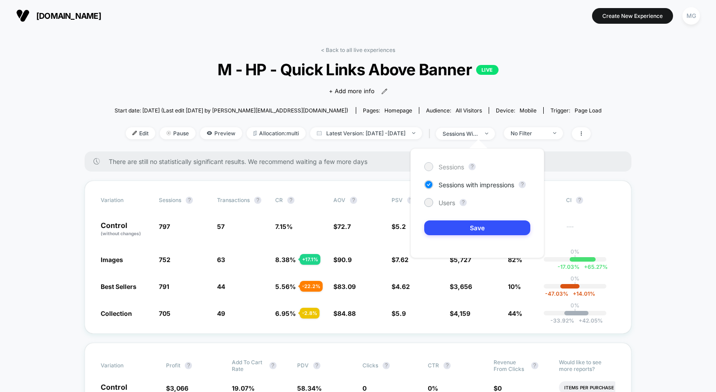
click at [459, 168] on span "Sessions" at bounding box center [452, 167] width 26 height 8
click at [469, 226] on button "Save" at bounding box center [477, 227] width 106 height 15
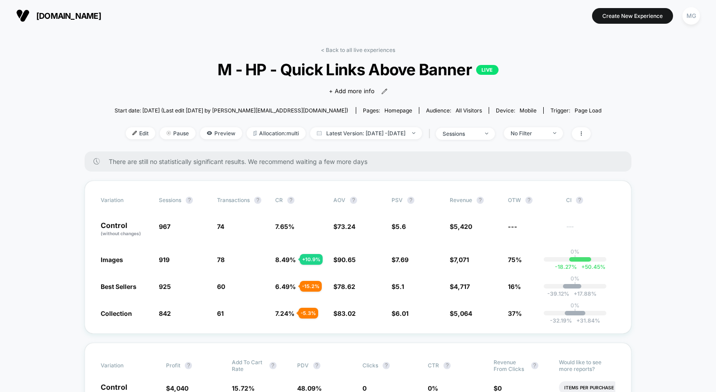
scroll to position [0, 0]
click at [345, 50] on link "< Back to all live experiences" at bounding box center [358, 49] width 74 height 7
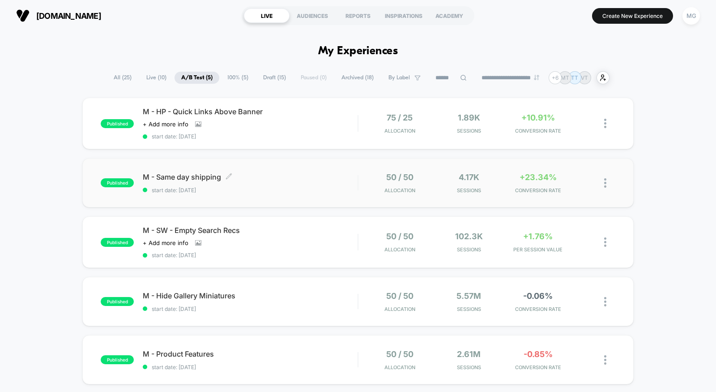
click at [287, 190] on span "start date: 9/25/2025" at bounding box center [250, 190] width 215 height 7
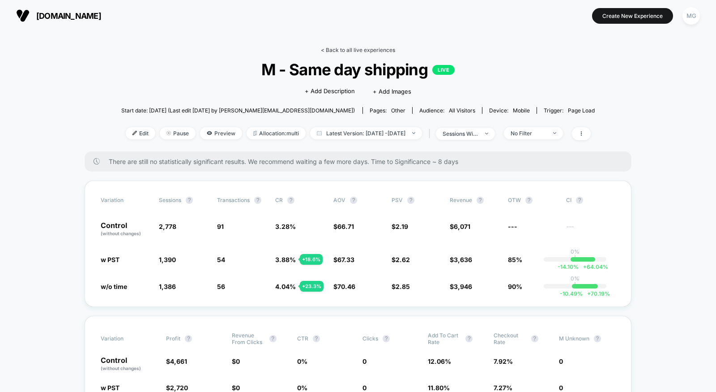
click at [356, 48] on link "< Back to all live experiences" at bounding box center [358, 50] width 74 height 7
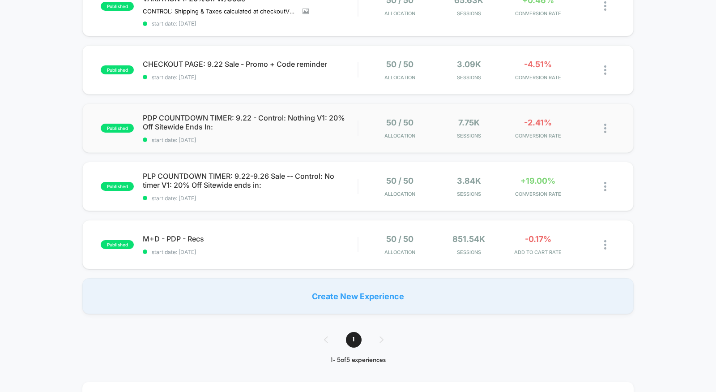
scroll to position [197, 0]
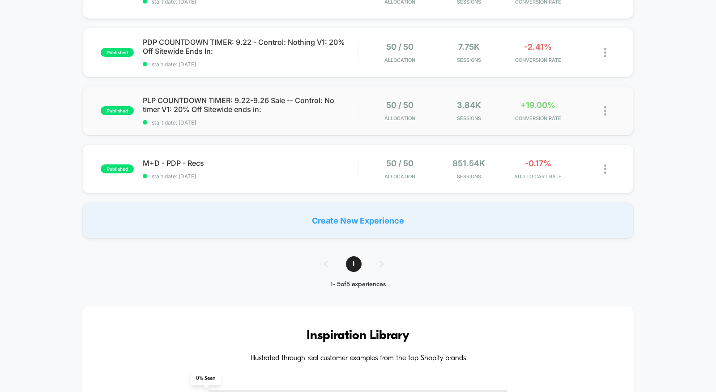
click at [287, 124] on div "published PLP COUNTDOWN TIMER: 9.22-9.26 Sale -- Control: No timer V1: 20% Off …" at bounding box center [357, 110] width 551 height 49
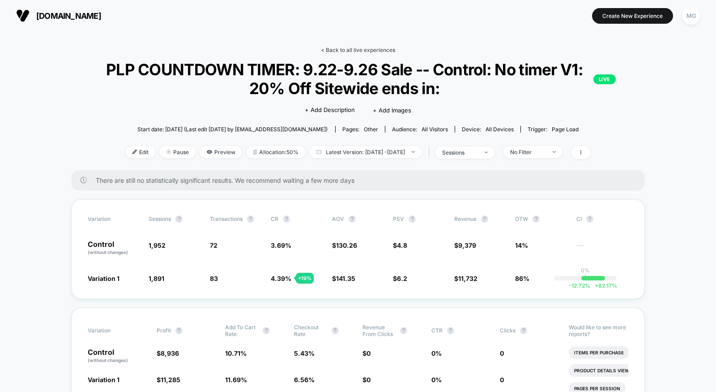
click at [353, 51] on link "< Back to all live experiences" at bounding box center [358, 50] width 74 height 7
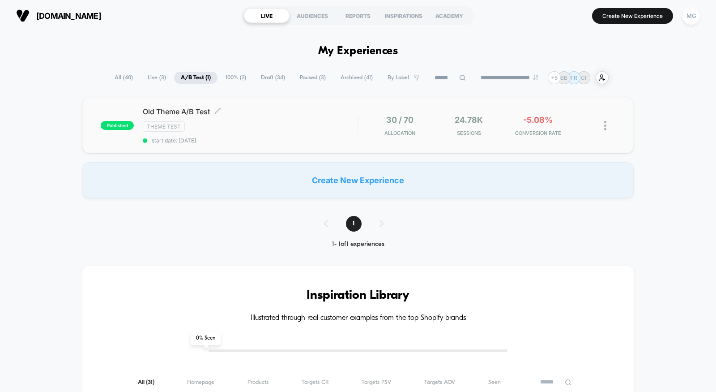
click at [289, 137] on span "start date: [DATE]" at bounding box center [250, 140] width 215 height 7
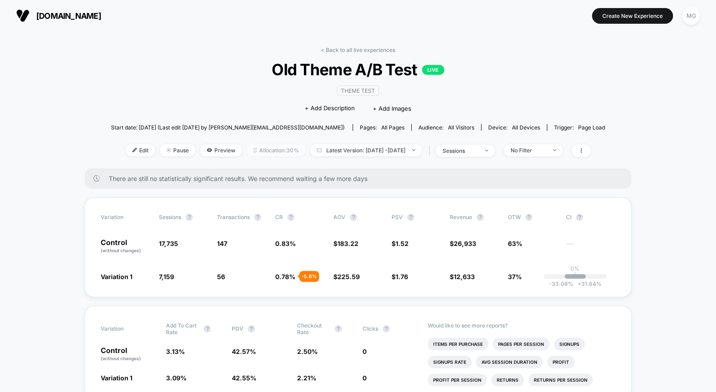
click at [247, 149] on span "Allocation: 30%" at bounding box center [276, 150] width 59 height 12
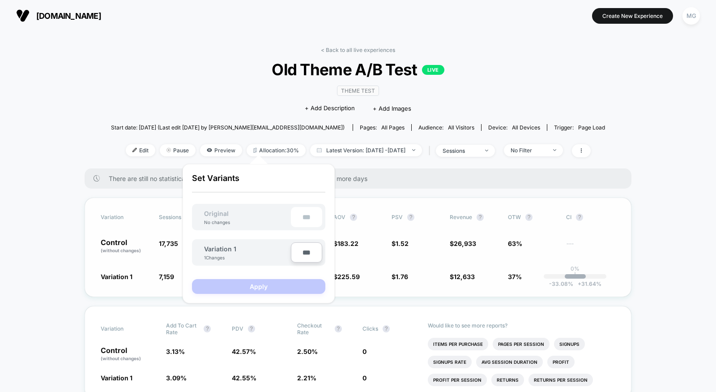
click at [379, 275] on span "$ 225.59 + 23.1 %" at bounding box center [357, 276] width 49 height 9
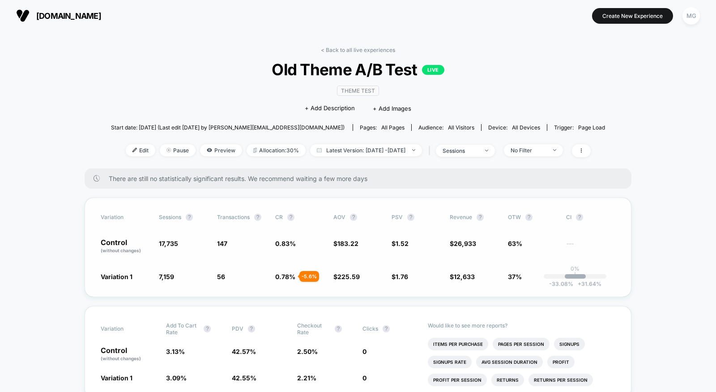
click at [380, 286] on div "Variation Sessions ? Transactions ? CR ? AOV ? PSV ? Revenue ? OTW ? CI ? Contr…" at bounding box center [358, 246] width 547 height 99
click at [537, 147] on div "No Filter" at bounding box center [529, 150] width 36 height 7
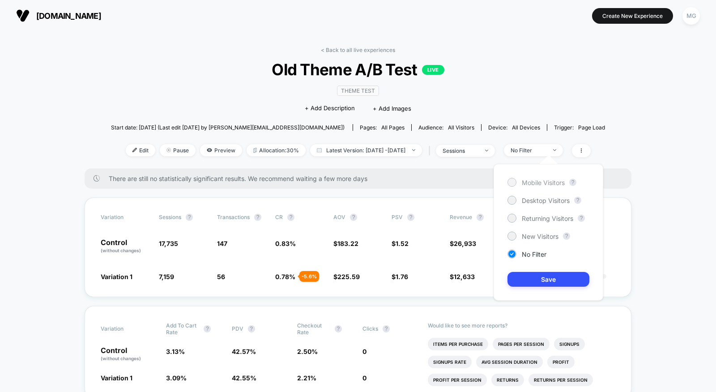
click at [533, 183] on span "Mobile Visitors" at bounding box center [543, 183] width 43 height 8
click at [530, 274] on button "Save" at bounding box center [548, 279] width 82 height 15
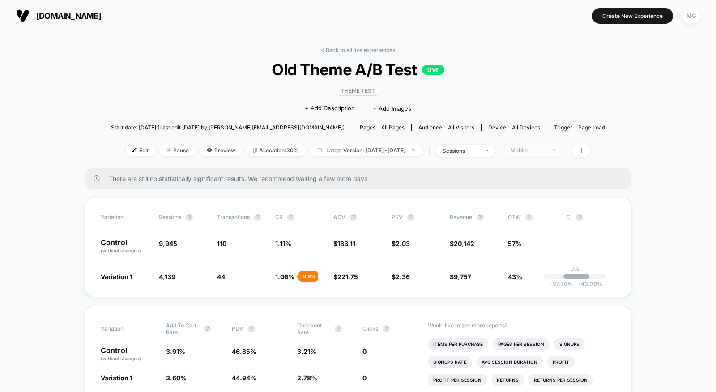
click at [540, 147] on div "Mobile" at bounding box center [529, 150] width 36 height 7
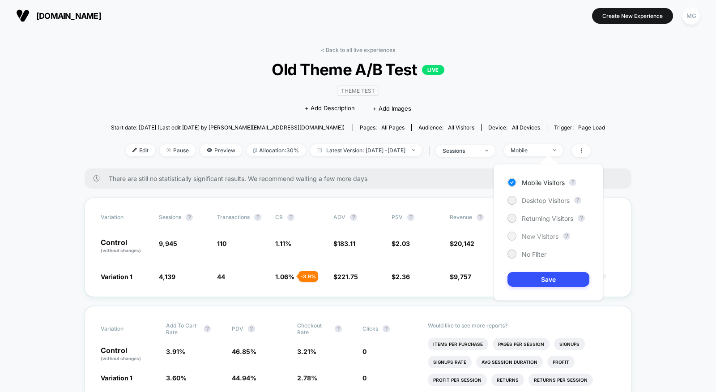
click at [519, 236] on div "New Visitors" at bounding box center [532, 235] width 51 height 9
click at [524, 280] on button "Save" at bounding box center [548, 279] width 82 height 15
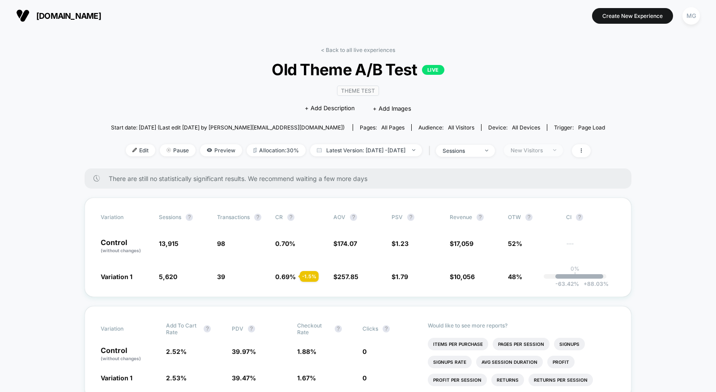
click at [536, 153] on span "New Visitors" at bounding box center [533, 150] width 59 height 12
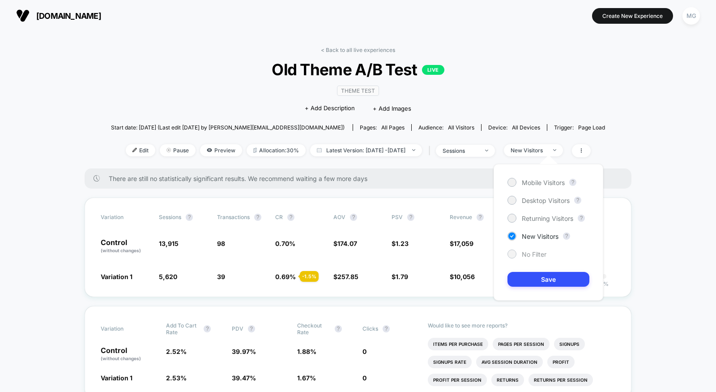
click at [519, 255] on div "No Filter" at bounding box center [526, 253] width 39 height 9
click at [521, 281] on button "Save" at bounding box center [548, 279] width 82 height 15
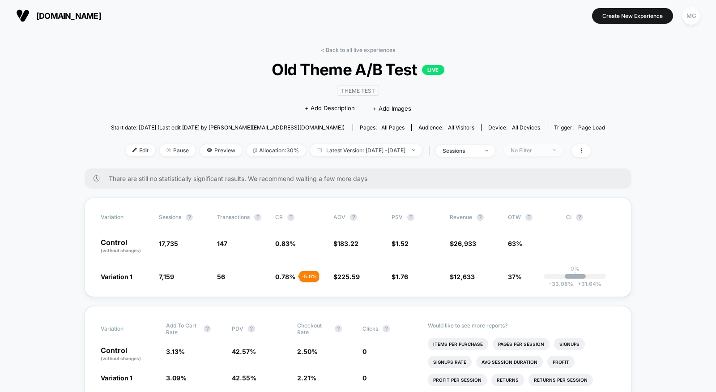
click at [546, 151] on div "No Filter" at bounding box center [529, 150] width 36 height 7
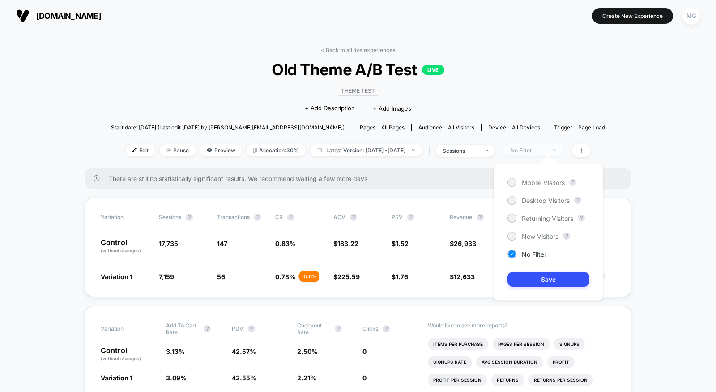
click at [546, 151] on div "No Filter" at bounding box center [529, 150] width 36 height 7
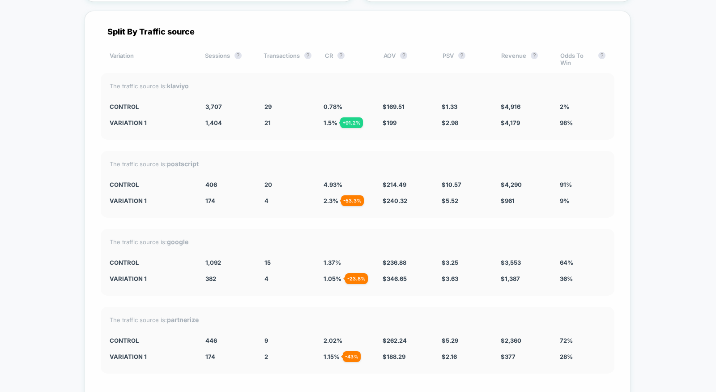
scroll to position [2782, 0]
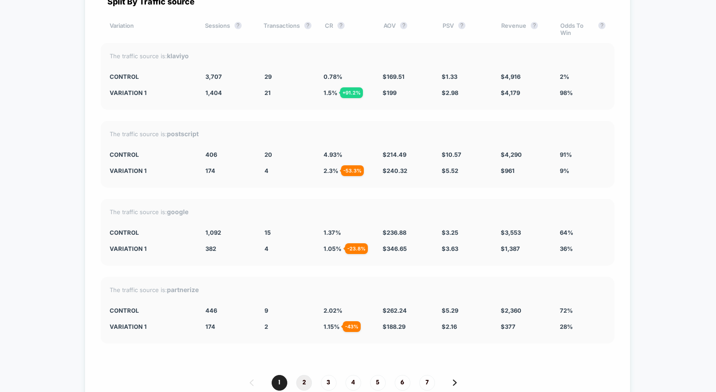
click at [301, 375] on span "2" at bounding box center [304, 383] width 16 height 16
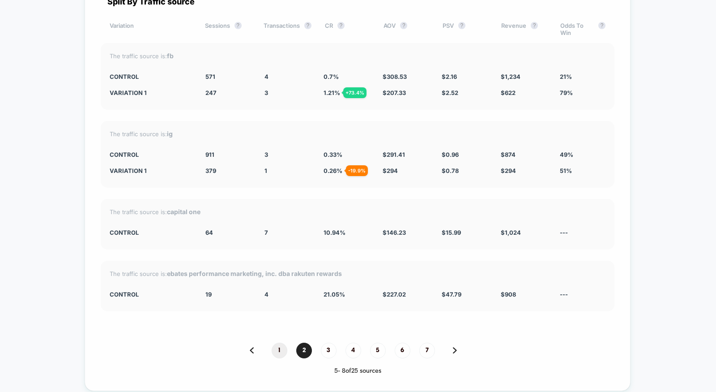
click at [277, 342] on span "1" at bounding box center [280, 350] width 16 height 16
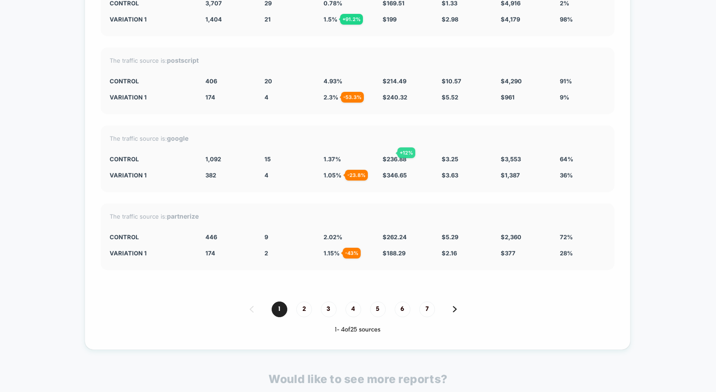
scroll to position [2857, 0]
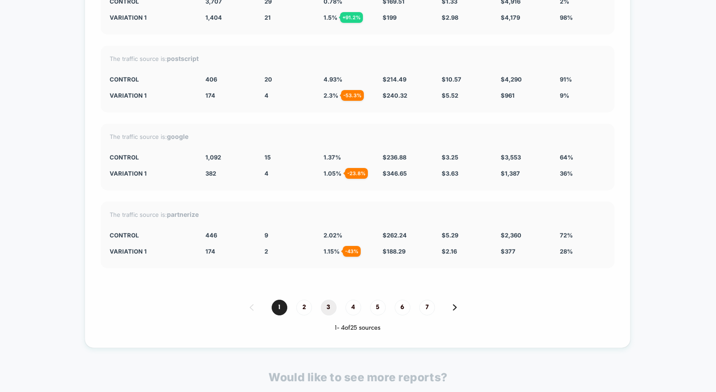
click at [323, 299] on span "3" at bounding box center [329, 307] width 16 height 16
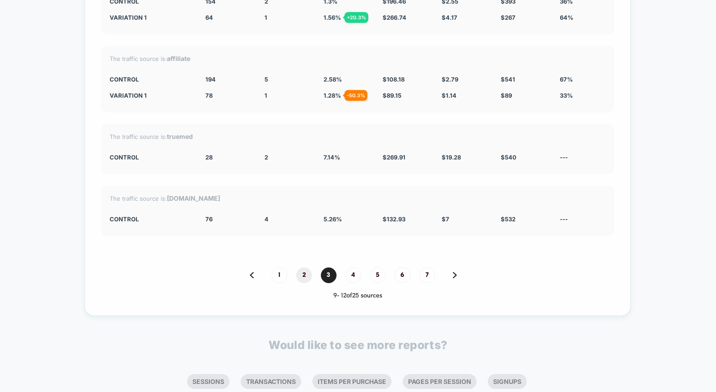
click at [305, 267] on span "2" at bounding box center [304, 275] width 16 height 16
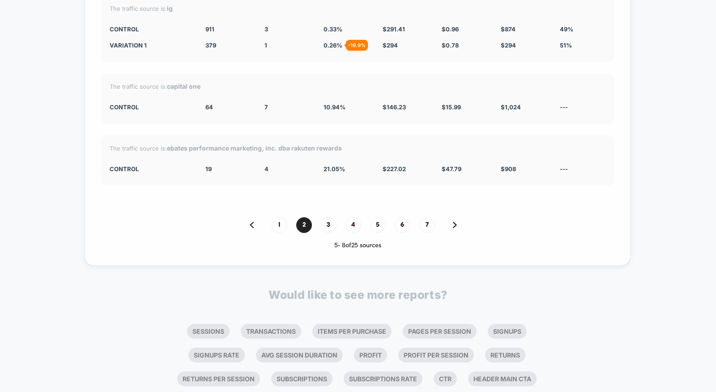
scroll to position [2911, 0]
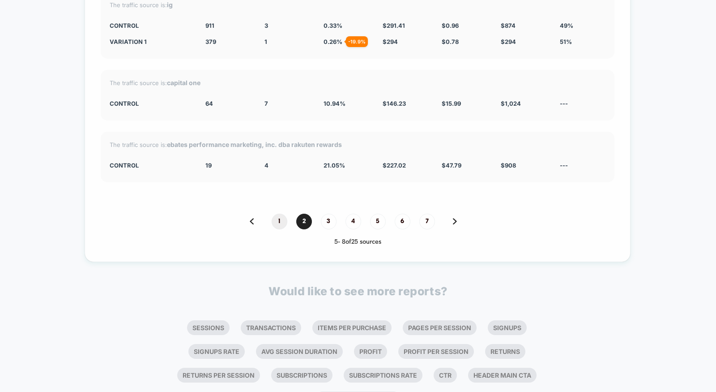
click at [282, 213] on span "1" at bounding box center [280, 221] width 16 height 16
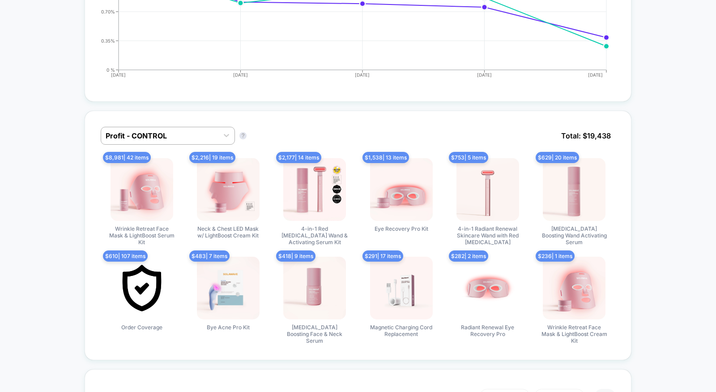
scroll to position [0, 0]
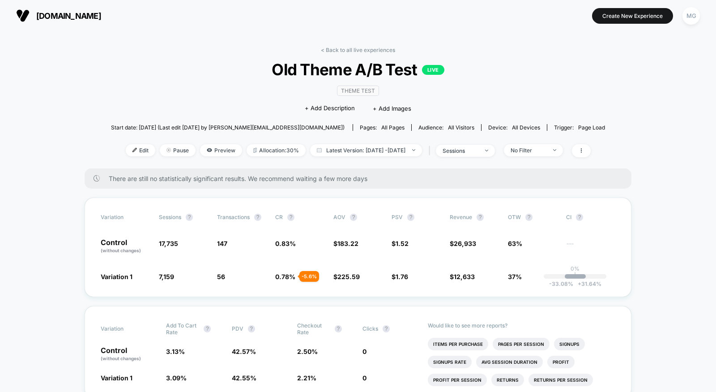
click at [332, 48] on link "< Back to all live experiences" at bounding box center [358, 50] width 74 height 7
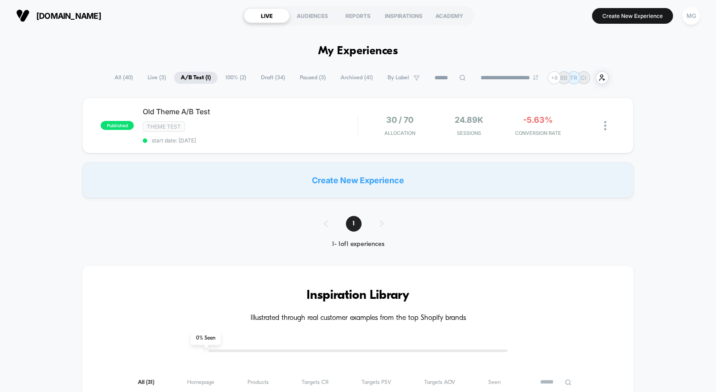
click at [263, 80] on span "Draft ( 34 )" at bounding box center [273, 78] width 38 height 12
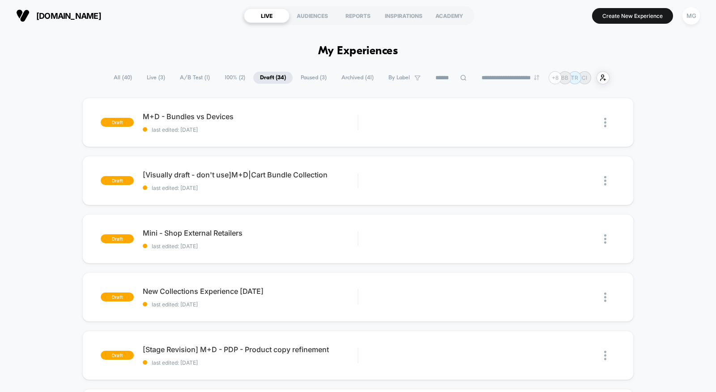
click at [227, 80] on span "100% ( 2 )" at bounding box center [235, 78] width 34 height 12
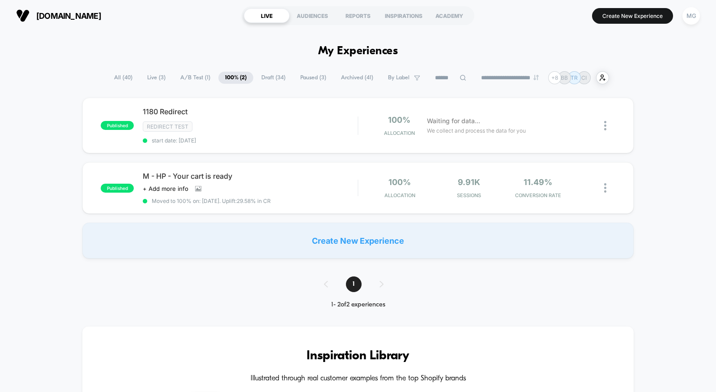
click at [307, 77] on span "Paused ( 3 )" at bounding box center [313, 78] width 39 height 12
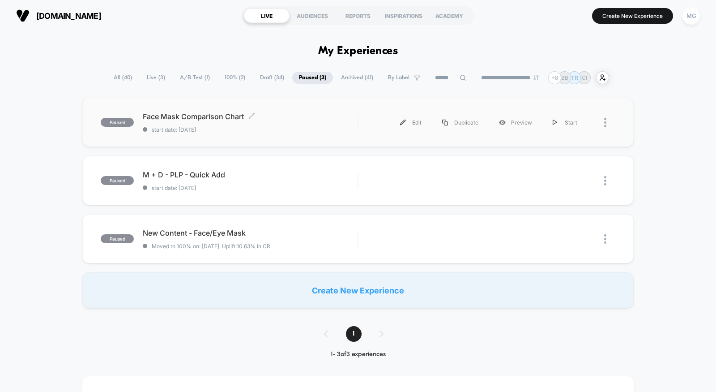
click at [337, 123] on div "Face Mask Comparison Chart Click to edit experience details Click to edit exper…" at bounding box center [250, 122] width 215 height 21
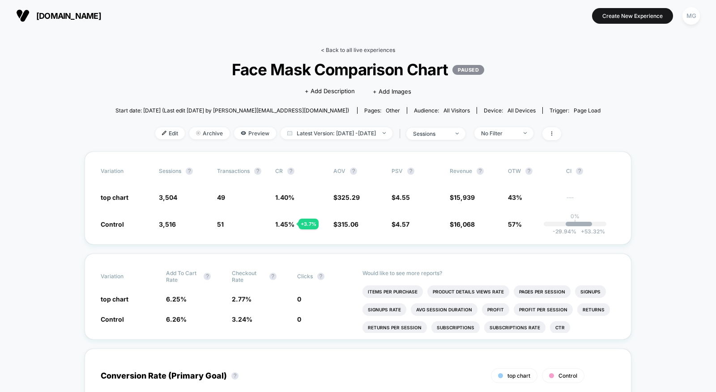
click at [378, 51] on link "< Back to all live experiences" at bounding box center [358, 50] width 74 height 7
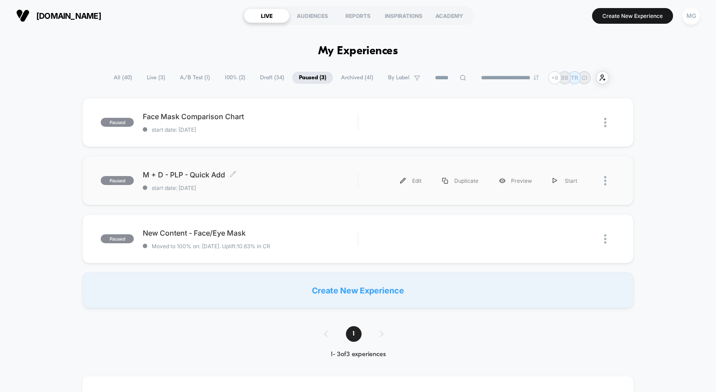
click at [306, 185] on span "start date: [DATE]" at bounding box center [250, 187] width 215 height 7
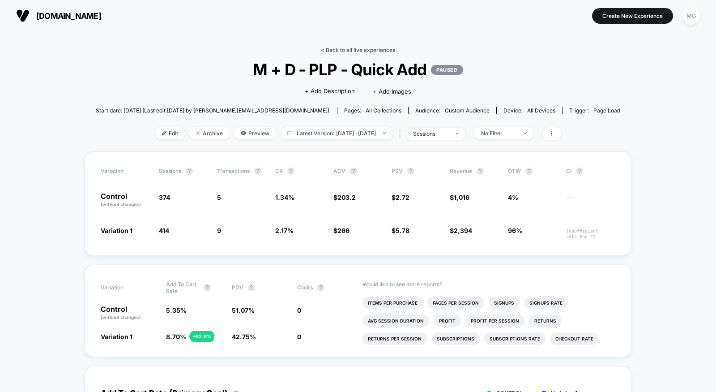
click at [375, 51] on link "< Back to all live experiences" at bounding box center [358, 50] width 74 height 7
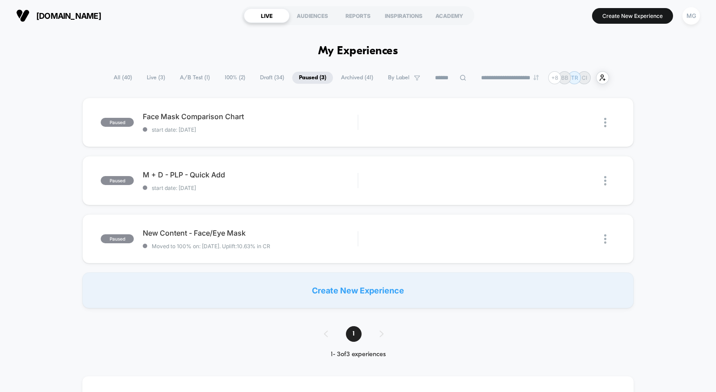
click at [234, 77] on span "100% ( 2 )" at bounding box center [235, 78] width 34 height 12
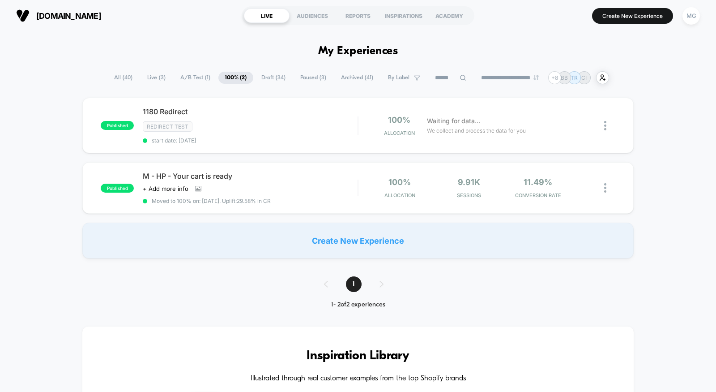
click at [263, 79] on span "Draft ( 34 )" at bounding box center [274, 78] width 38 height 12
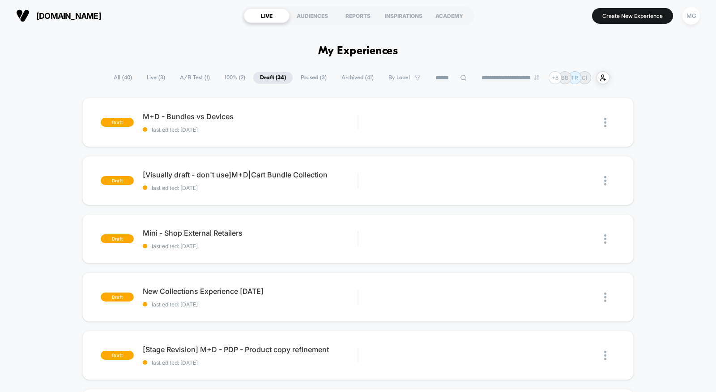
click at [306, 76] on span "Paused ( 3 )" at bounding box center [313, 78] width 39 height 12
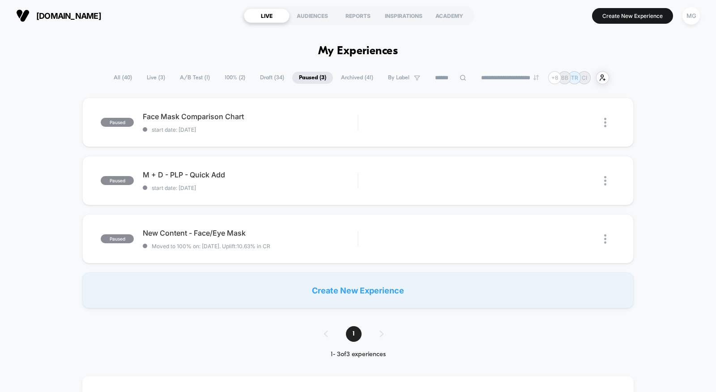
click at [344, 80] on span "Archived ( 41 )" at bounding box center [357, 78] width 46 height 12
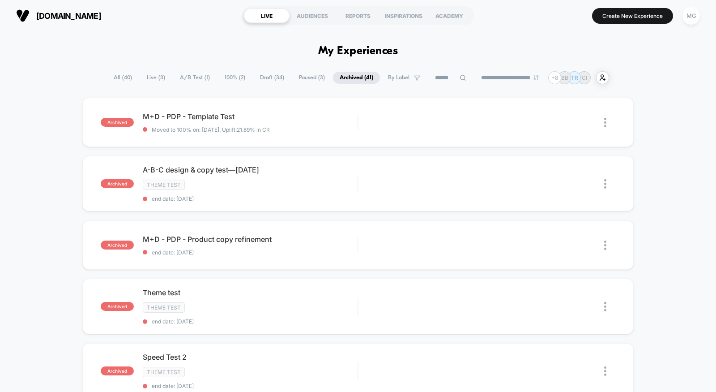
click at [235, 81] on span "100% ( 2 )" at bounding box center [235, 78] width 34 height 12
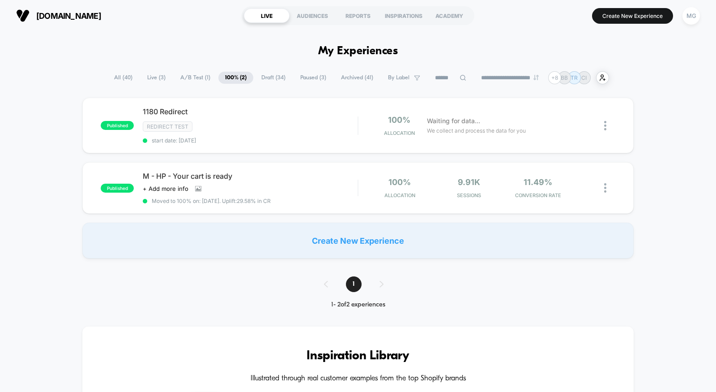
click at [121, 77] on span "All ( 40 )" at bounding box center [123, 78] width 32 height 12
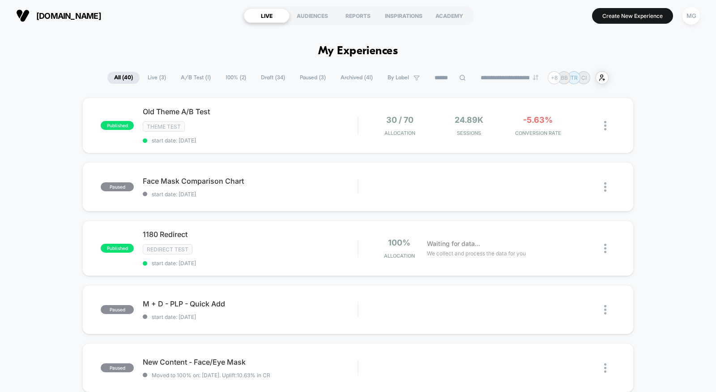
click at [444, 74] on input at bounding box center [450, 77] width 45 height 11
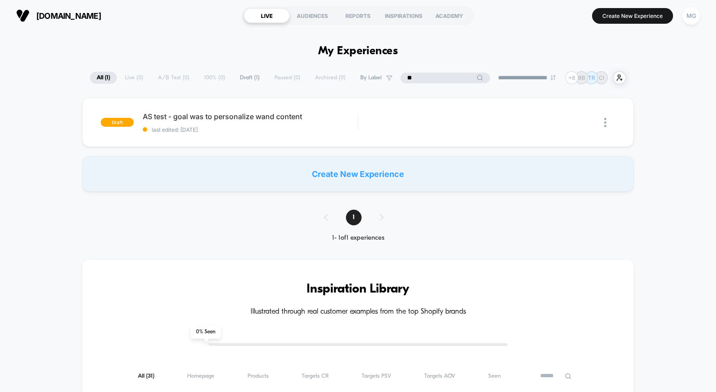
type input "*"
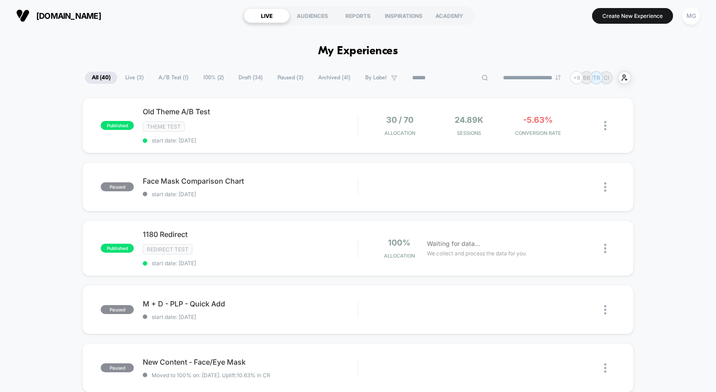
click at [345, 81] on span "Archived ( 41 )" at bounding box center [334, 78] width 46 height 12
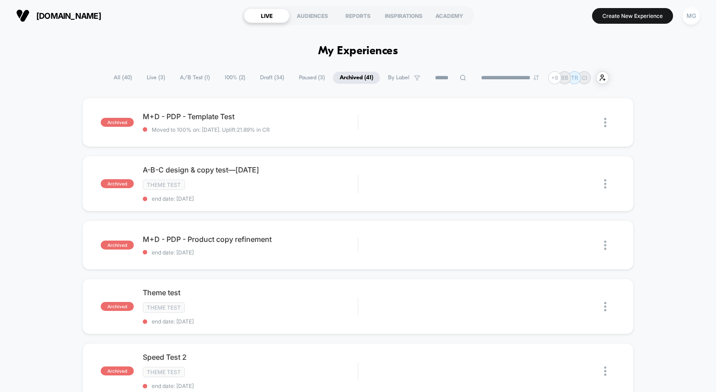
click at [303, 79] on span "Paused ( 3 )" at bounding box center [311, 78] width 39 height 12
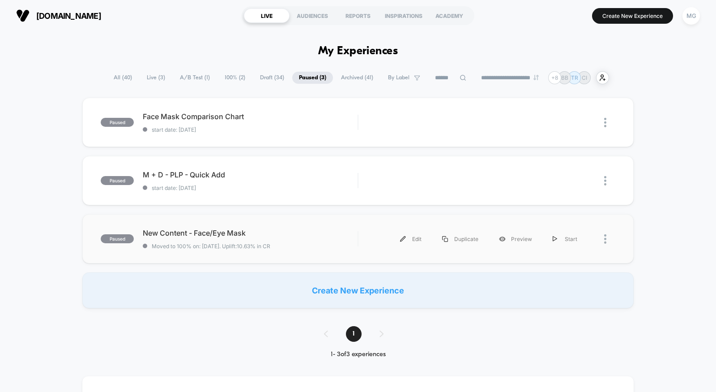
click at [310, 227] on div "paused New Content - Face/Eye Mask Moved to 100% on: [DATE] . Uplift: 10.63% in…" at bounding box center [357, 238] width 551 height 49
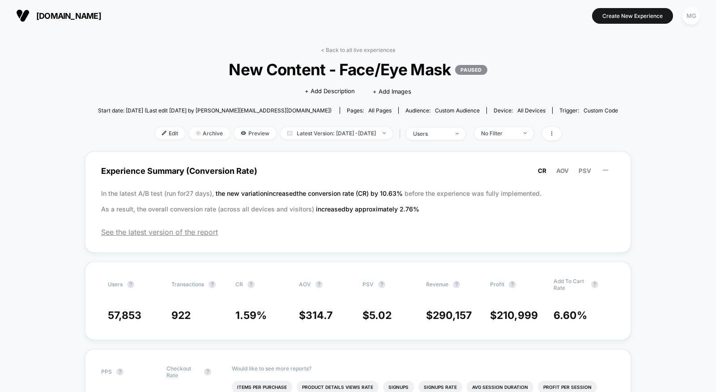
click at [377, 49] on link "< Back to all live experiences" at bounding box center [358, 50] width 74 height 7
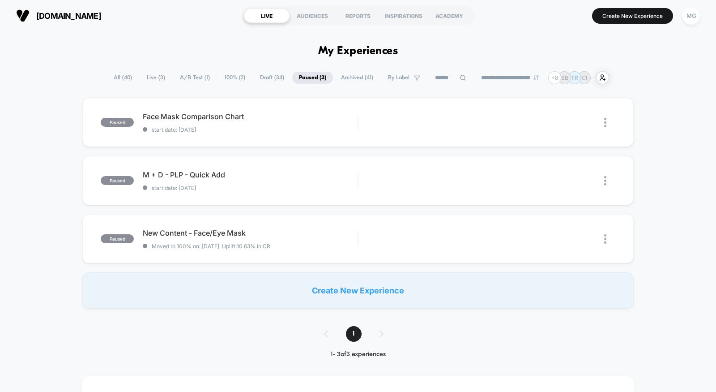
click at [193, 74] on span "A/B Test ( 1 )" at bounding box center [194, 78] width 43 height 12
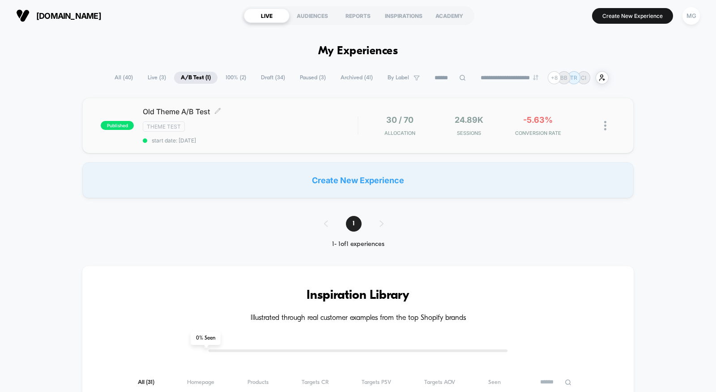
click at [266, 133] on div "Old Theme A/B Test Click to edit experience details Click to edit experience de…" at bounding box center [250, 125] width 215 height 37
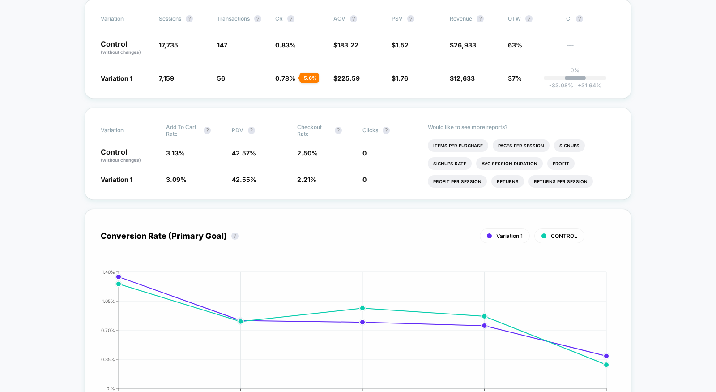
scroll to position [199, 0]
